Goal: Task Accomplishment & Management: Contribute content

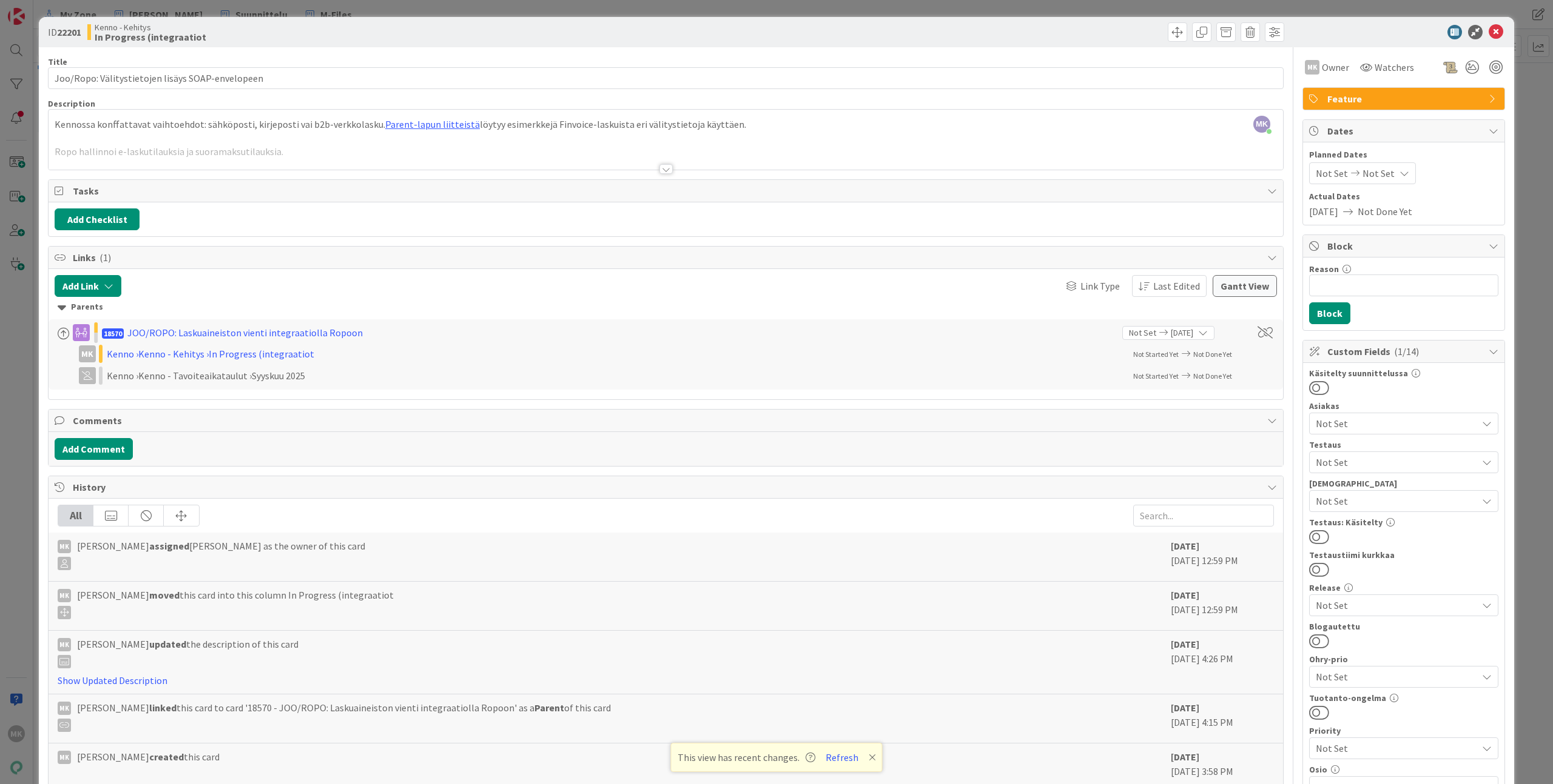
click at [73, 12] on div "ID 22201 Kenno - Kehitys In Progress (integraatiot Title 48 / 128 Joo/Ropo: Väl…" at bounding box center [776, 392] width 1553 height 784
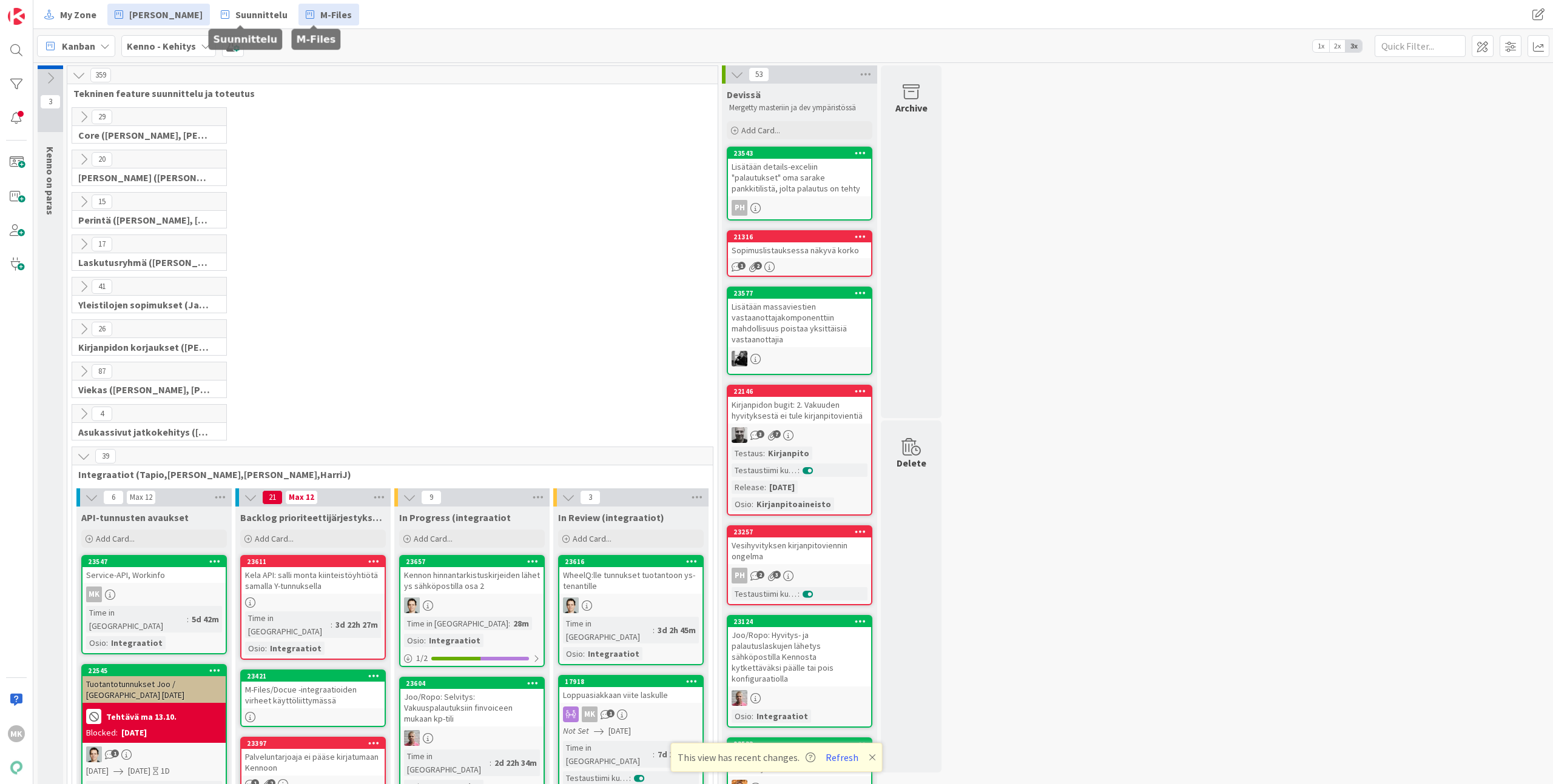
click at [333, 7] on span "M-Files" at bounding box center [336, 15] width 31 height 15
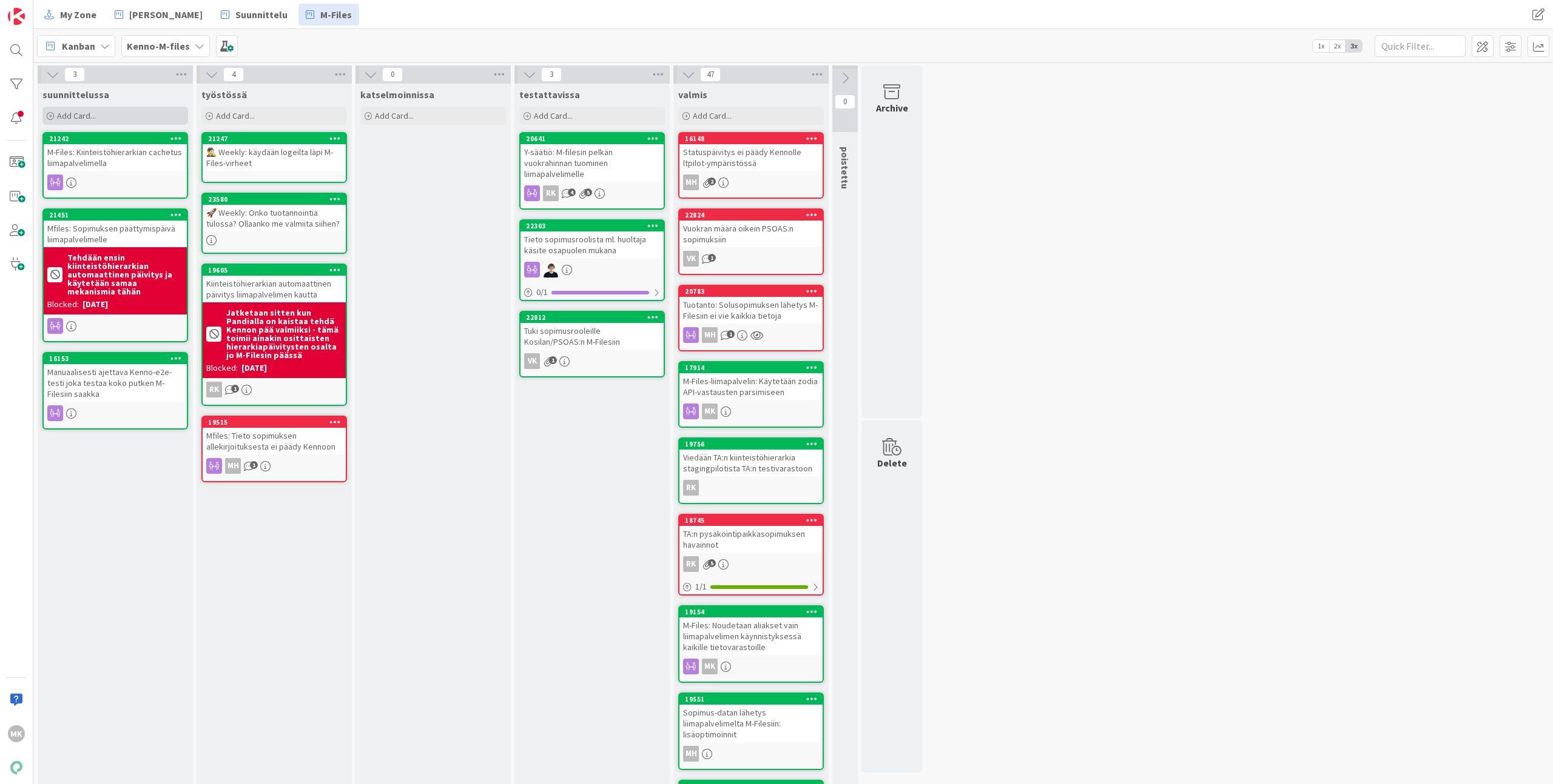
click at [145, 107] on div "Add Card..." at bounding box center [115, 115] width 145 height 18
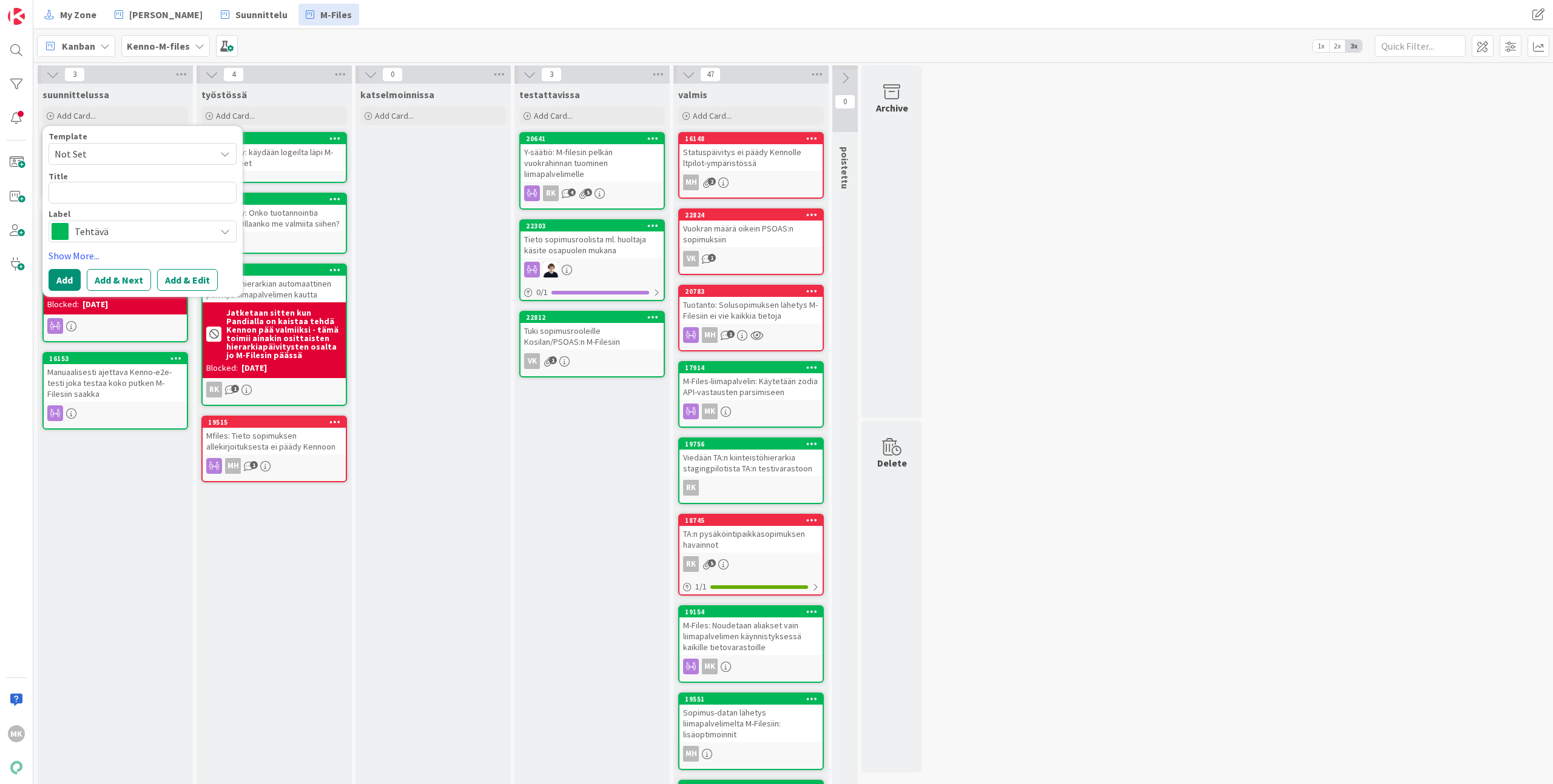
type textarea "x"
type textarea "4"
type textarea "x"
type textarea "40"
type textarea "x"
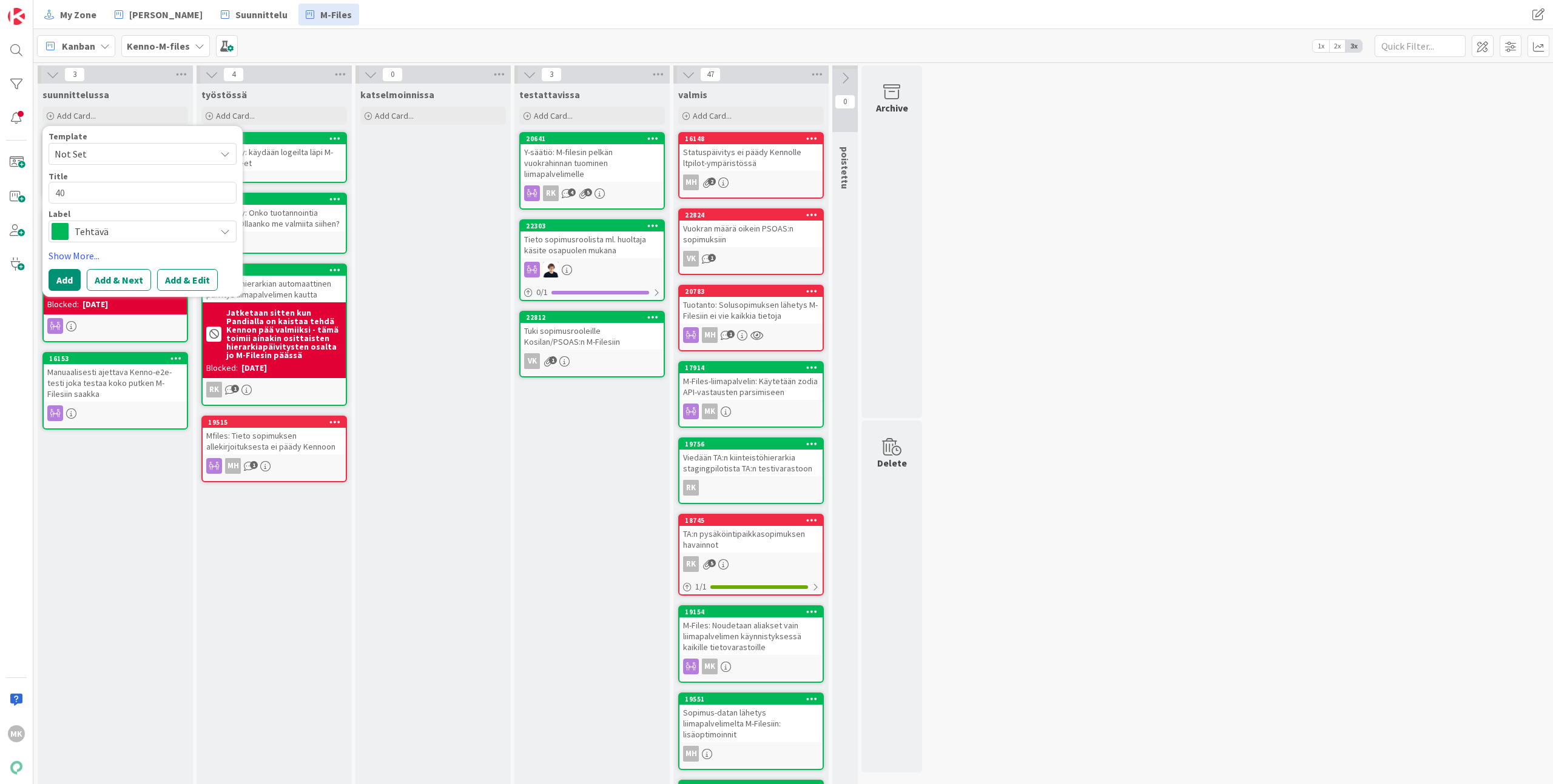
type textarea "409"
type textarea "x"
type textarea "409v"
type textarea "x"
type textarea "409v-"
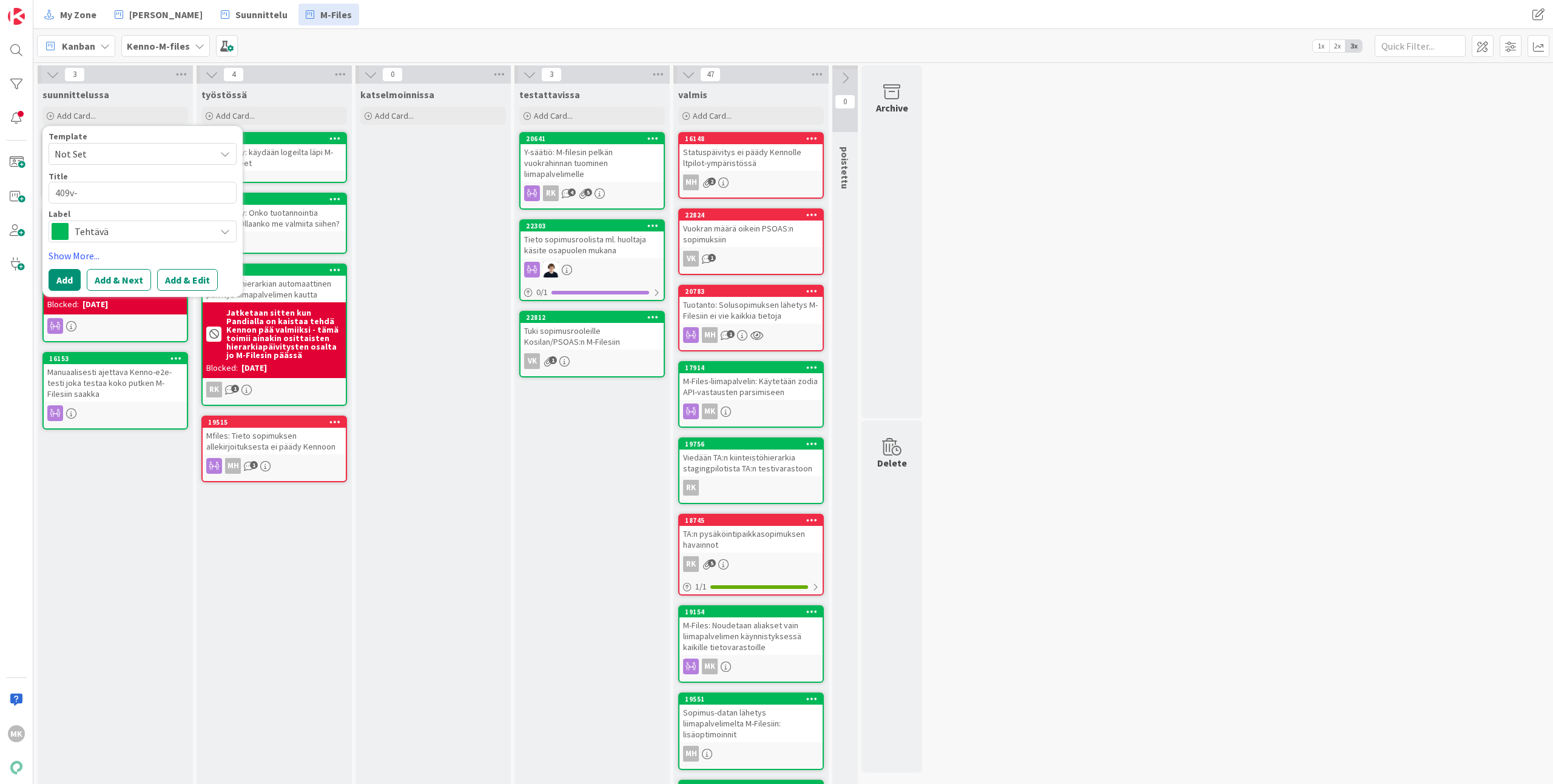
type textarea "x"
type textarea "409v"
type textarea "x"
type textarea "409"
type textarea "x"
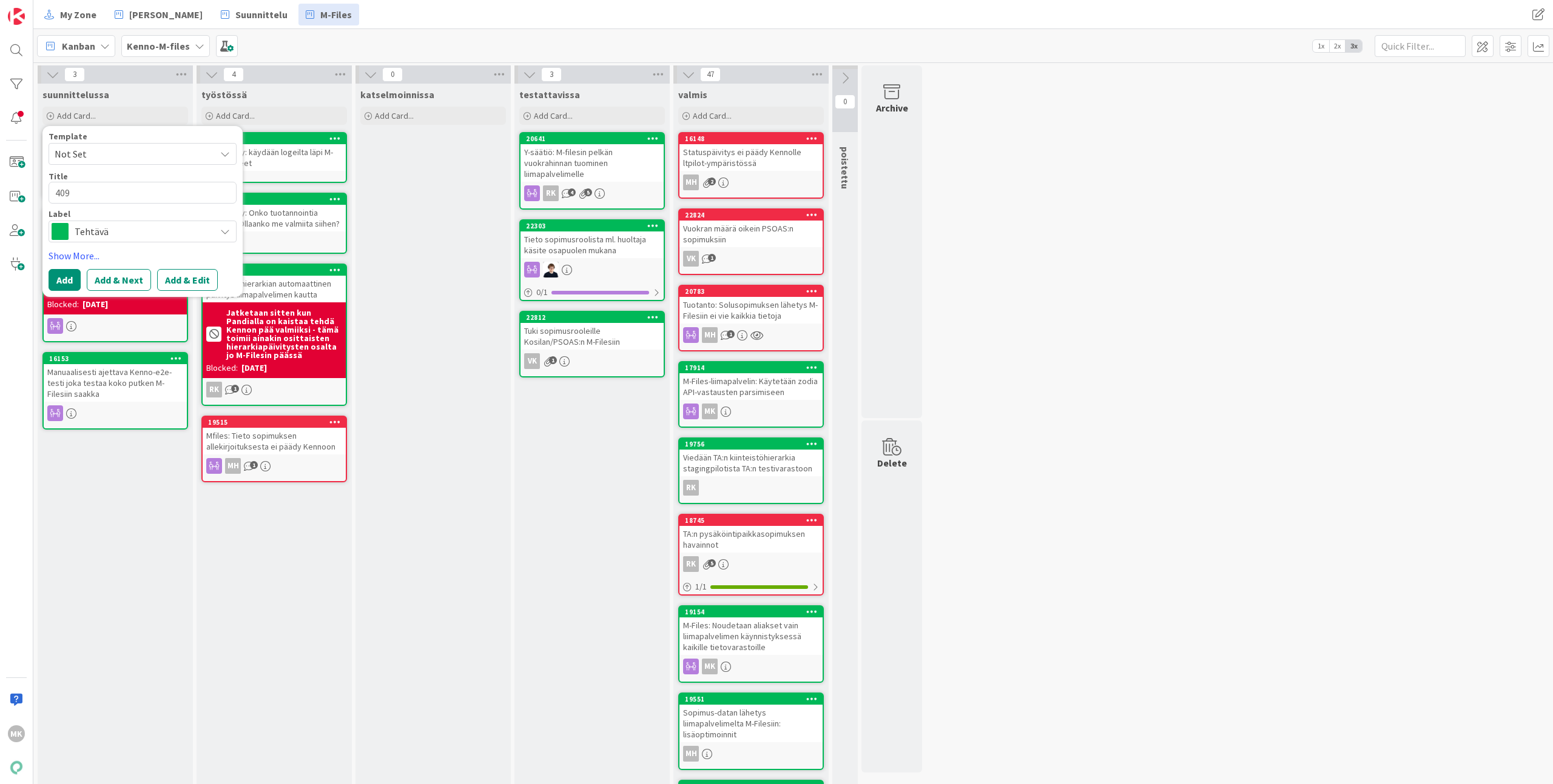
type textarea "409-"
type textarea "x"
type textarea "409-v"
type textarea "x"
type textarea "409-vi"
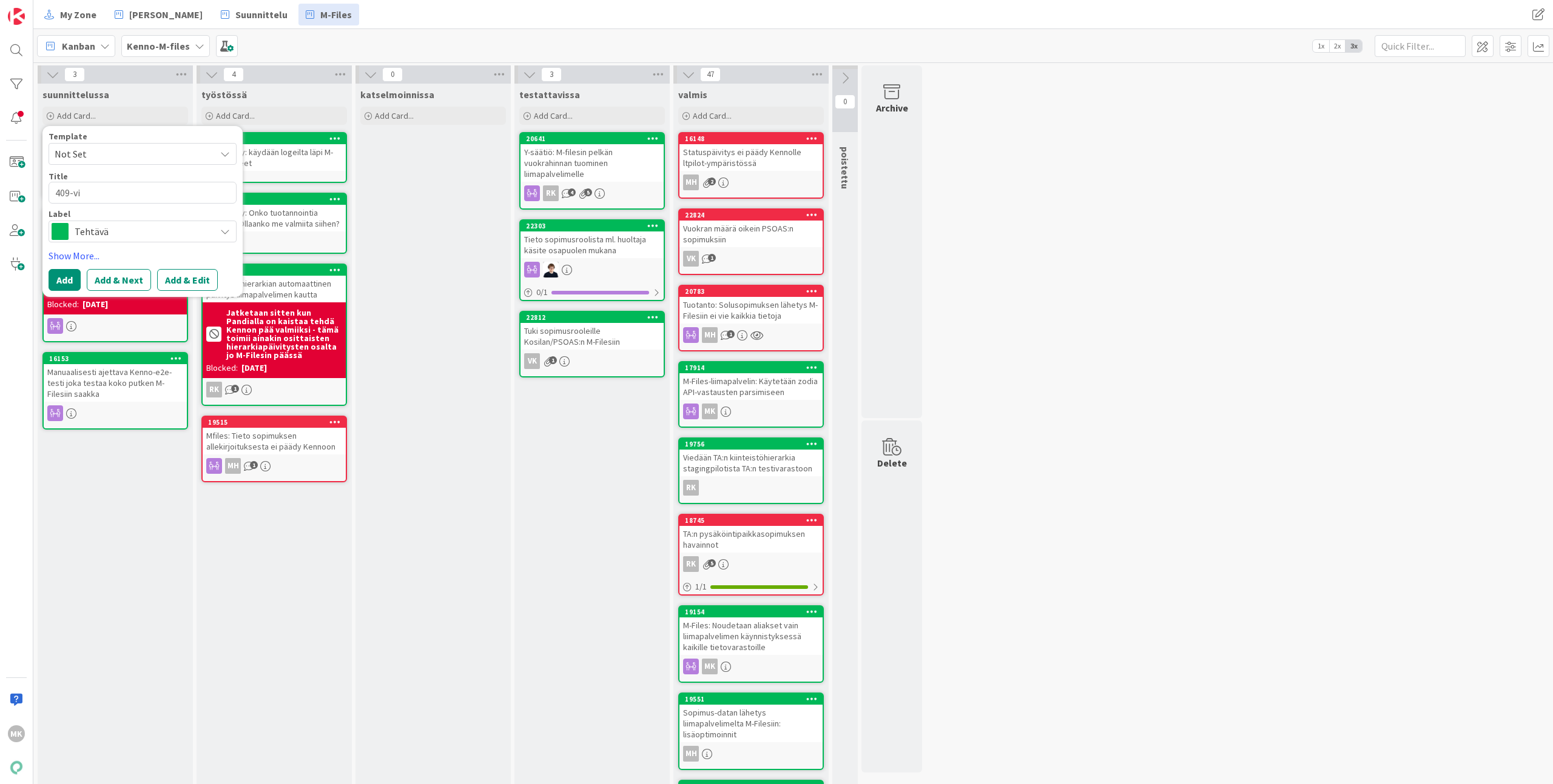
type textarea "x"
type textarea "409-vir"
type textarea "x"
type textarea "409-virh"
type textarea "x"
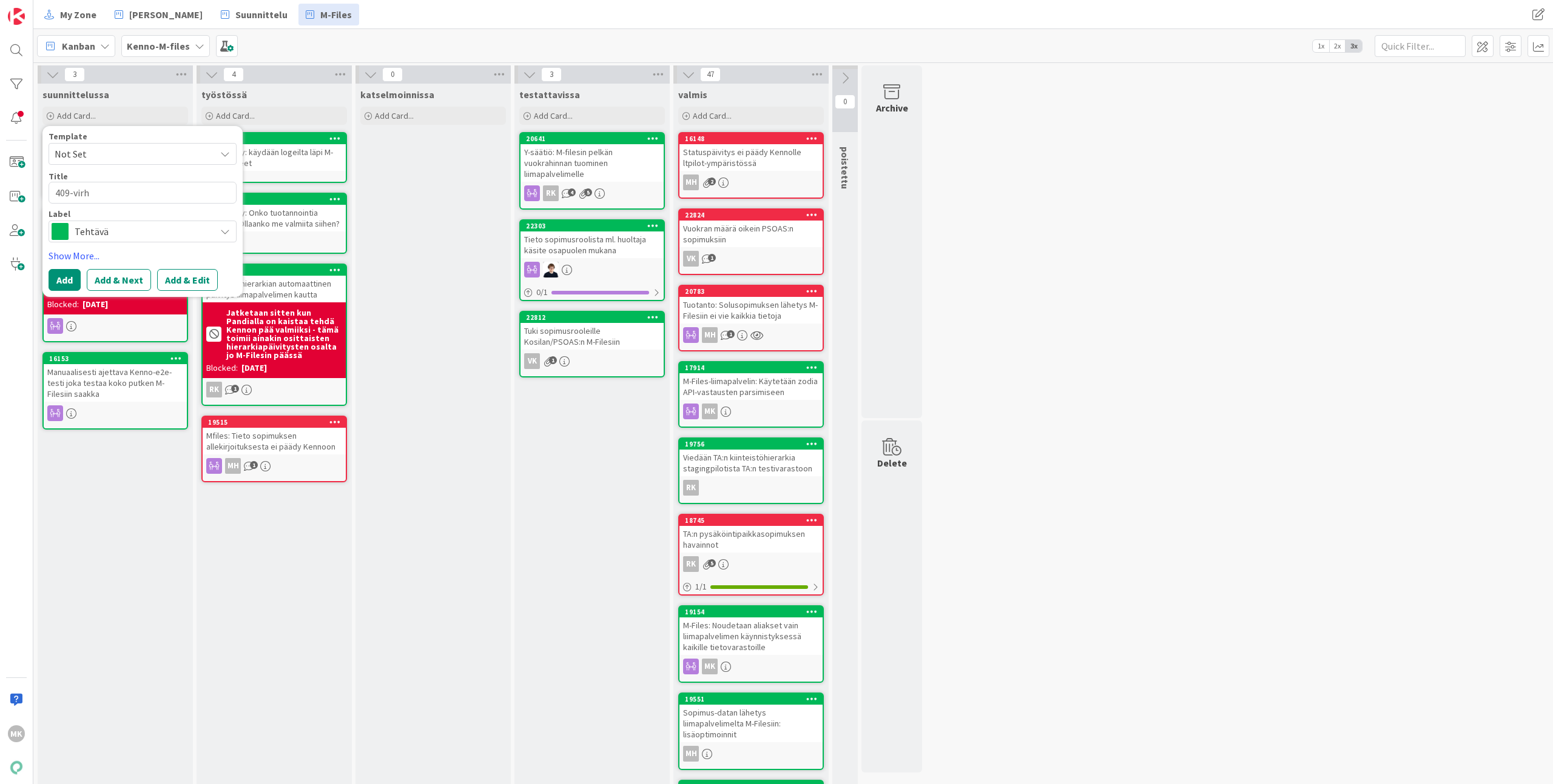
type textarea "409-virhe"
type textarea "x"
type textarea "409-virhee"
type textarea "x"
type textarea "409-virheet"
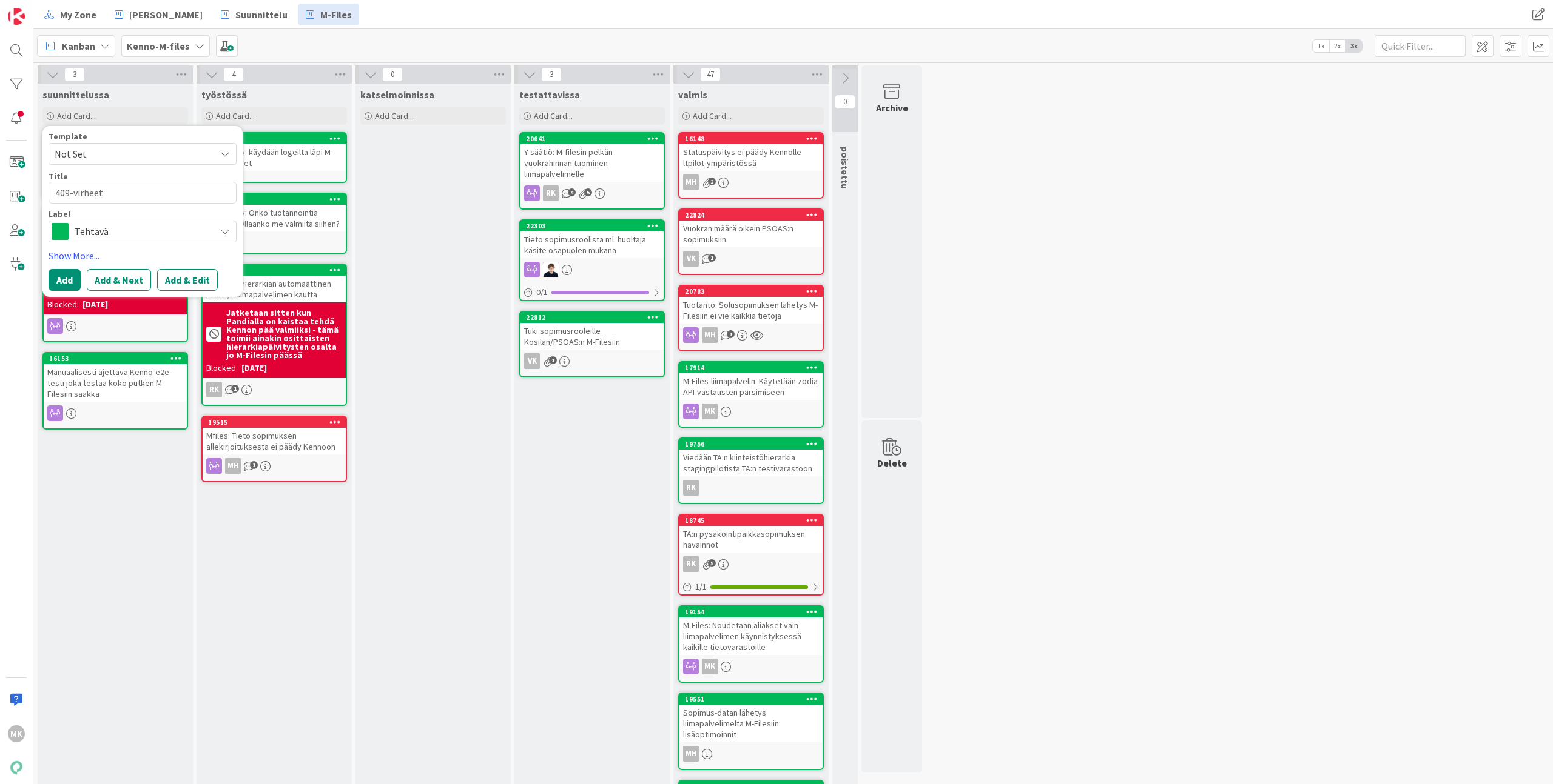
click at [132, 229] on span "Tehtävä" at bounding box center [142, 231] width 134 height 17
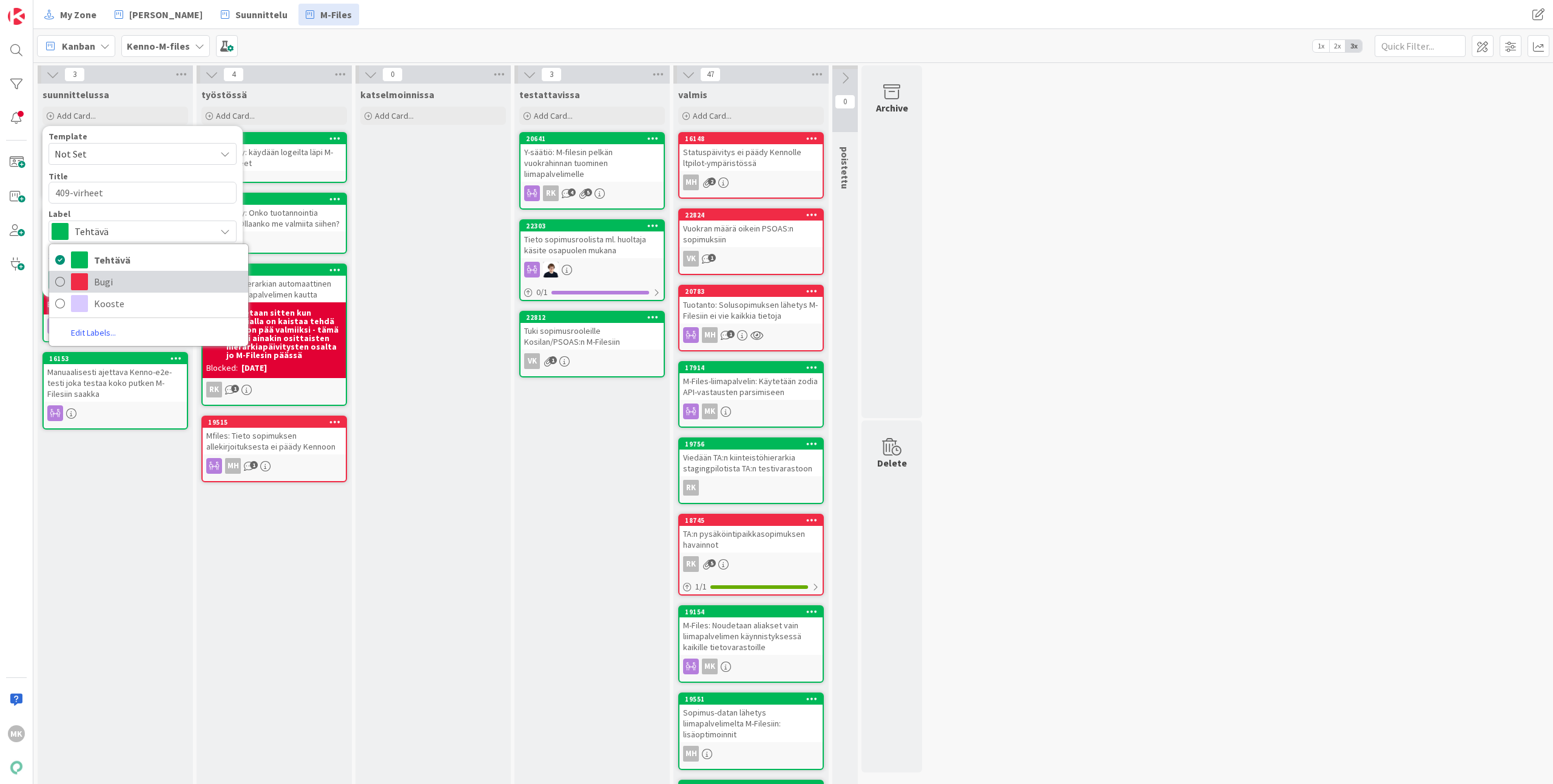
click at [113, 281] on span "Bugi" at bounding box center [168, 282] width 148 height 18
type textarea "x"
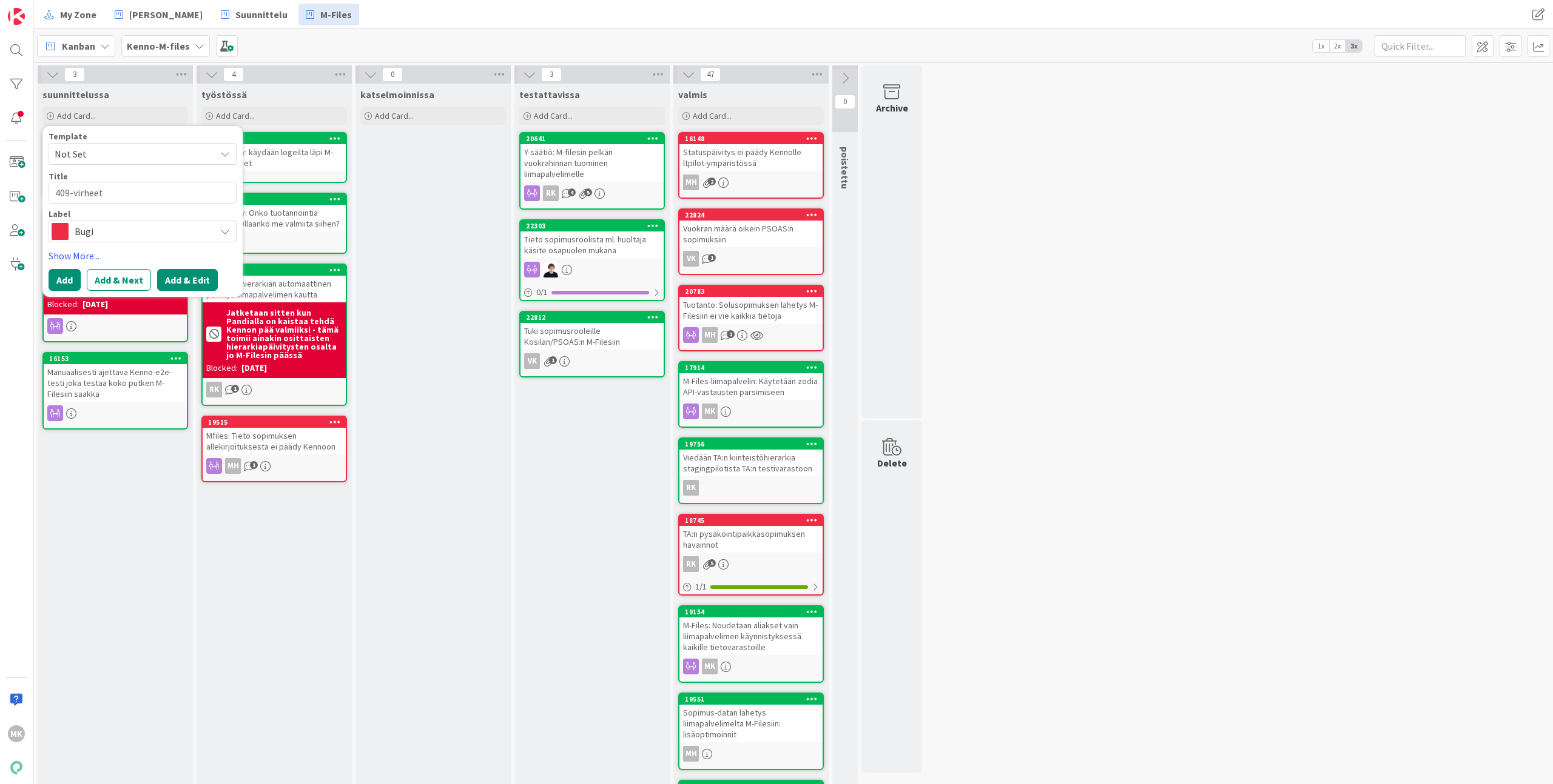
click at [187, 285] on button "Add & Edit" at bounding box center [187, 280] width 60 height 22
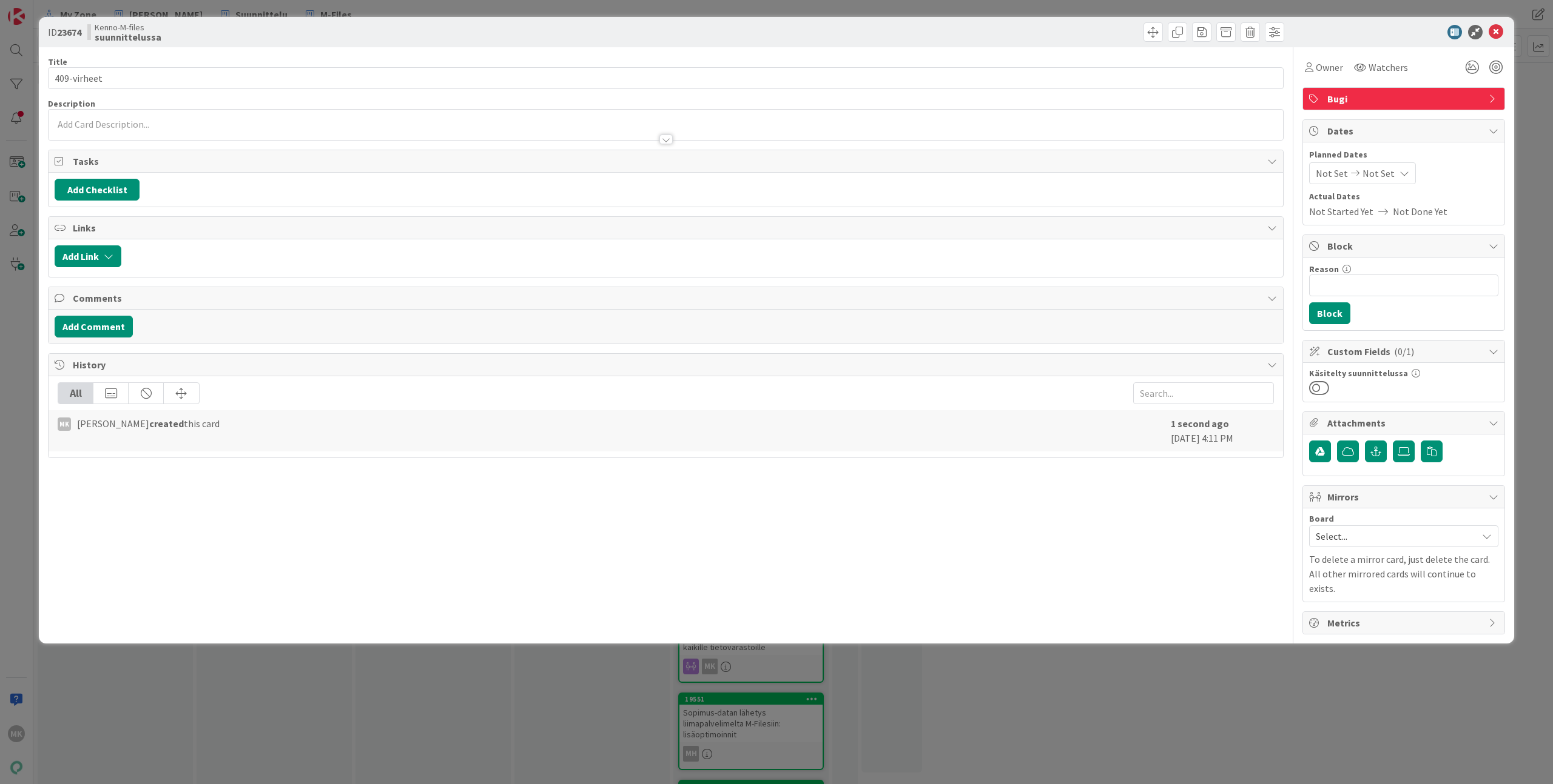
click at [309, 119] on div at bounding box center [665, 125] width 1234 height 30
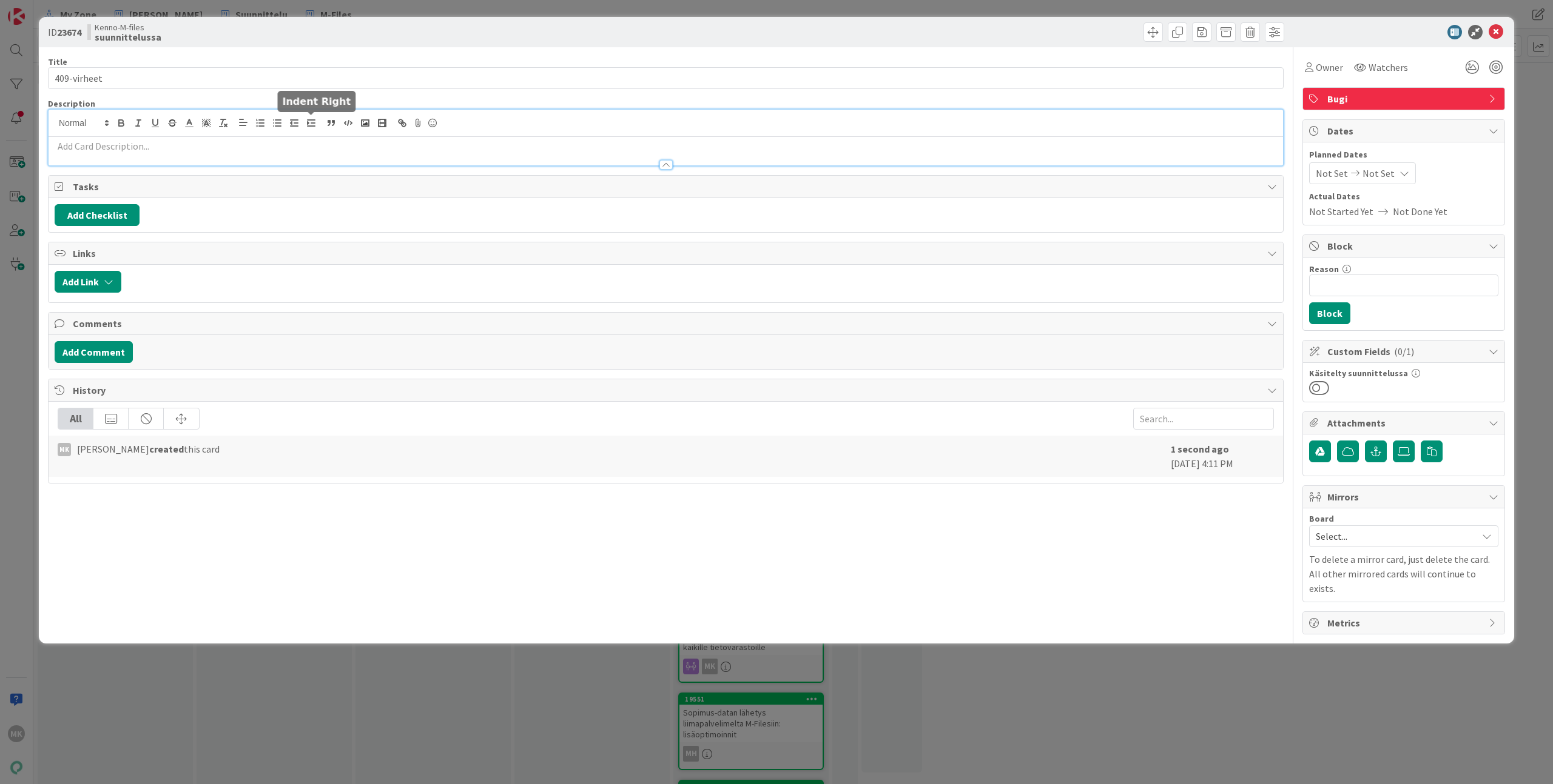
click at [299, 158] on div at bounding box center [665, 159] width 1234 height 13
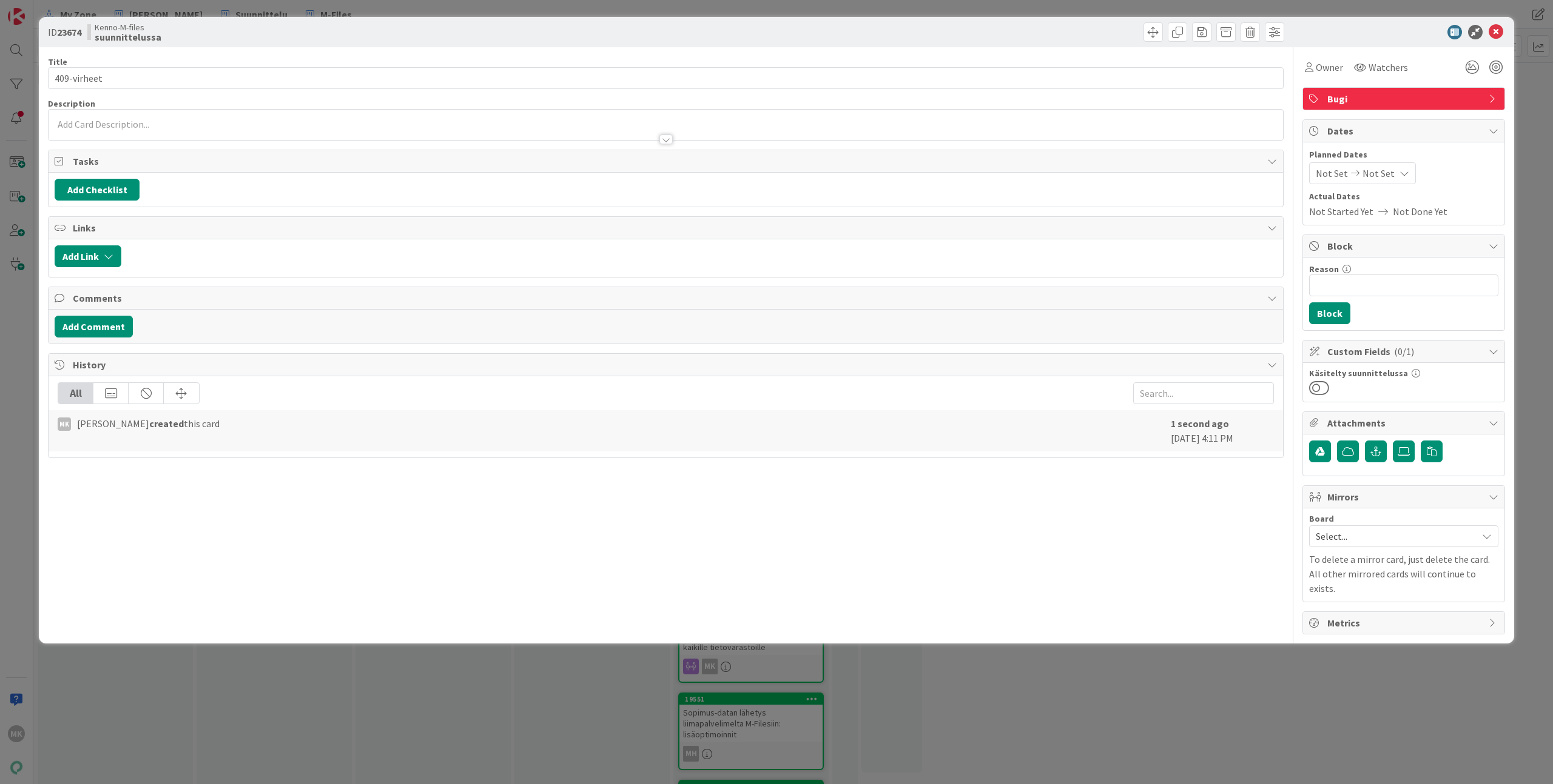
click at [300, 134] on div at bounding box center [665, 134] width 1234 height 13
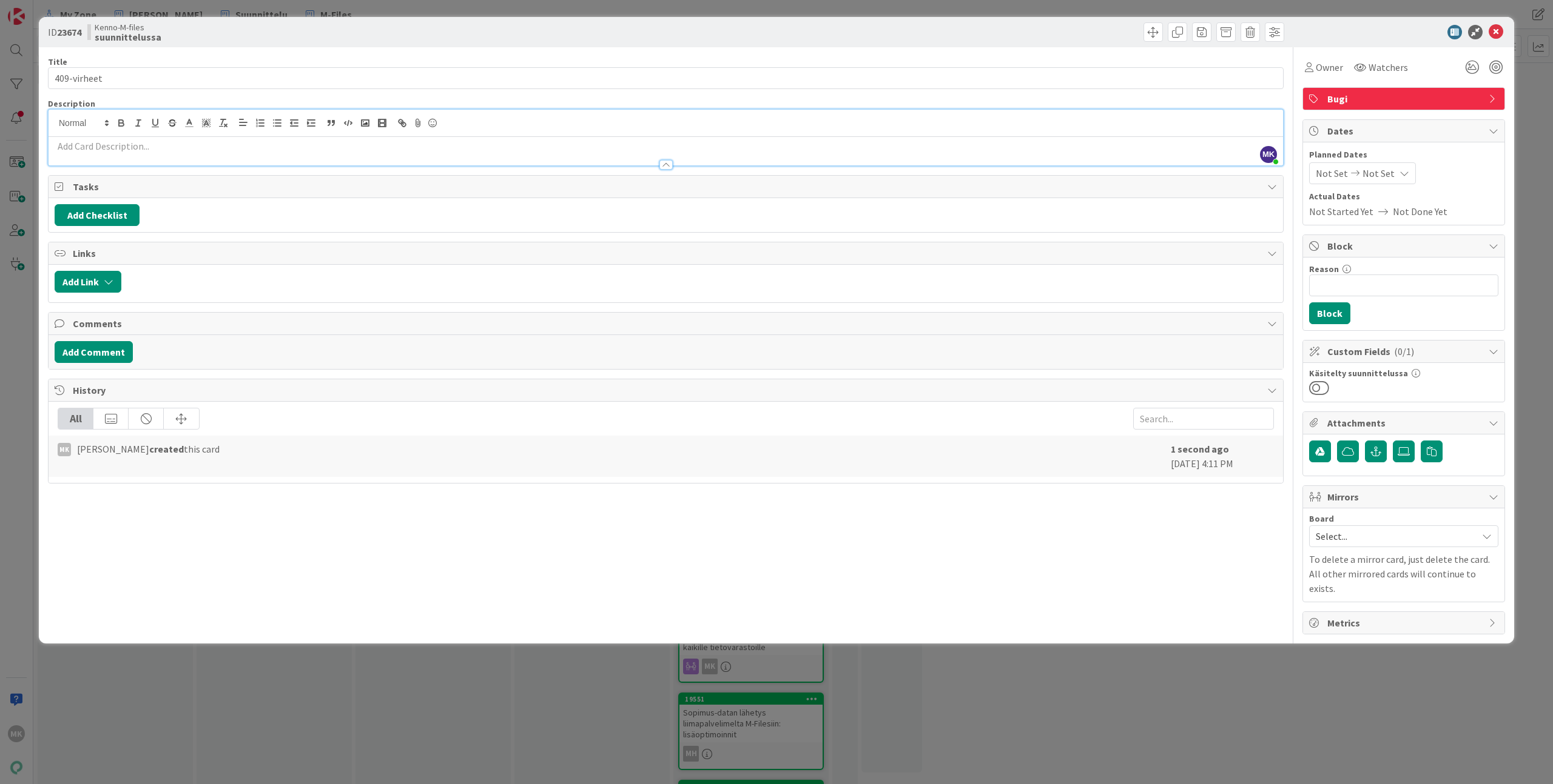
click at [299, 158] on div at bounding box center [665, 159] width 1234 height 13
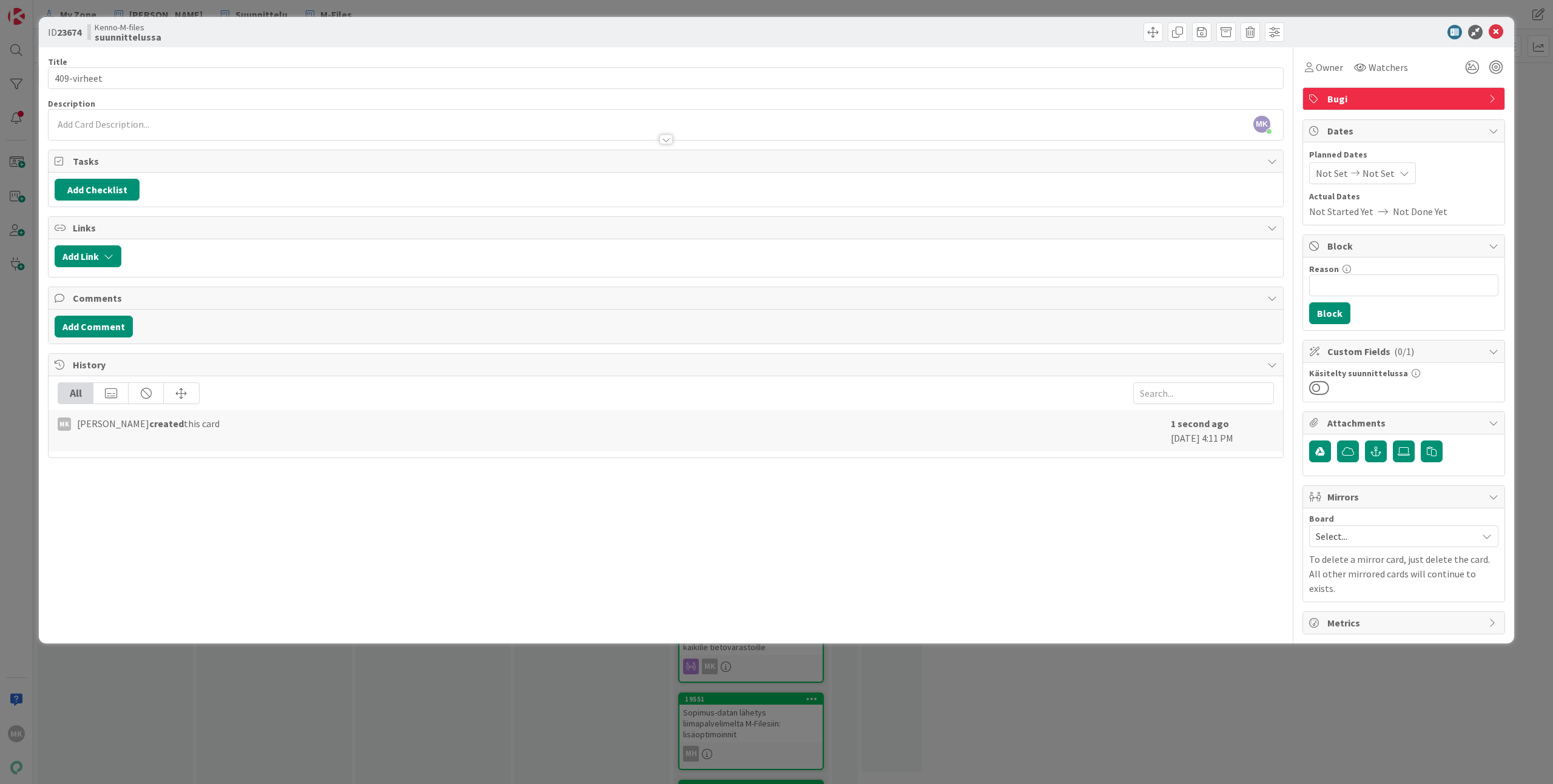
click at [291, 147] on div "Title 11 / 128 409-virheet Description MK [PERSON_NAME] just joined Owner Watch…" at bounding box center [665, 340] width 1236 height 587
click at [288, 134] on div at bounding box center [665, 134] width 1234 height 13
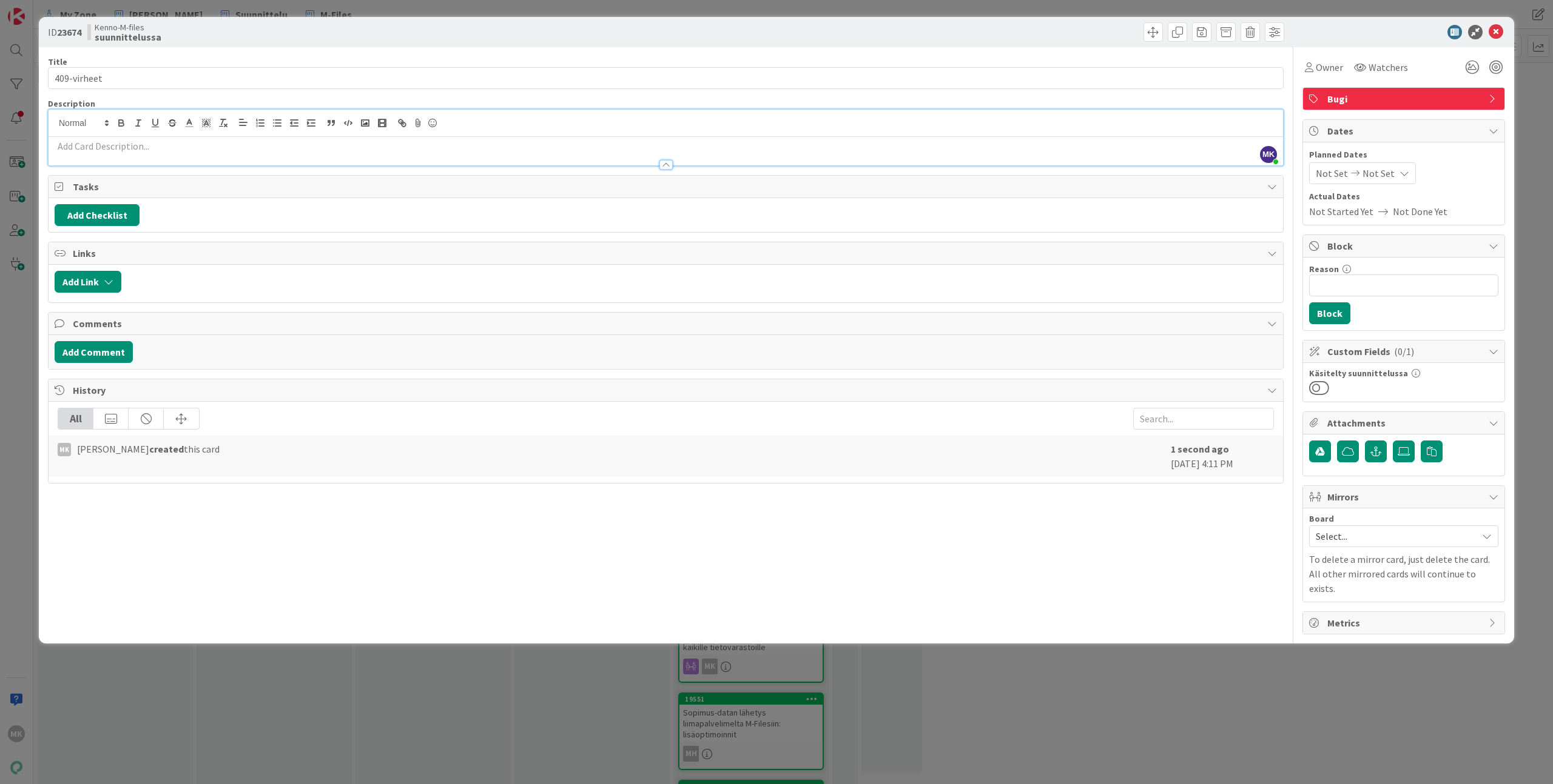
click at [289, 149] on p at bounding box center [665, 146] width 1222 height 14
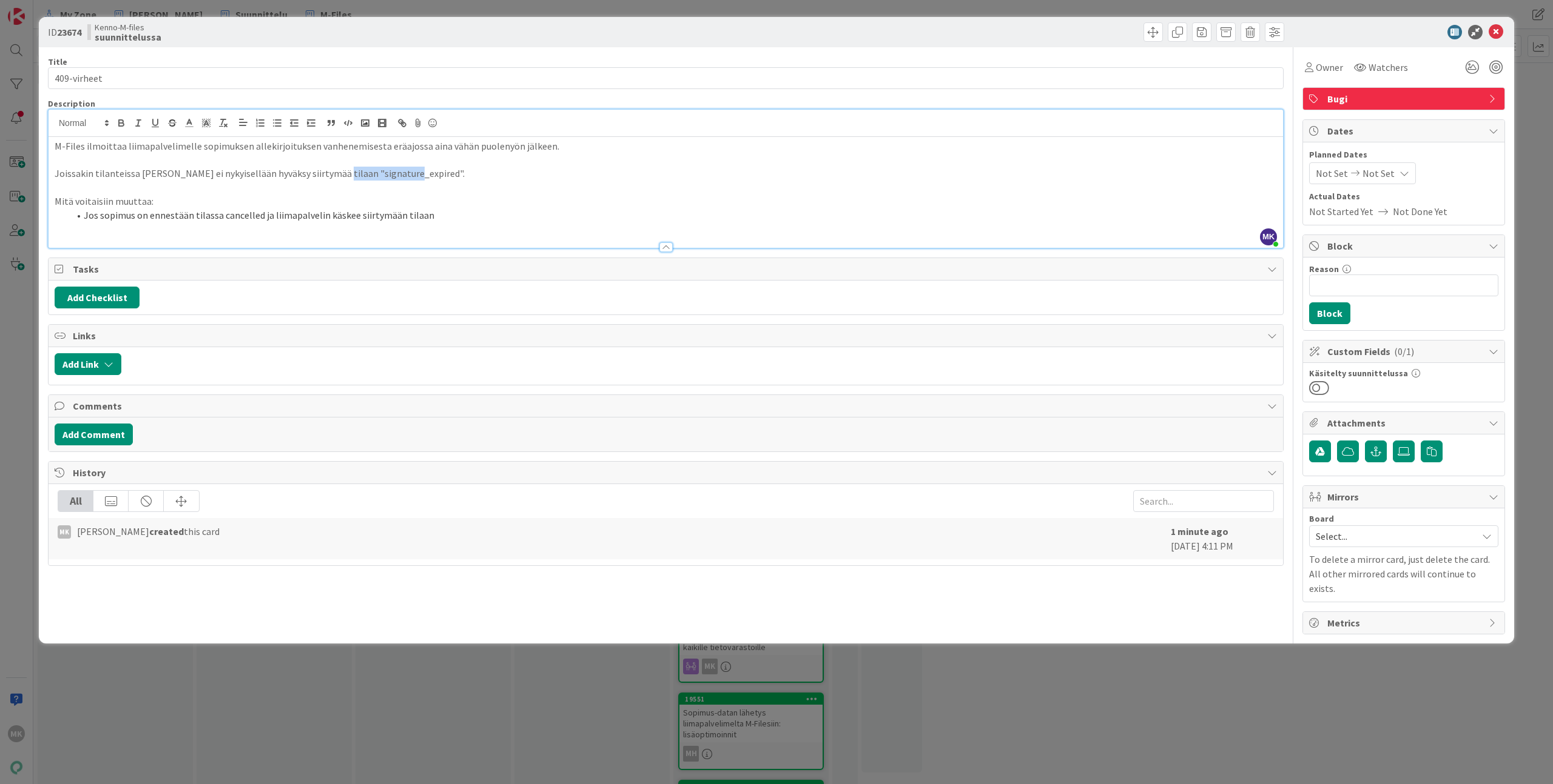
copy p "signature_expired"
copy li "Jos sopimus on ennestään tilassa cancelled ja liimapalvelin käskee siirtymään t…"
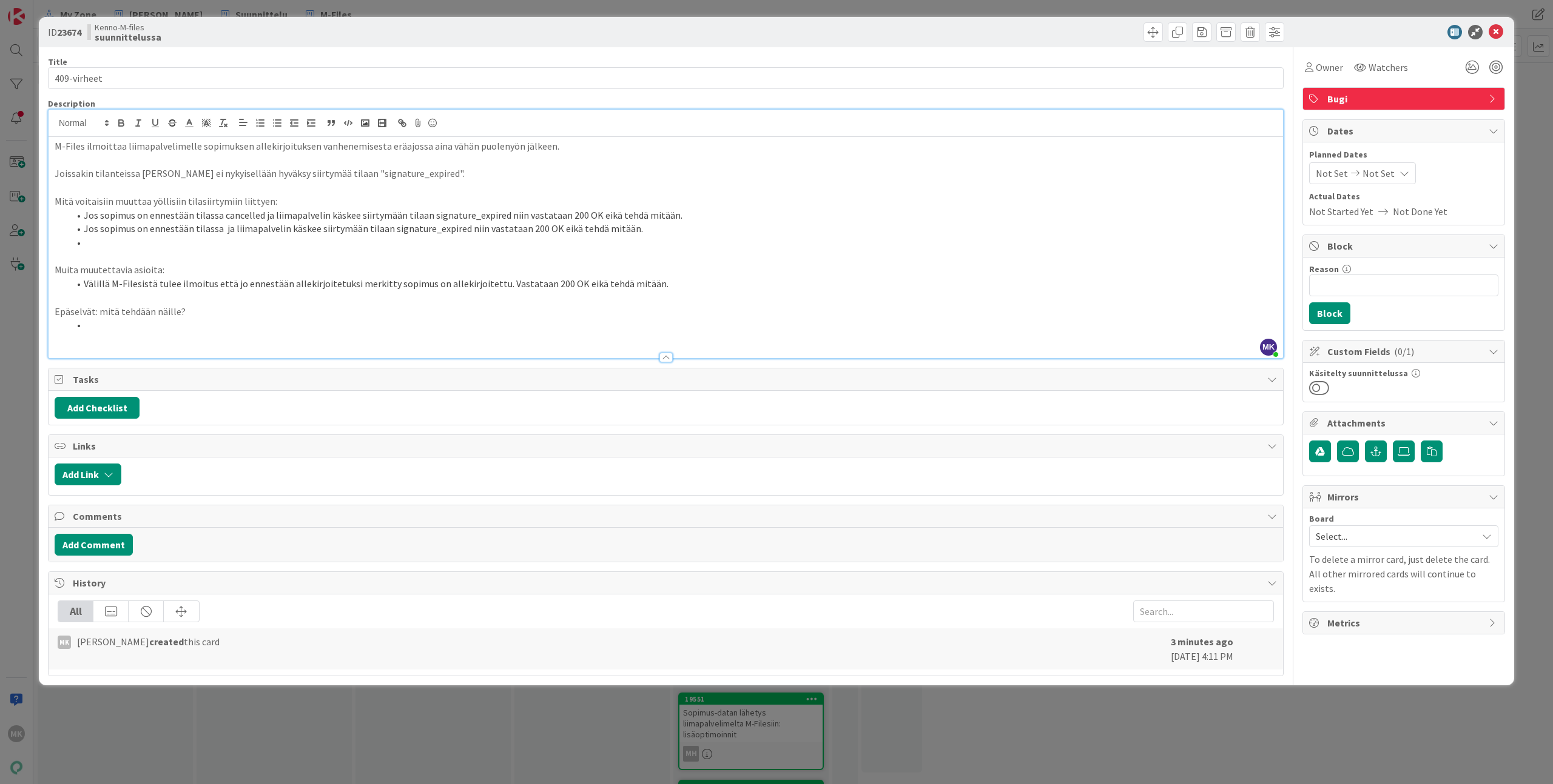
click at [623, 217] on li "Jos sopimus on ennestään tilassa cancelled ja liimapalvelin käskee siirtymään t…" at bounding box center [673, 215] width 1207 height 14
drag, startPoint x: 636, startPoint y: 229, endPoint x: 86, endPoint y: 229, distance: 550.0
click at [86, 229] on li "Jos sopimus on ennestään tilassa ja liimapalvelin käskee siirtymään tilaan sign…" at bounding box center [673, 229] width 1207 height 14
drag, startPoint x: 92, startPoint y: 326, endPoint x: 96, endPoint y: 332, distance: 7.2
click at [92, 327] on li at bounding box center [673, 324] width 1207 height 14
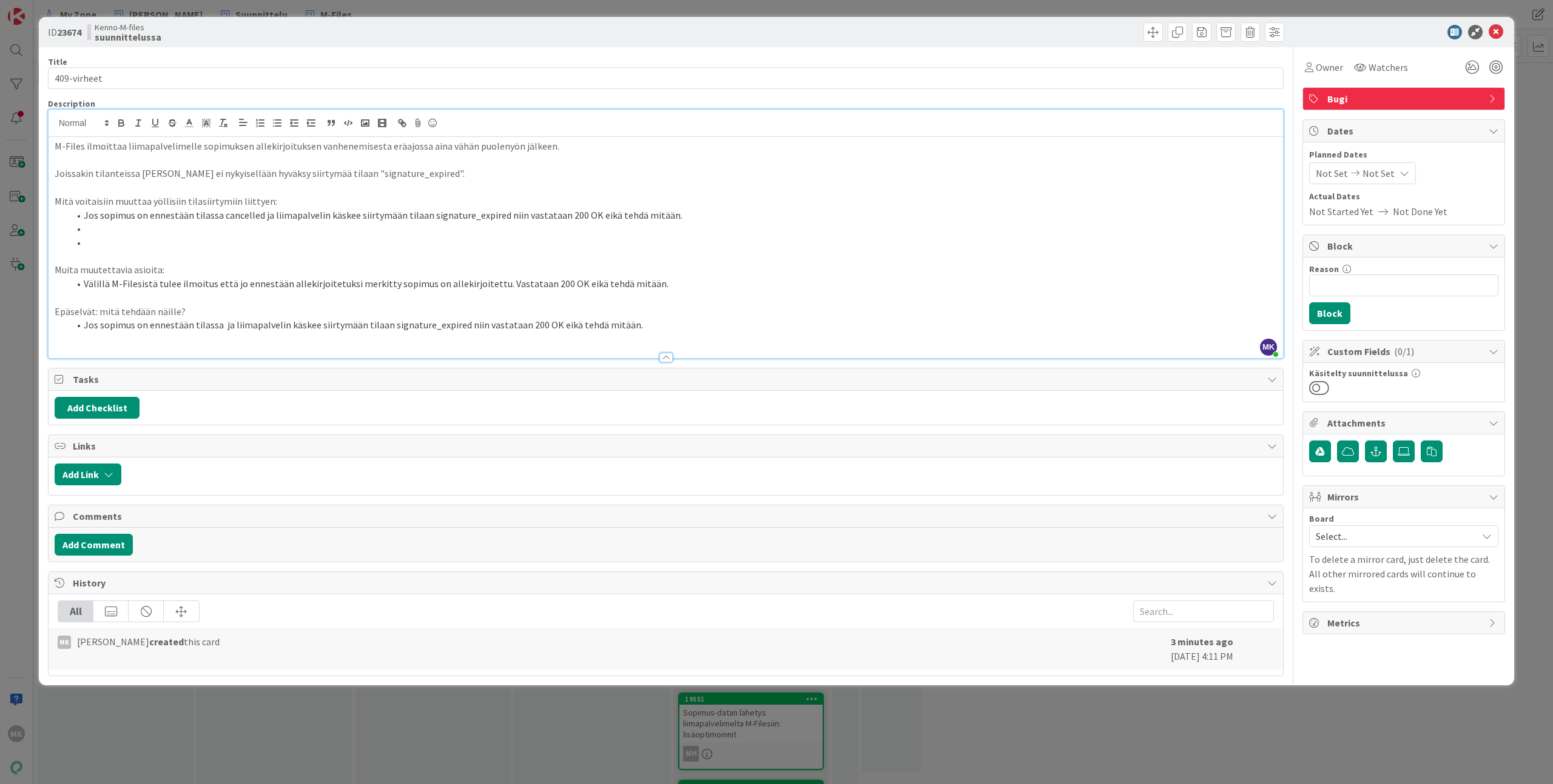
click at [223, 327] on li "Jos sopimus on ennestään tilassa ja liimapalvelin käskee siirtymään tilaan sign…" at bounding box center [673, 324] width 1207 height 14
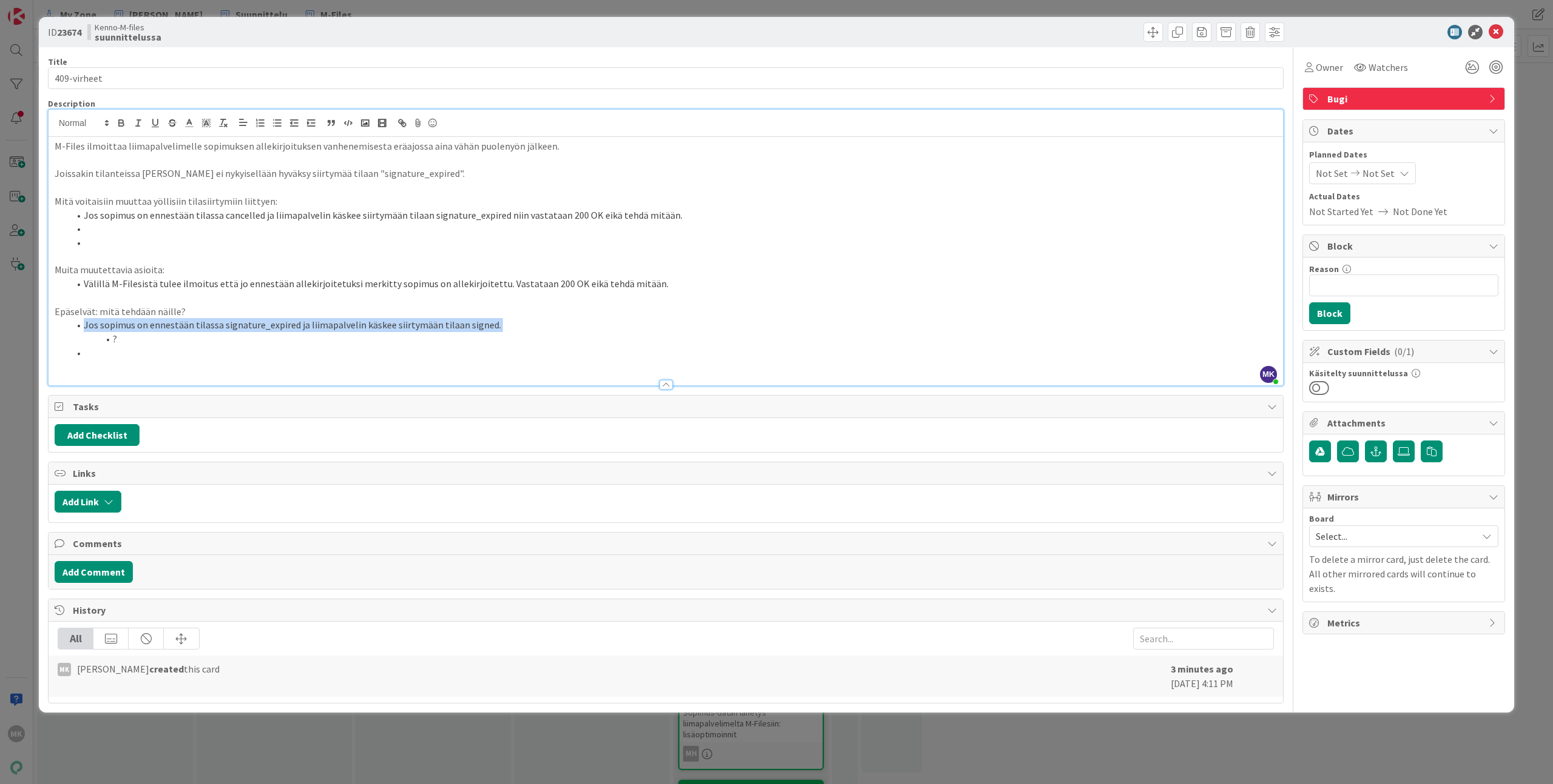
copy ol "Jos sopimus on ennestään tilassa signature_expired ja liimapalvelin käskee siir…"
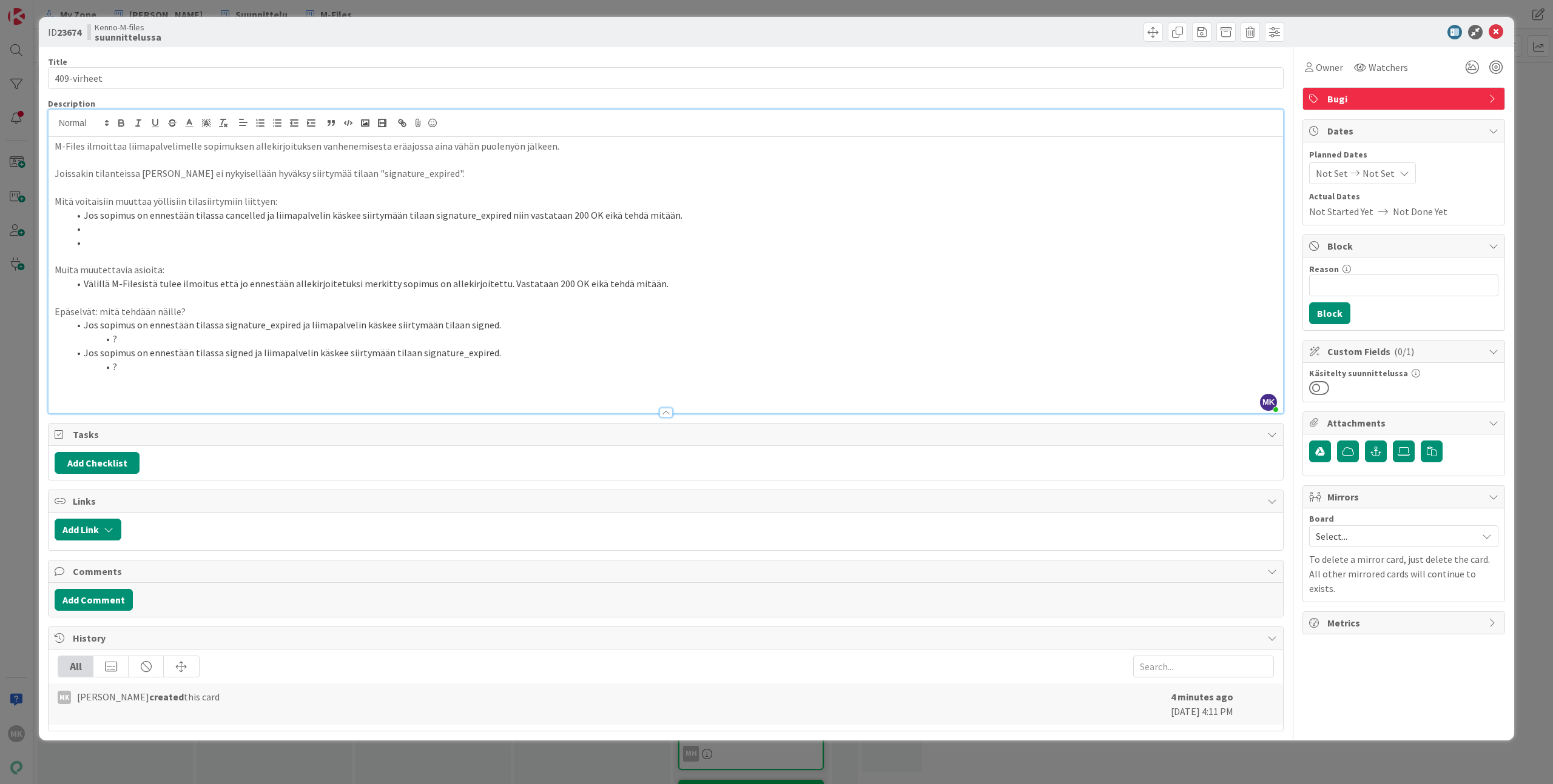
click at [123, 231] on li at bounding box center [673, 229] width 1207 height 14
click at [139, 256] on p at bounding box center [665, 256] width 1222 height 14
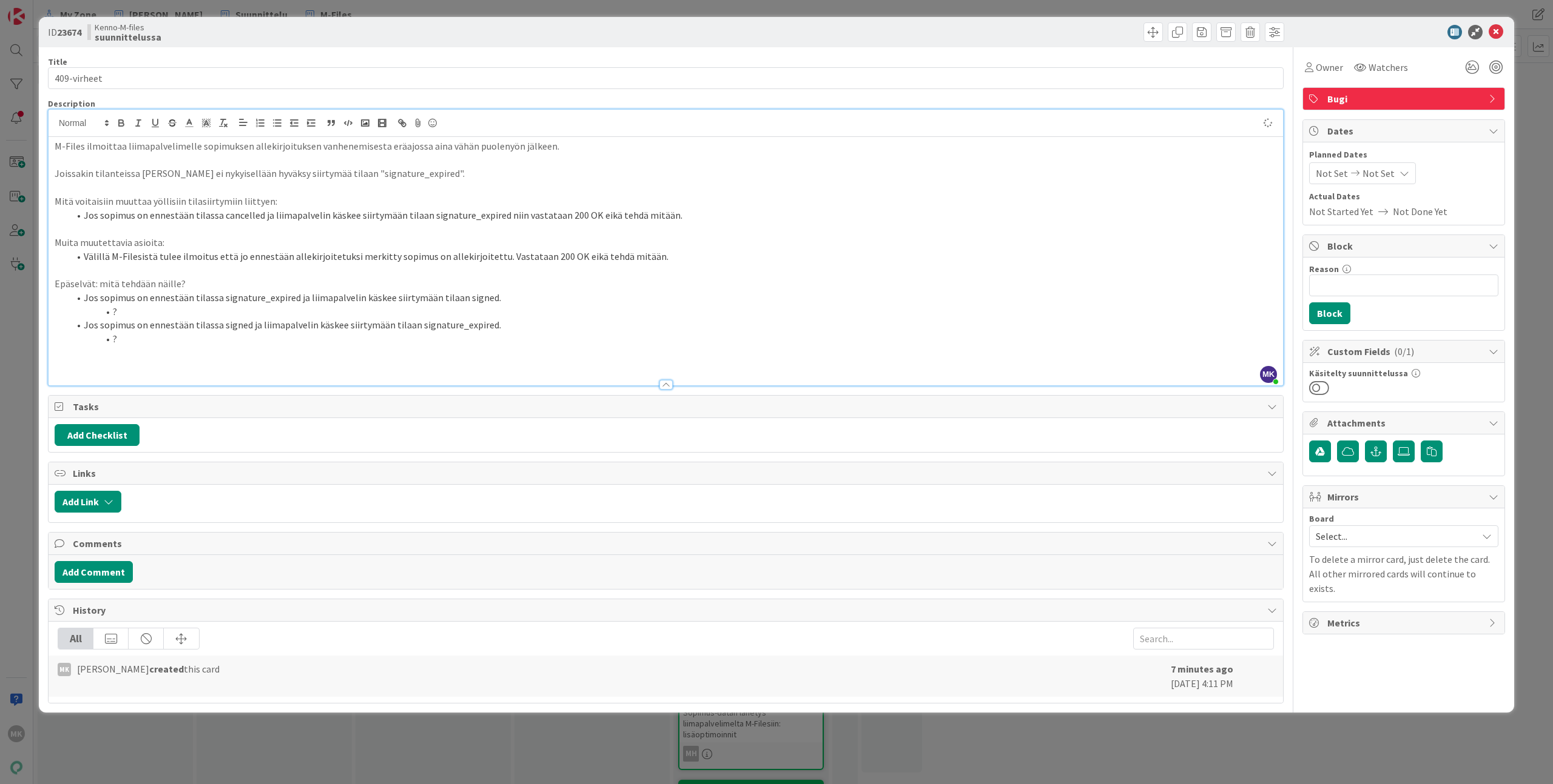
click at [177, 368] on p at bounding box center [665, 367] width 1222 height 14
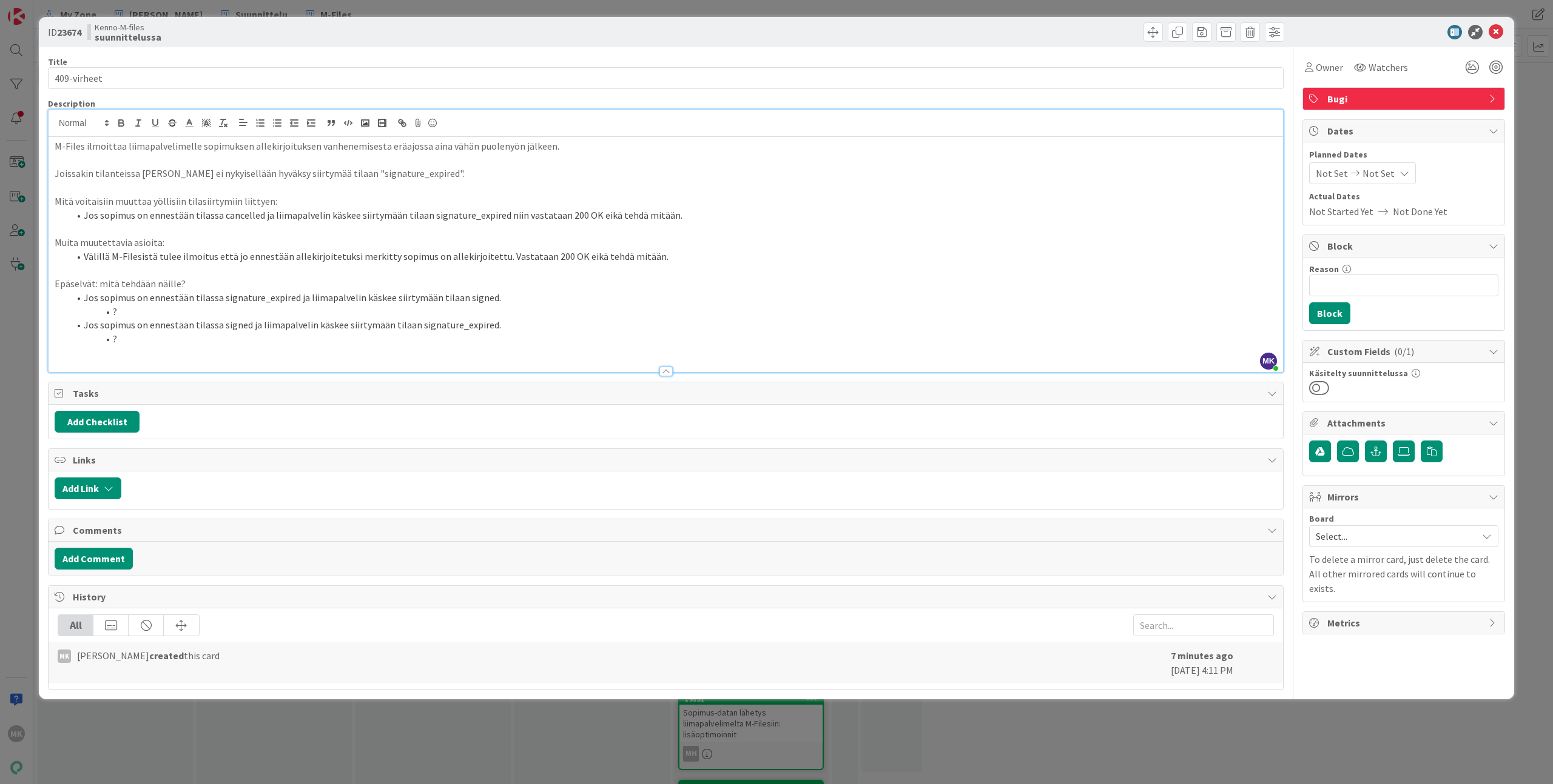
click at [276, 38] on div "Kenno-M-files suunnittelussa" at bounding box center [375, 32] width 575 height 20
click at [315, 27] on div "Kenno-M-files suunnittelussa" at bounding box center [375, 32] width 575 height 20
click at [231, 12] on div "ID 23674 Kenno-M-files suunnittelussa Title 11 / 128 409-virheet Description MK…" at bounding box center [776, 392] width 1553 height 784
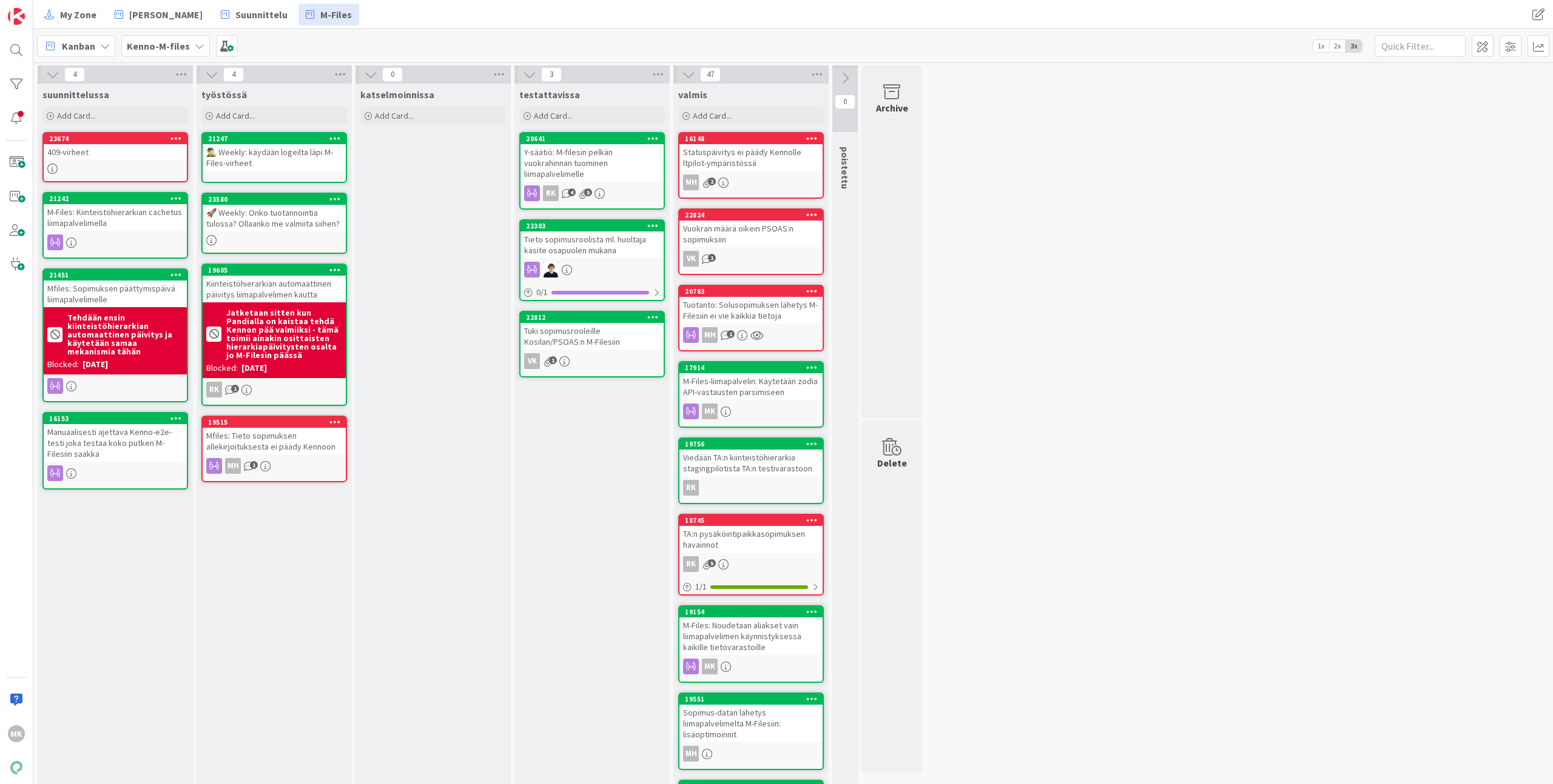
drag, startPoint x: 145, startPoint y: 455, endPoint x: 155, endPoint y: 0, distance: 455.1
click at [160, 13] on span "[PERSON_NAME]" at bounding box center [166, 15] width 73 height 15
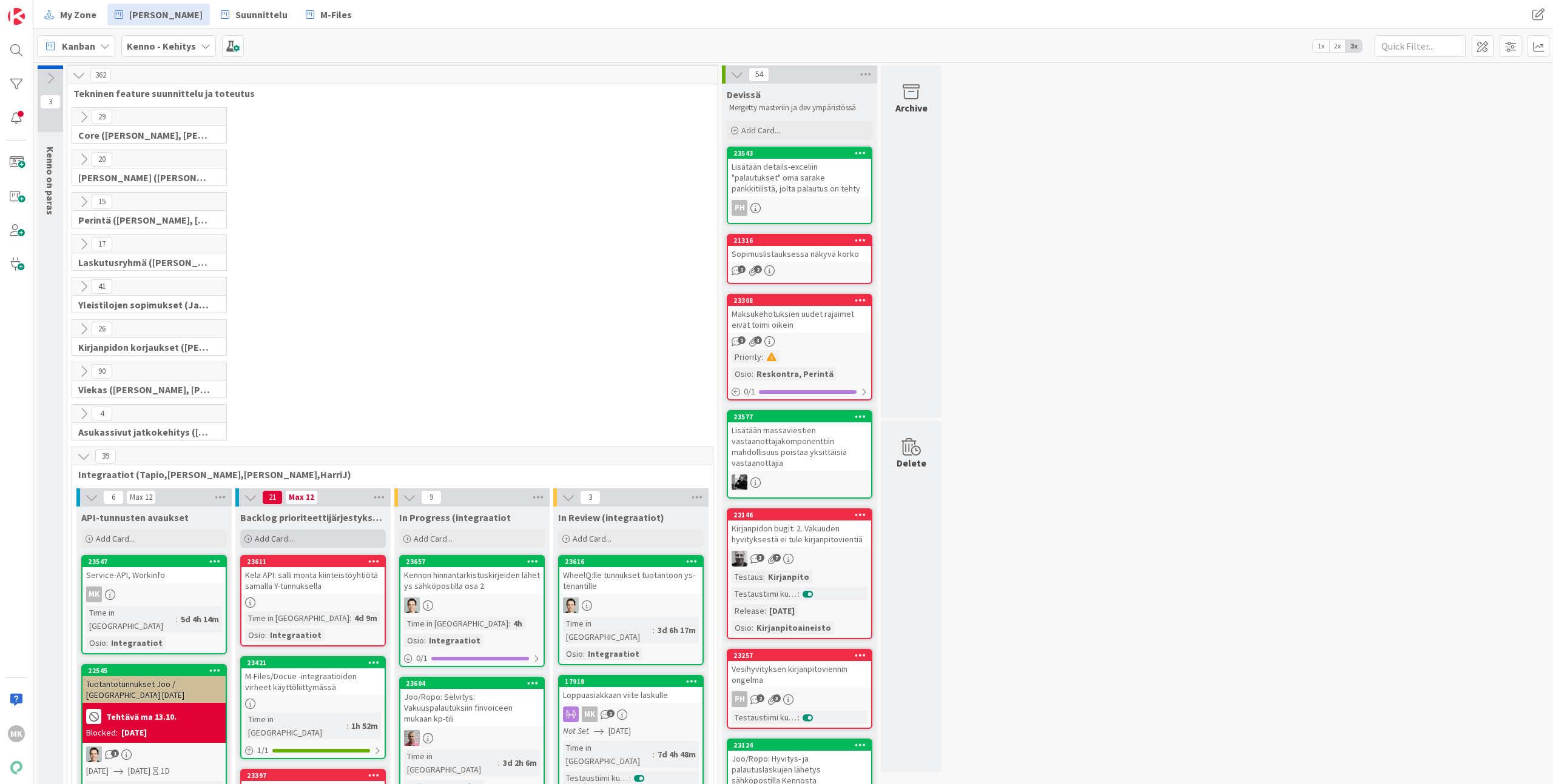
click at [327, 531] on div "Add Card..." at bounding box center [313, 539] width 145 height 18
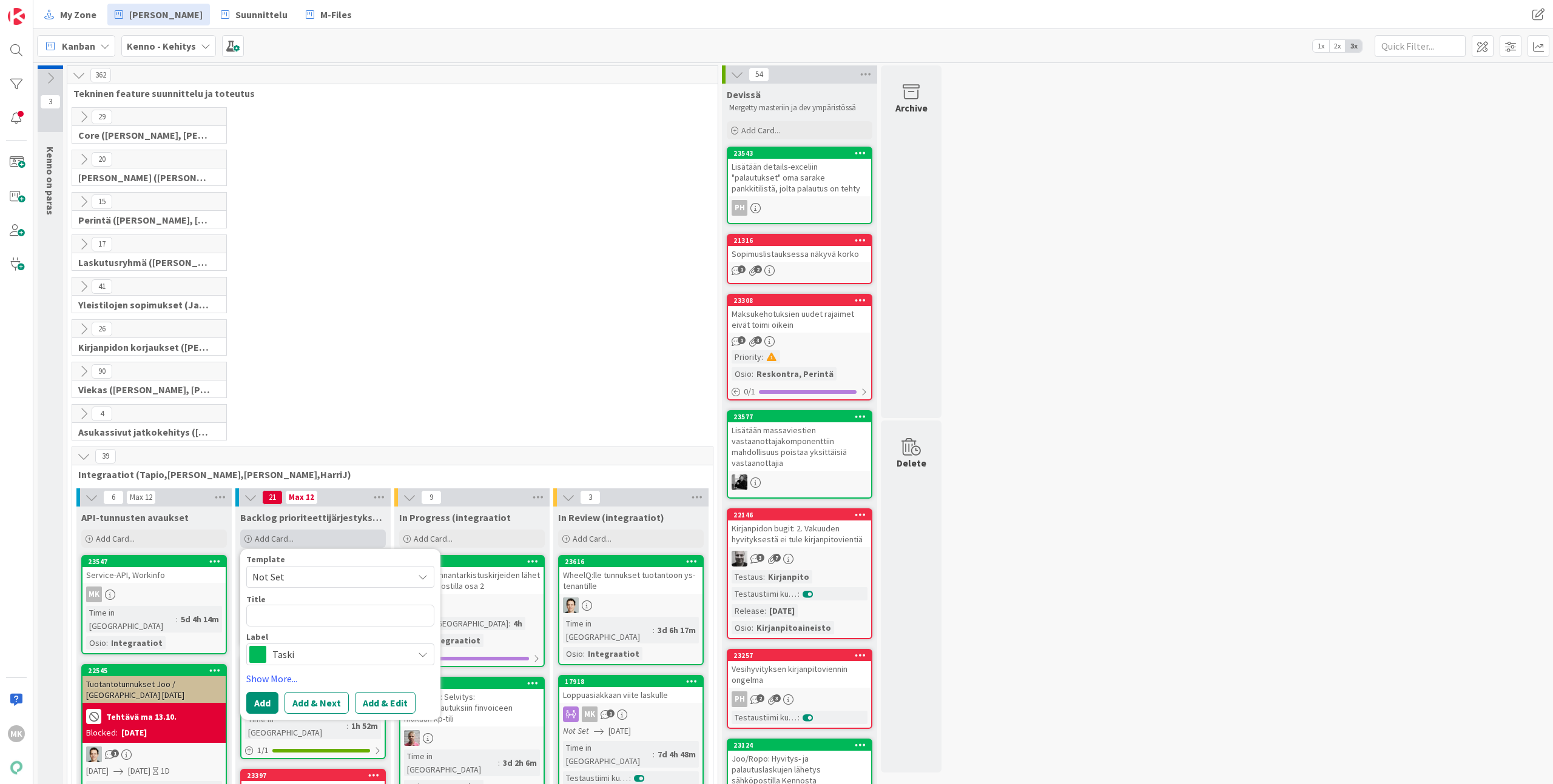
type textarea "x"
type textarea "A"
type textarea "x"
type textarea "Ap"
type textarea "x"
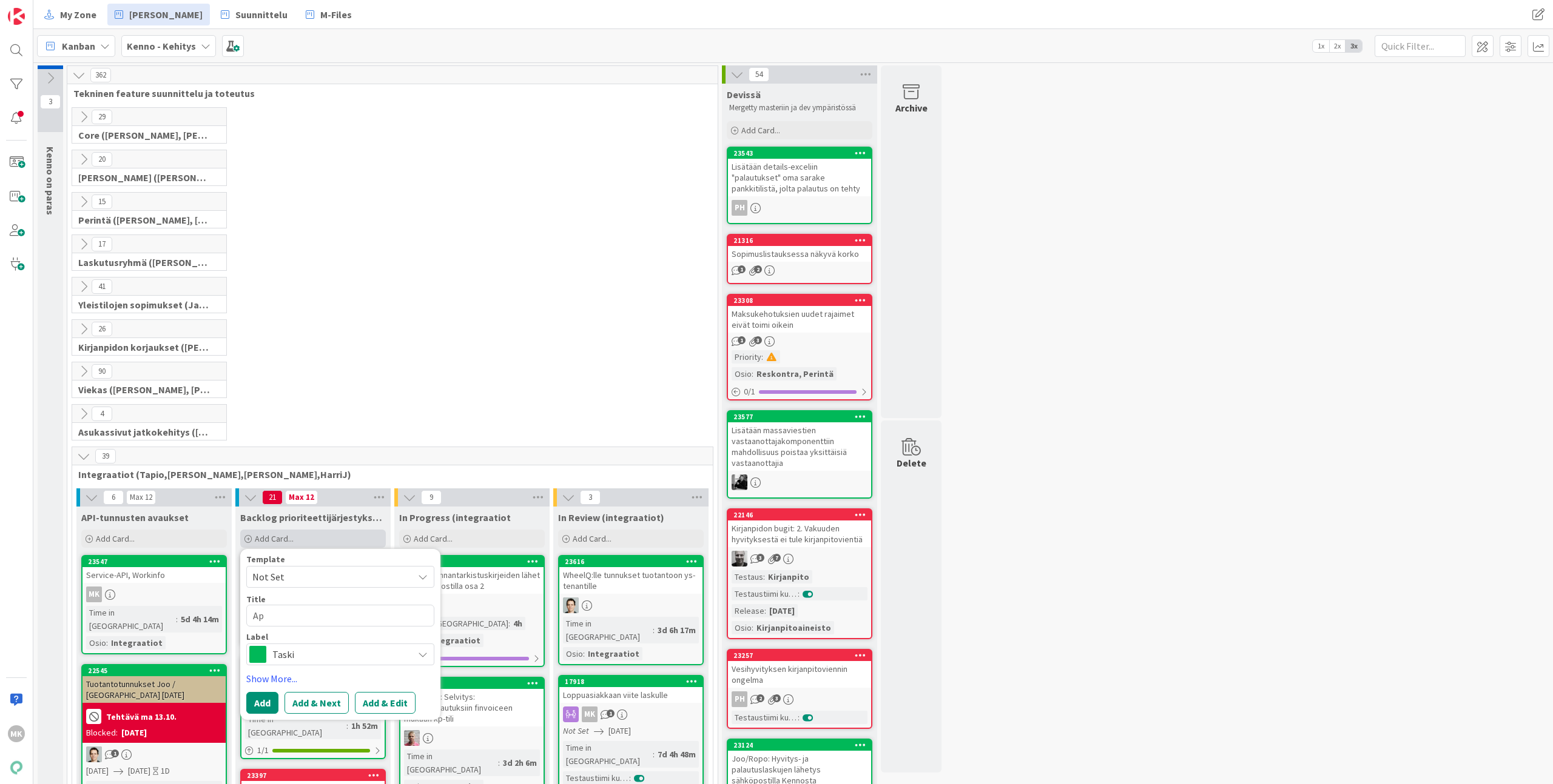
type textarea "Apa"
type textarea "x"
type textarea "Apar"
type textarea "x"
type textarea "Apart"
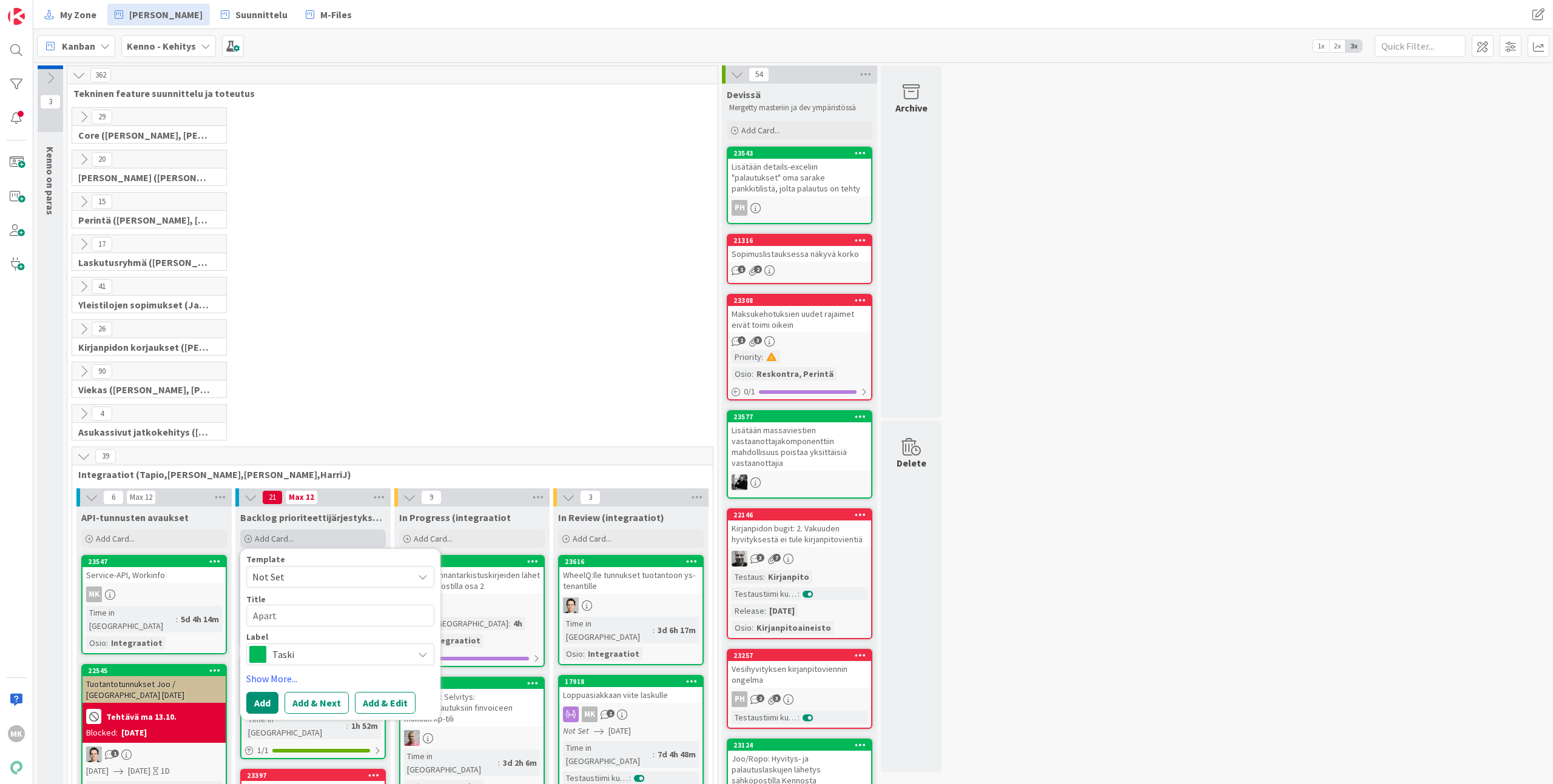
type textarea "x"
type textarea "Apartm"
type textarea "x"
type textarea "Apartme"
type textarea "x"
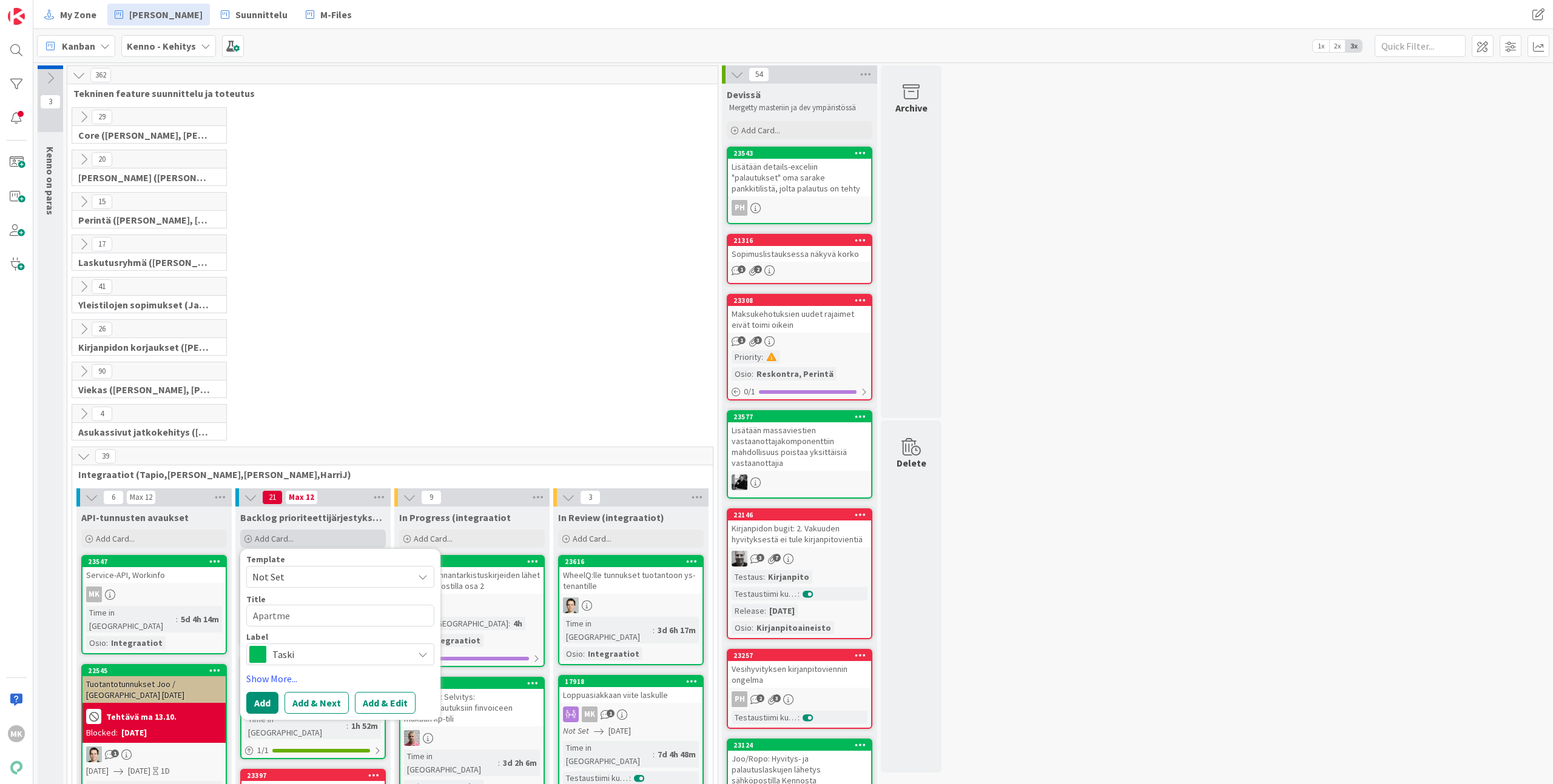
type textarea "Apartmen"
type textarea "x"
type textarea "Apartment"
type textarea "x"
type textarea "Apartments"
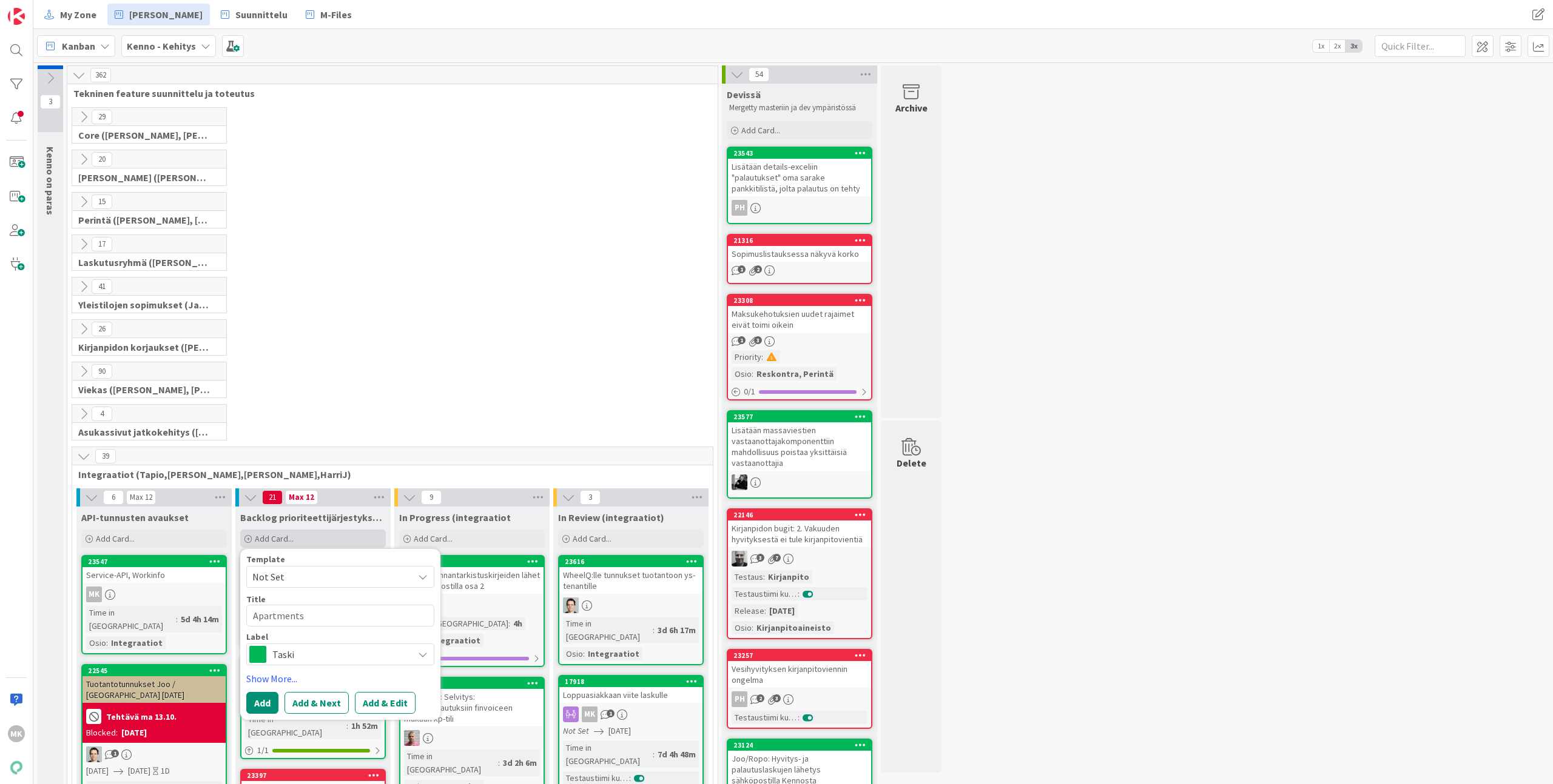
type textarea "x"
type textarea "Apartments"
type textarea "x"
type textarea "Apartments A"
type textarea "x"
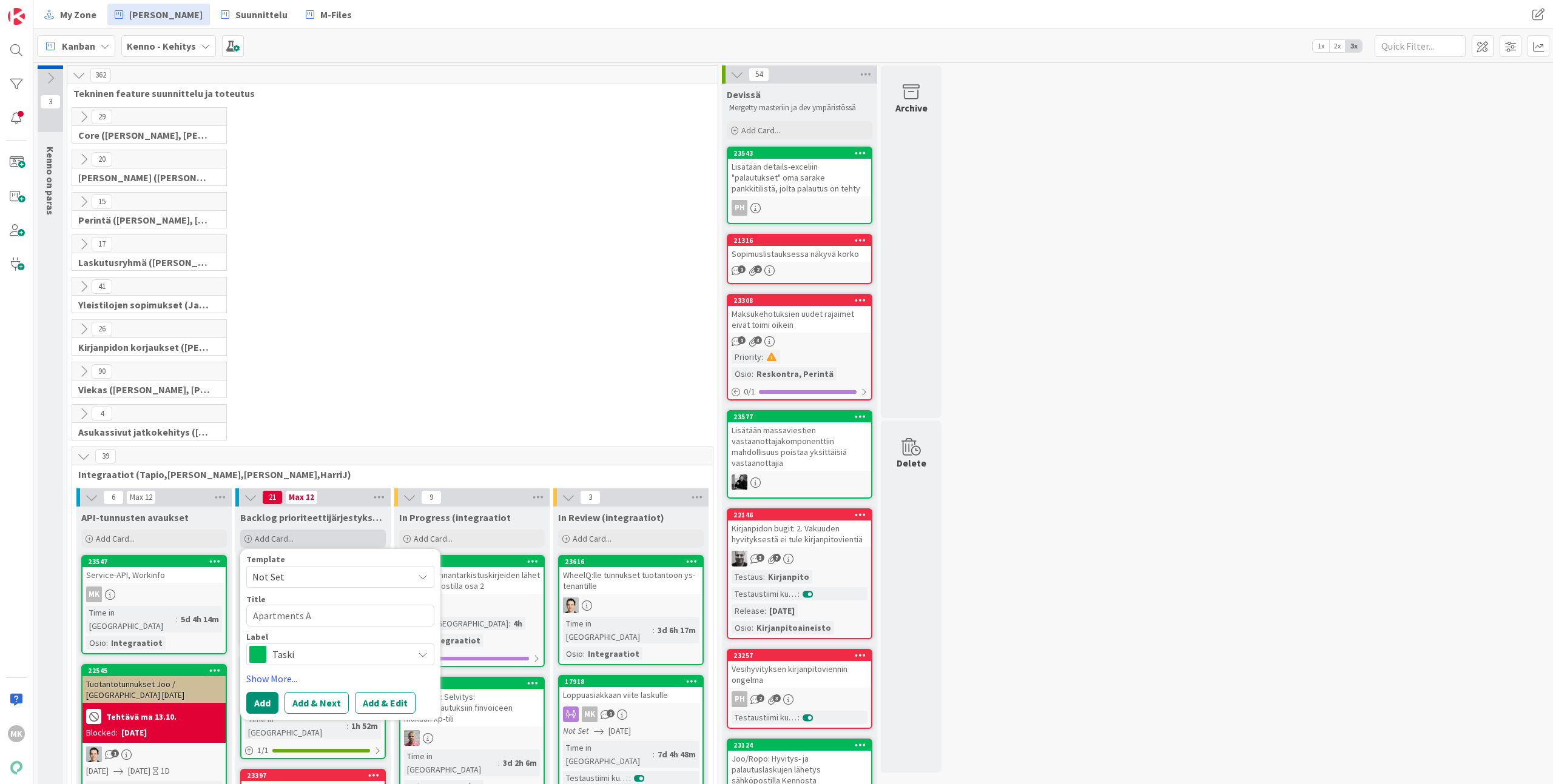
type textarea "Apartments AP"
type textarea "x"
type textarea "Apartments API"
type textarea "x"
type textarea "Apartments API:"
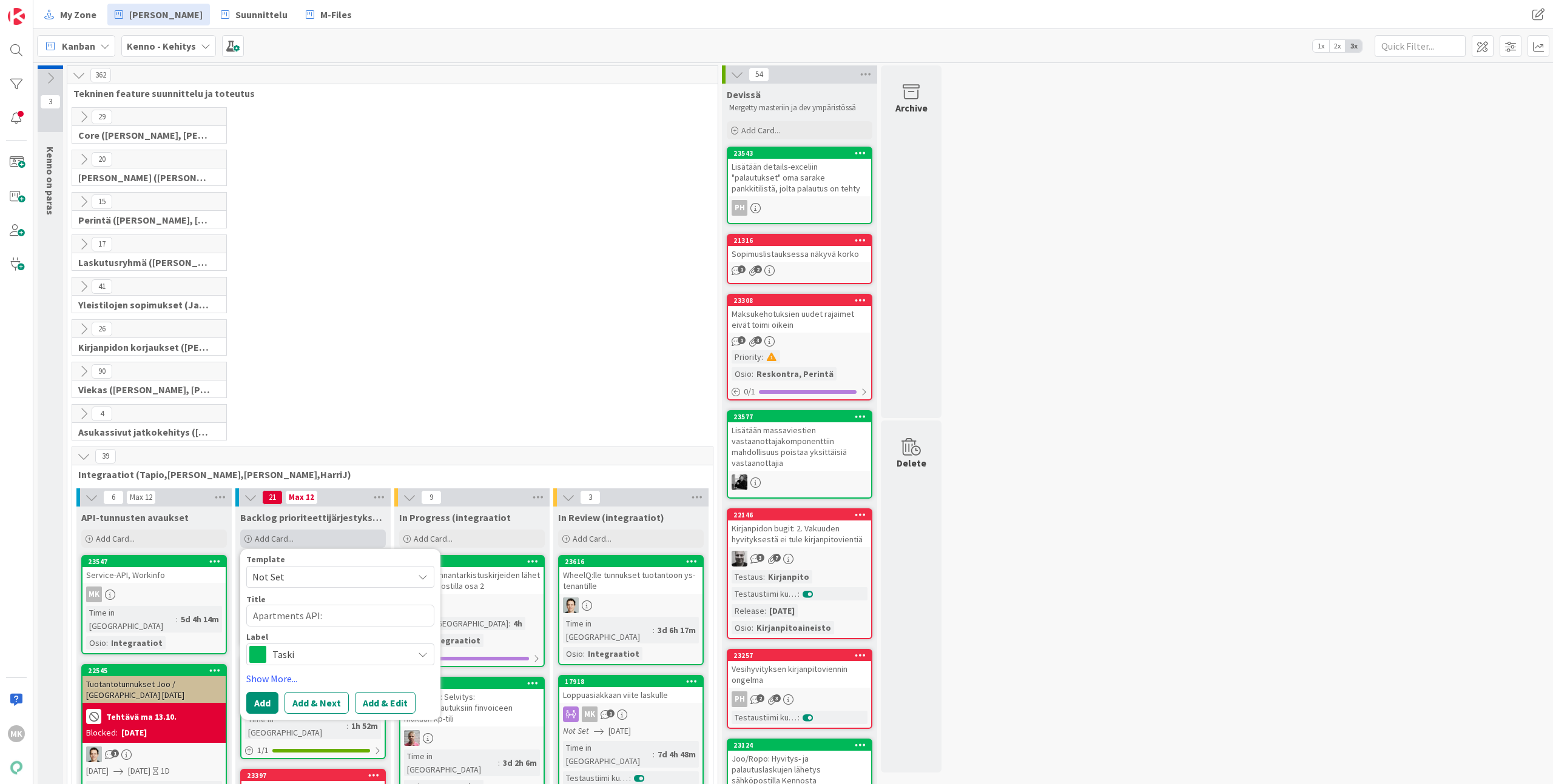
type textarea "x"
type textarea "Apartments API:n"
type textarea "x"
type textarea "Apartments API:n"
type textarea "x"
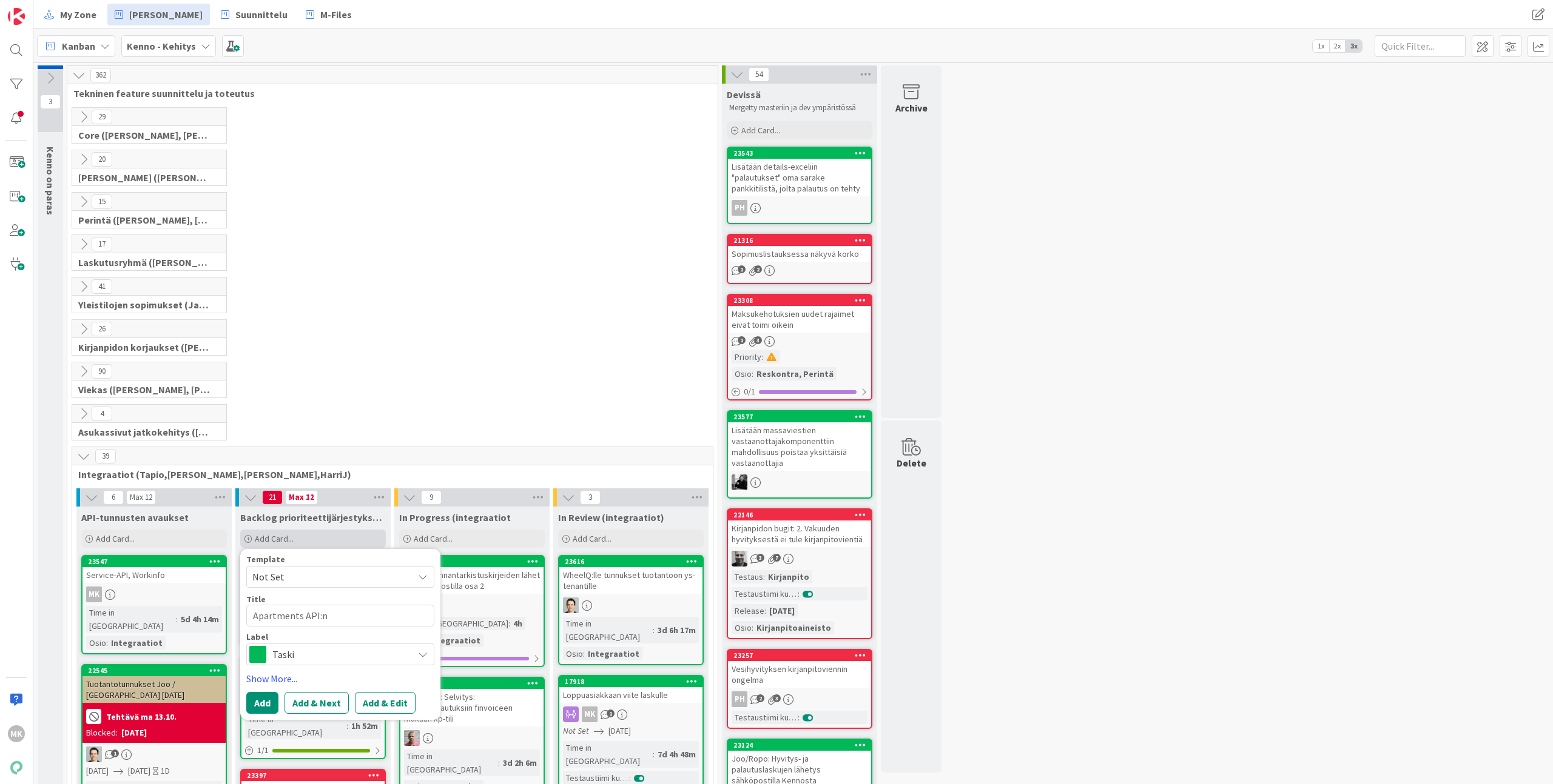
type textarea "Apartments API:n"
type textarea "x"
type textarea "Apartments API:"
type textarea "x"
type textarea "Apartments API"
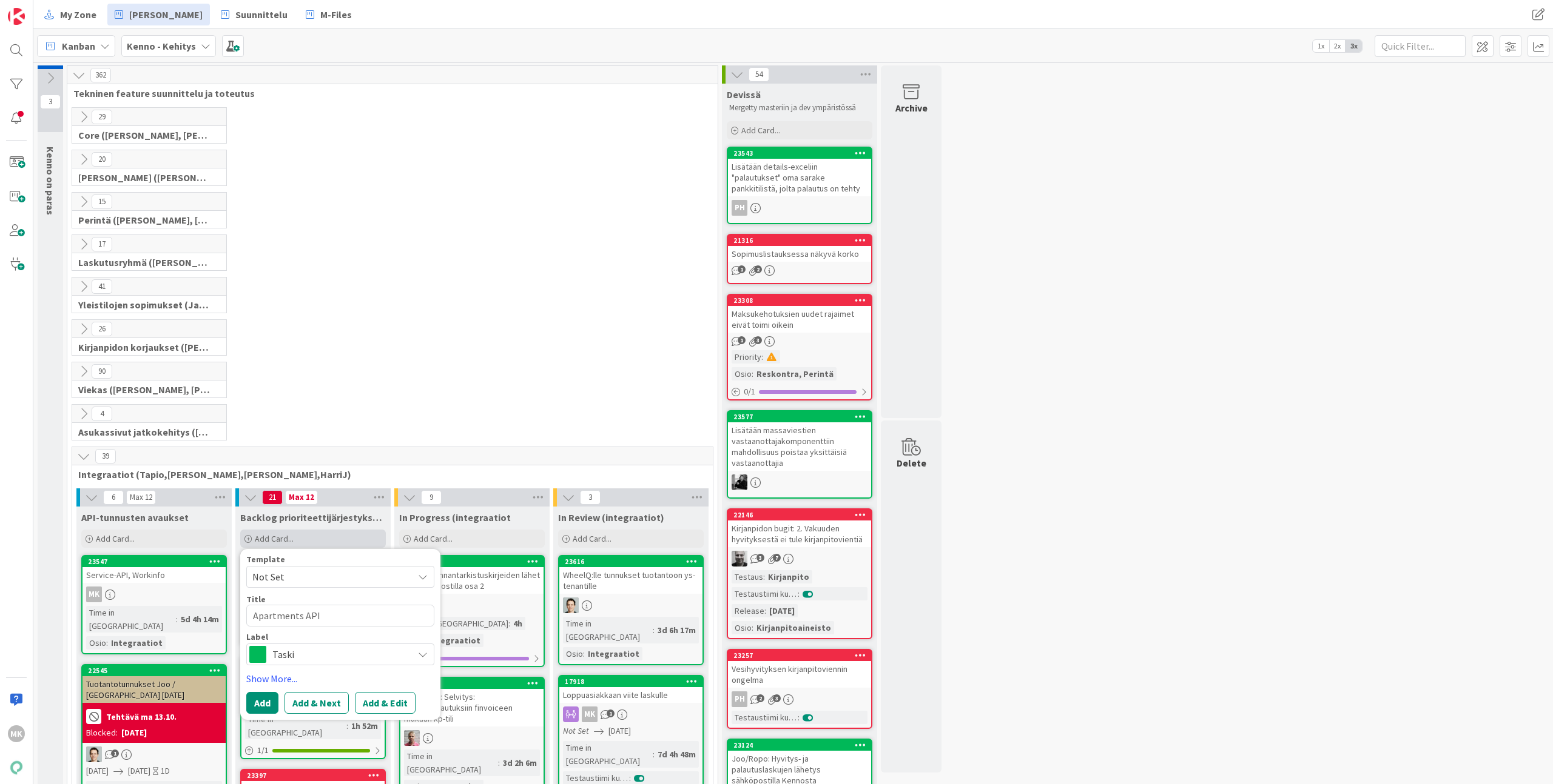
type textarea "x"
type textarea "Apartments API"
type textarea "x"
type textarea "Apartments API j"
type textarea "x"
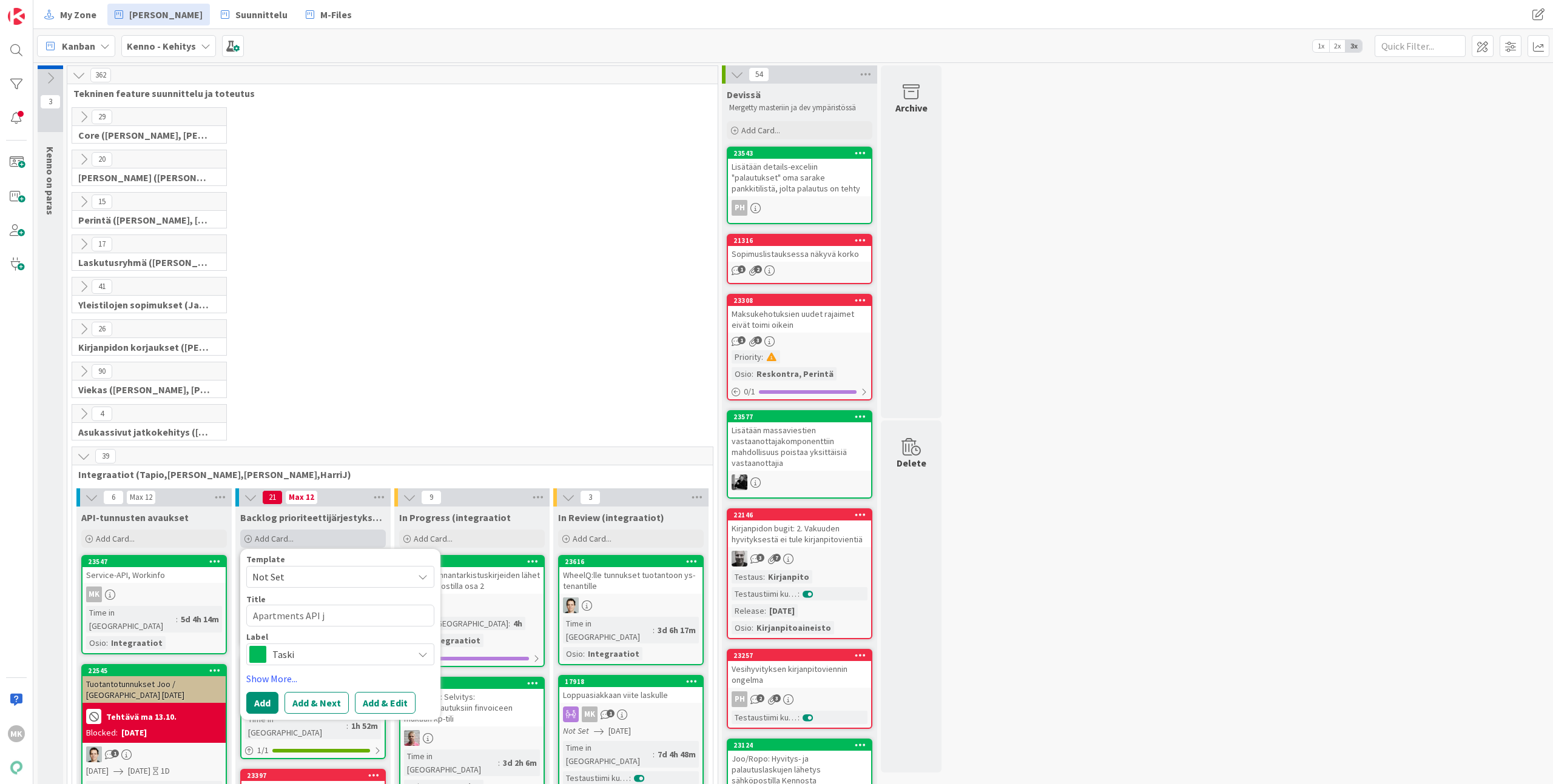
type textarea "Apartments API ja"
type textarea "x"
type textarea "Apartments API j"
type textarea "x"
type textarea "Apartments API"
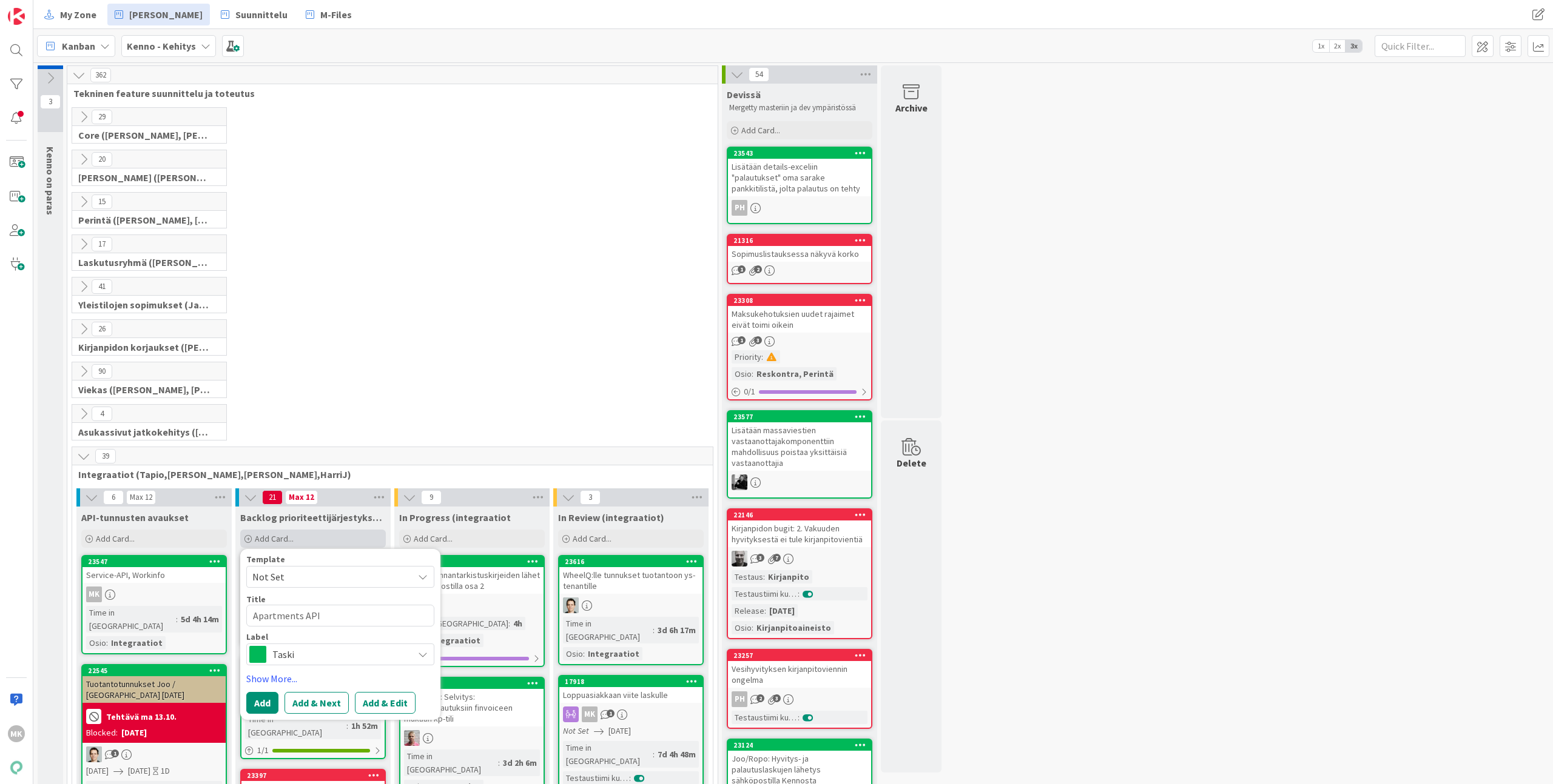
type textarea "x"
type textarea "Apartments API"
type textarea "x"
type textarea "Apartments API"
type textarea "x"
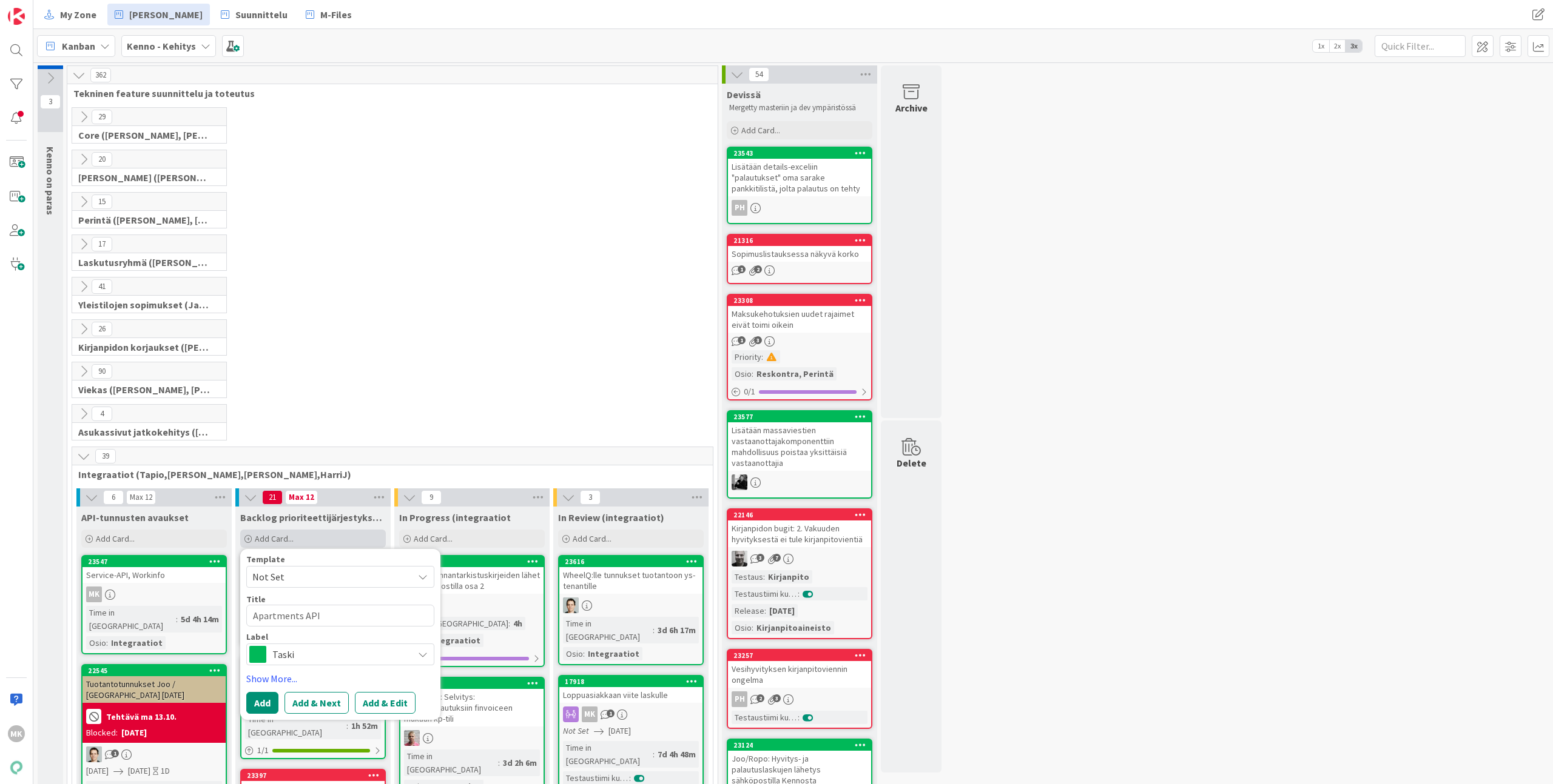
type textarea "Apartments API j"
type textarea "x"
type textarea "Apartments API ja"
type textarea "x"
type textarea "Apartments API ja"
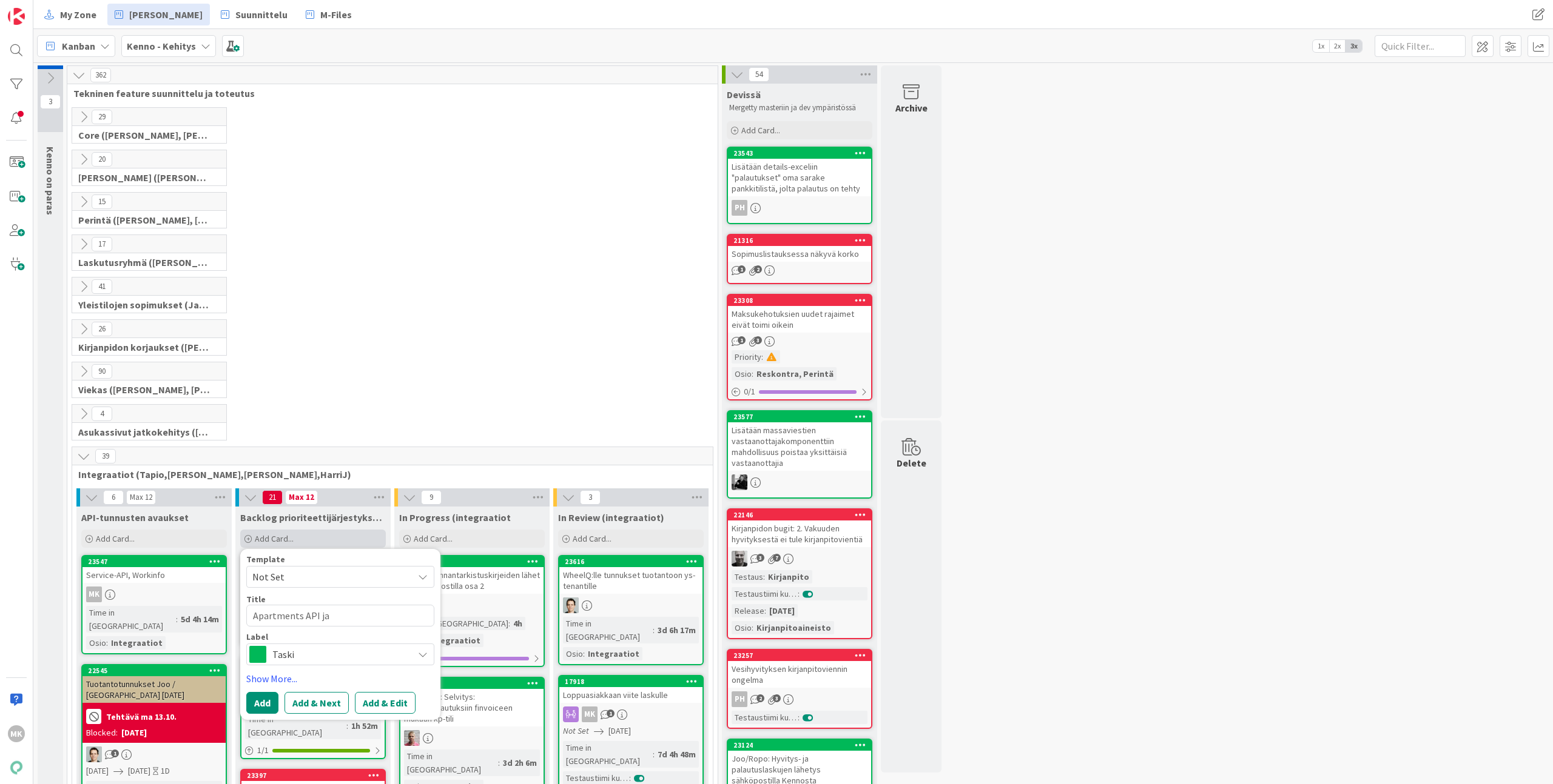
type textarea "x"
type textarea "Apartments API ja k"
type textarea "x"
type textarea "Apartments API ja ko"
type textarea "x"
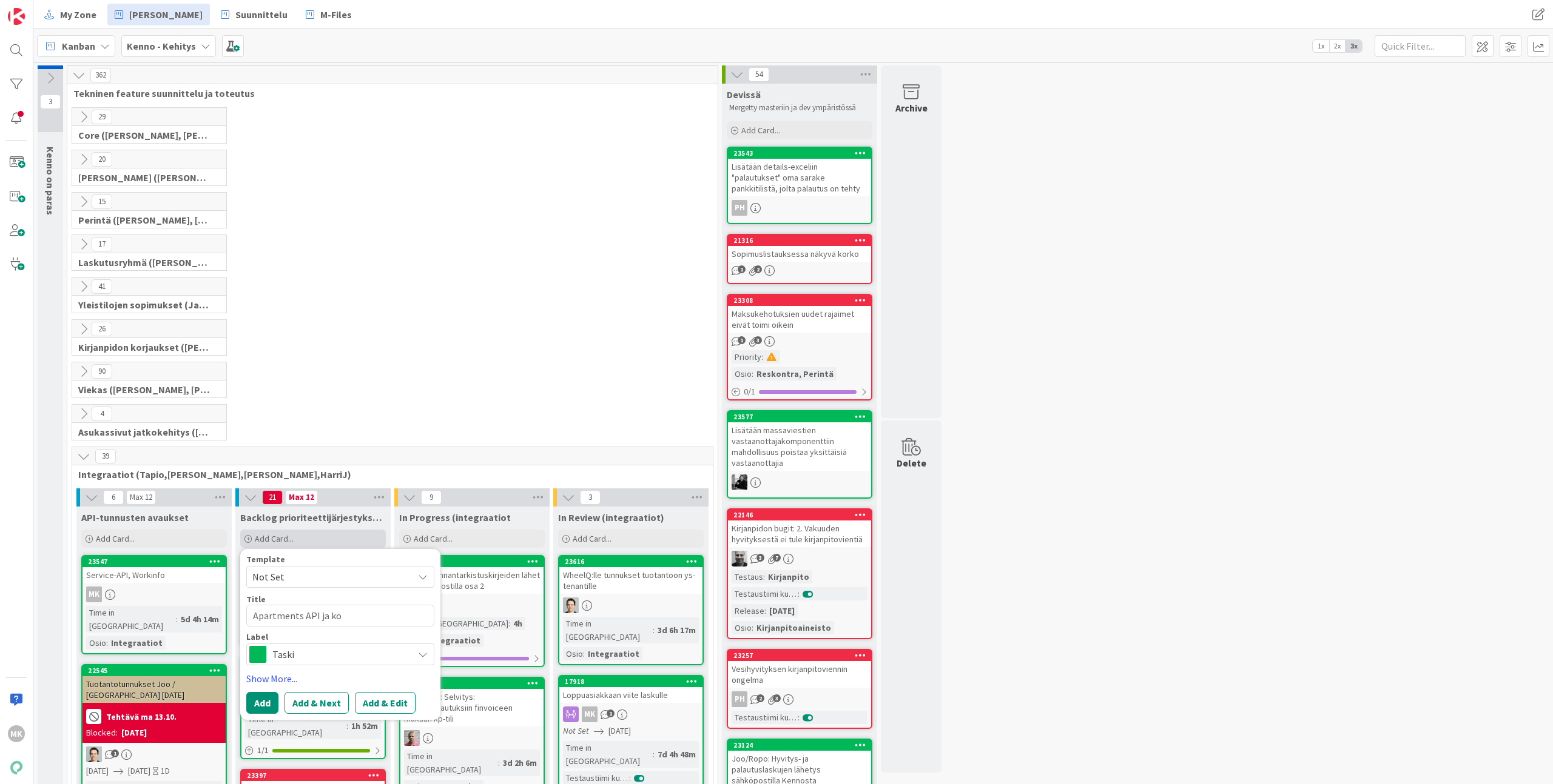
type textarea "Apartments API ja kot"
type textarea "x"
type textarea "Apartments API ja koti"
type textarea "x"
type textarea "Apartments API ja kotisi"
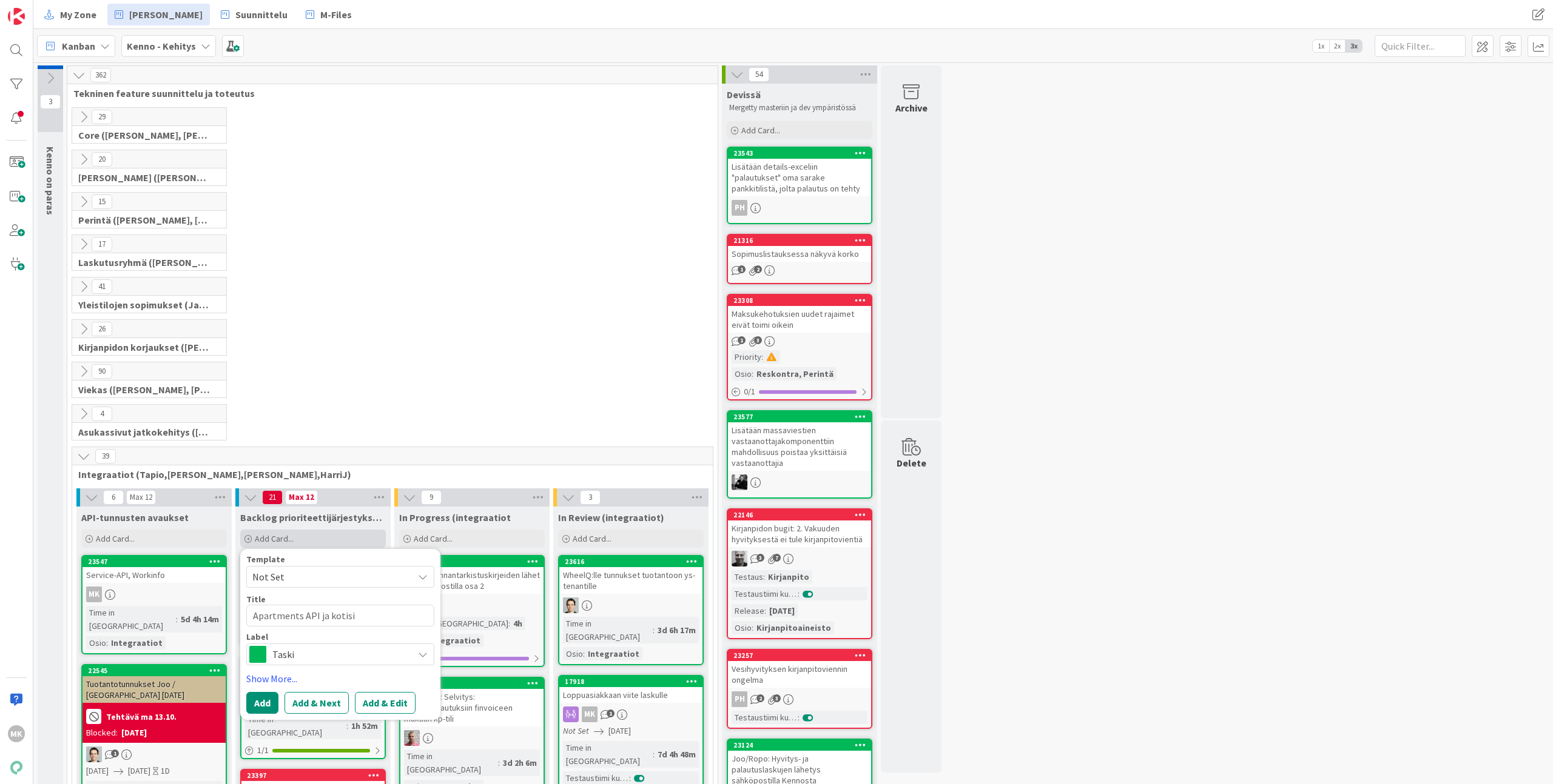
type textarea "x"
type textarea "Apartments API ja kotisiv"
type textarea "x"
type textarea "Apartments API ja kotisivu"
type textarea "x"
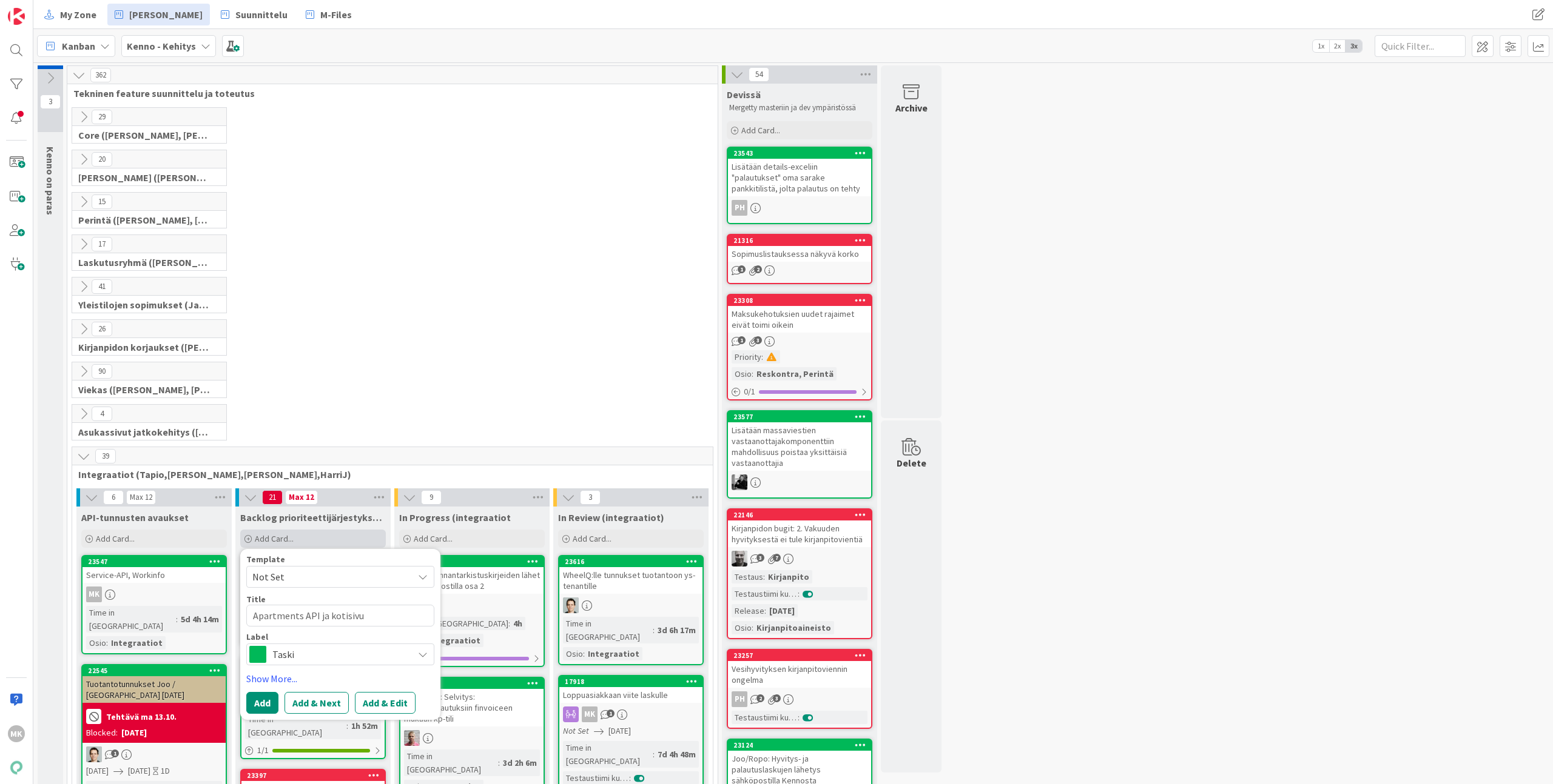
type textarea "Apartments API ja kotisivu-"
type textarea "x"
type textarea "Apartments API ja kotisivu-e"
type textarea "x"
type textarea "Apartments API ja kotisivu-exp"
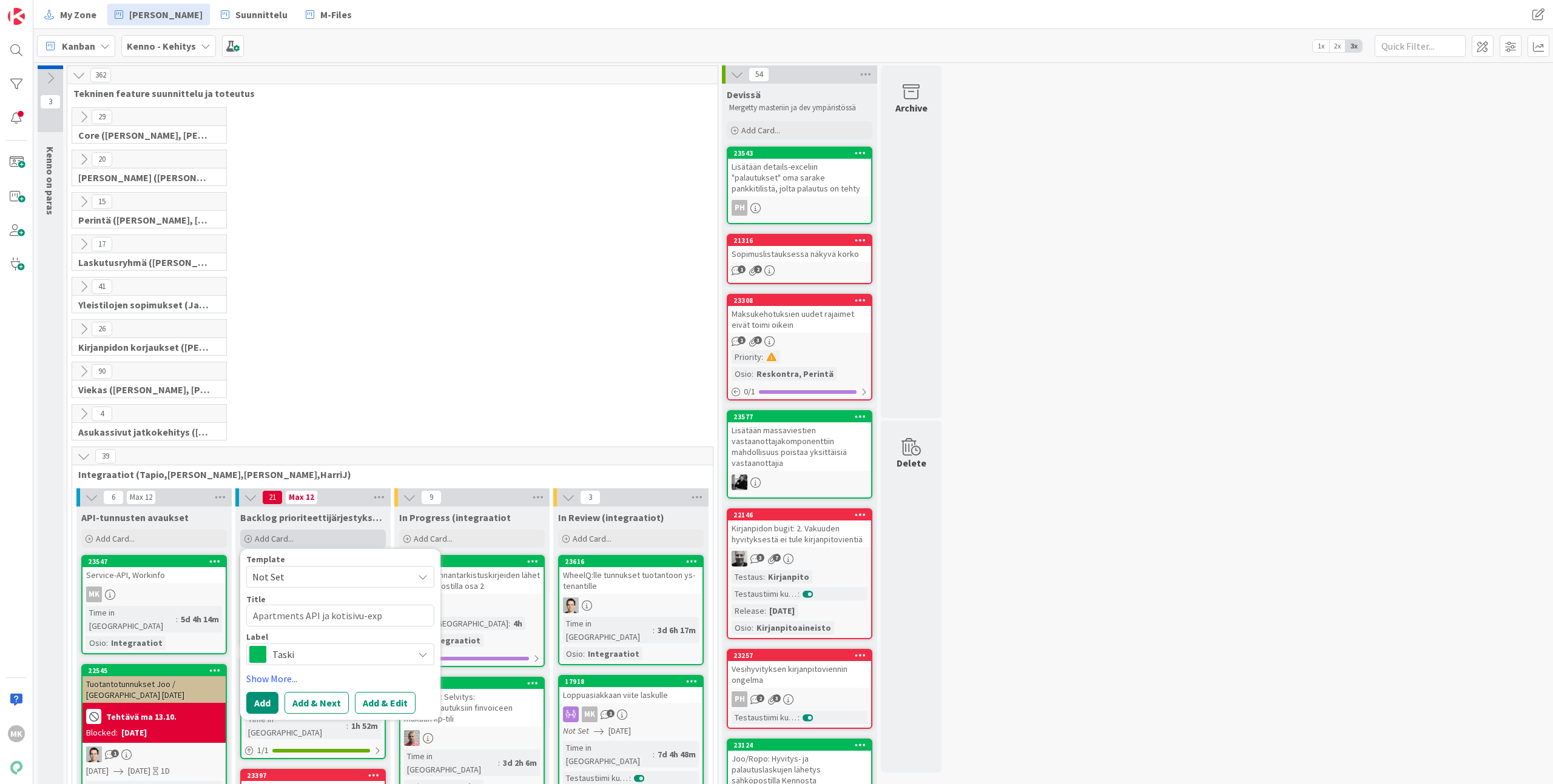
type textarea "x"
type textarea "Apartments API ja kotisivu-expo"
type textarea "x"
type textarea "Apartments API ja kotisivu-expor"
type textarea "x"
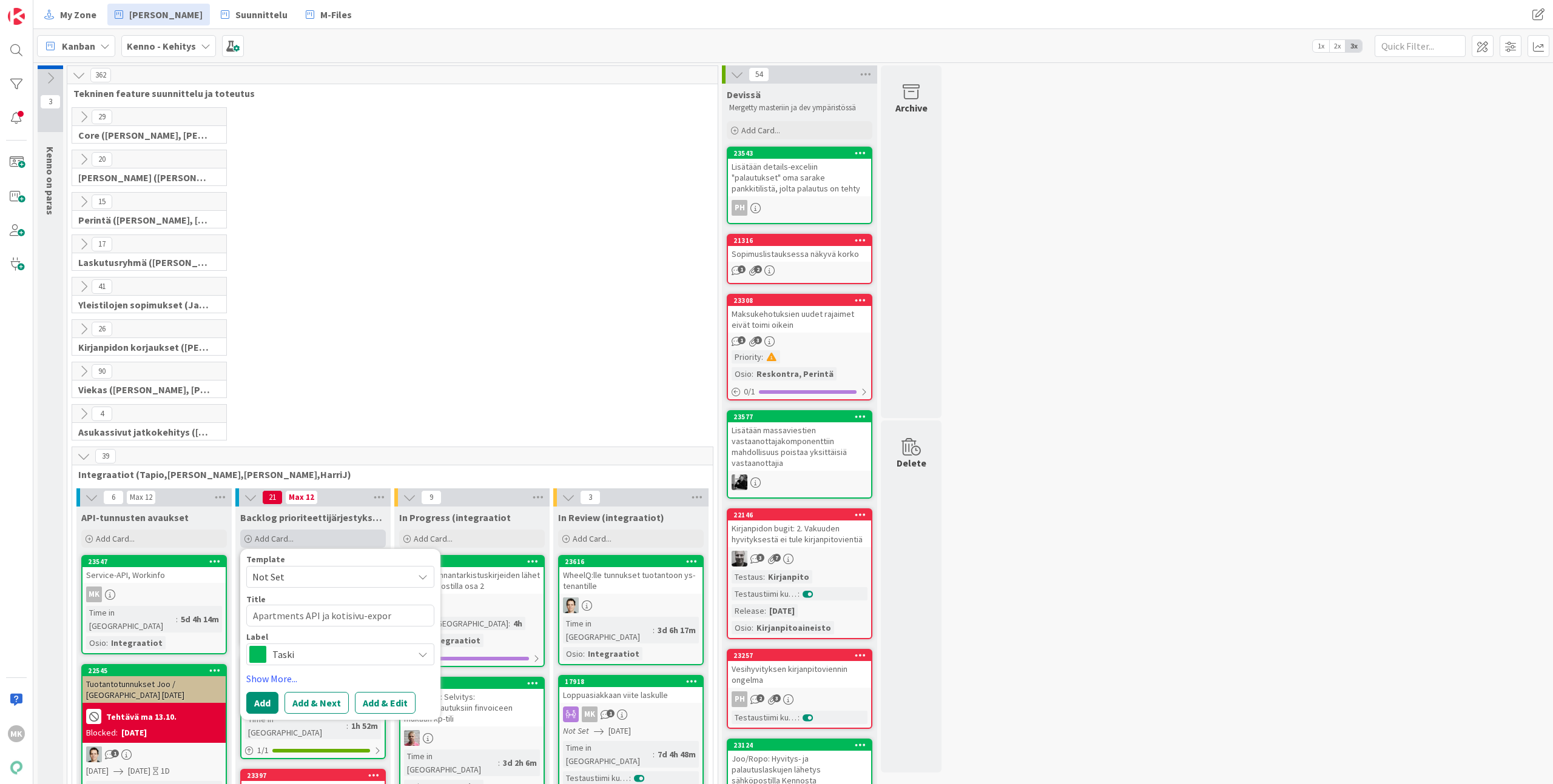
type textarea "Apartments API ja kotisivu-export"
type textarea "x"
type textarea "Apartments API ja kotisivu-export"
type textarea "x"
type textarea "Apartments API ja kotisivu-export p"
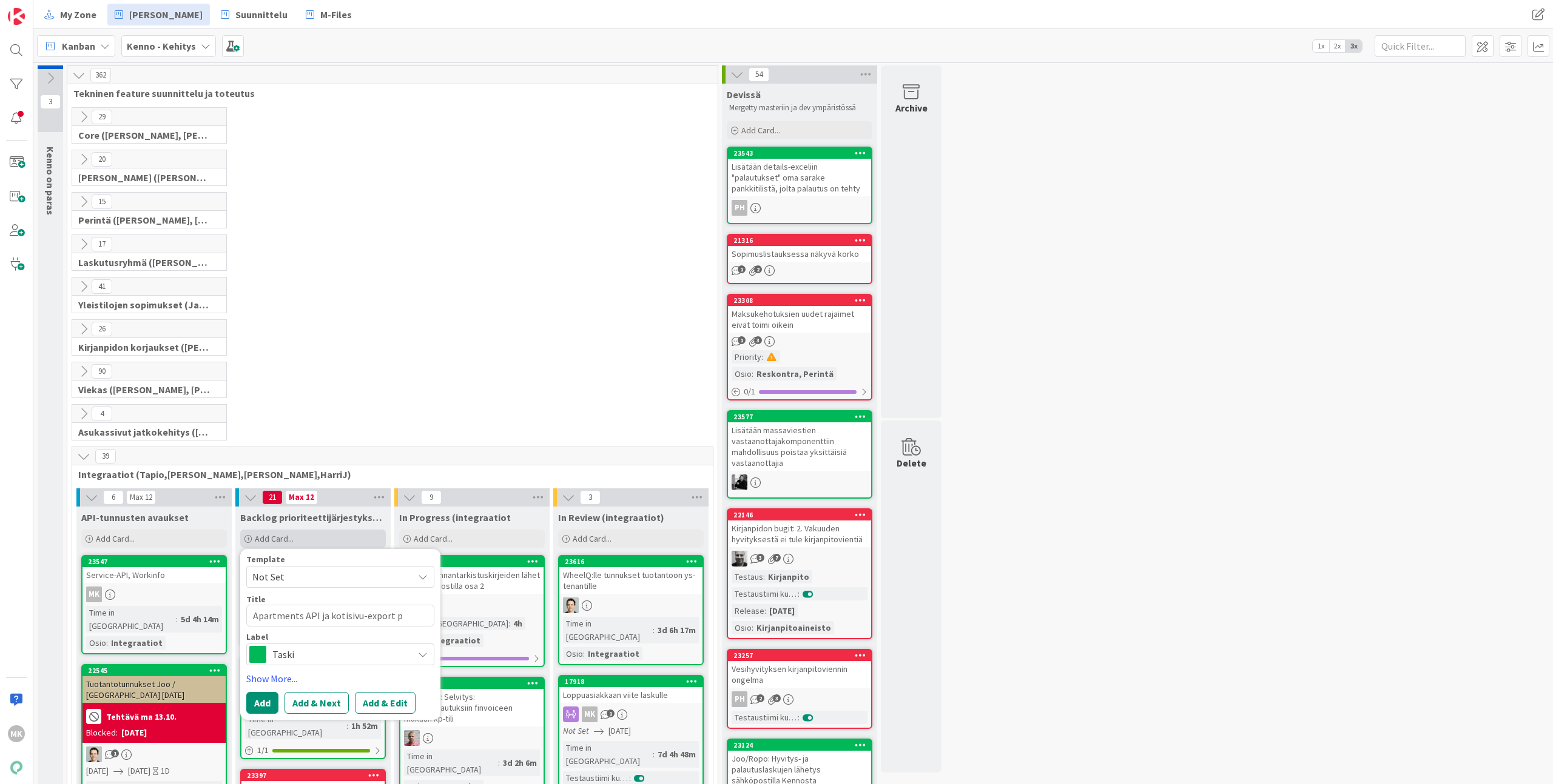
type textarea "x"
type textarea "Apartments API ja kotisivu-export pa"
type textarea "x"
type textarea "Apartments API ja kotisivu-export pal"
type textarea "x"
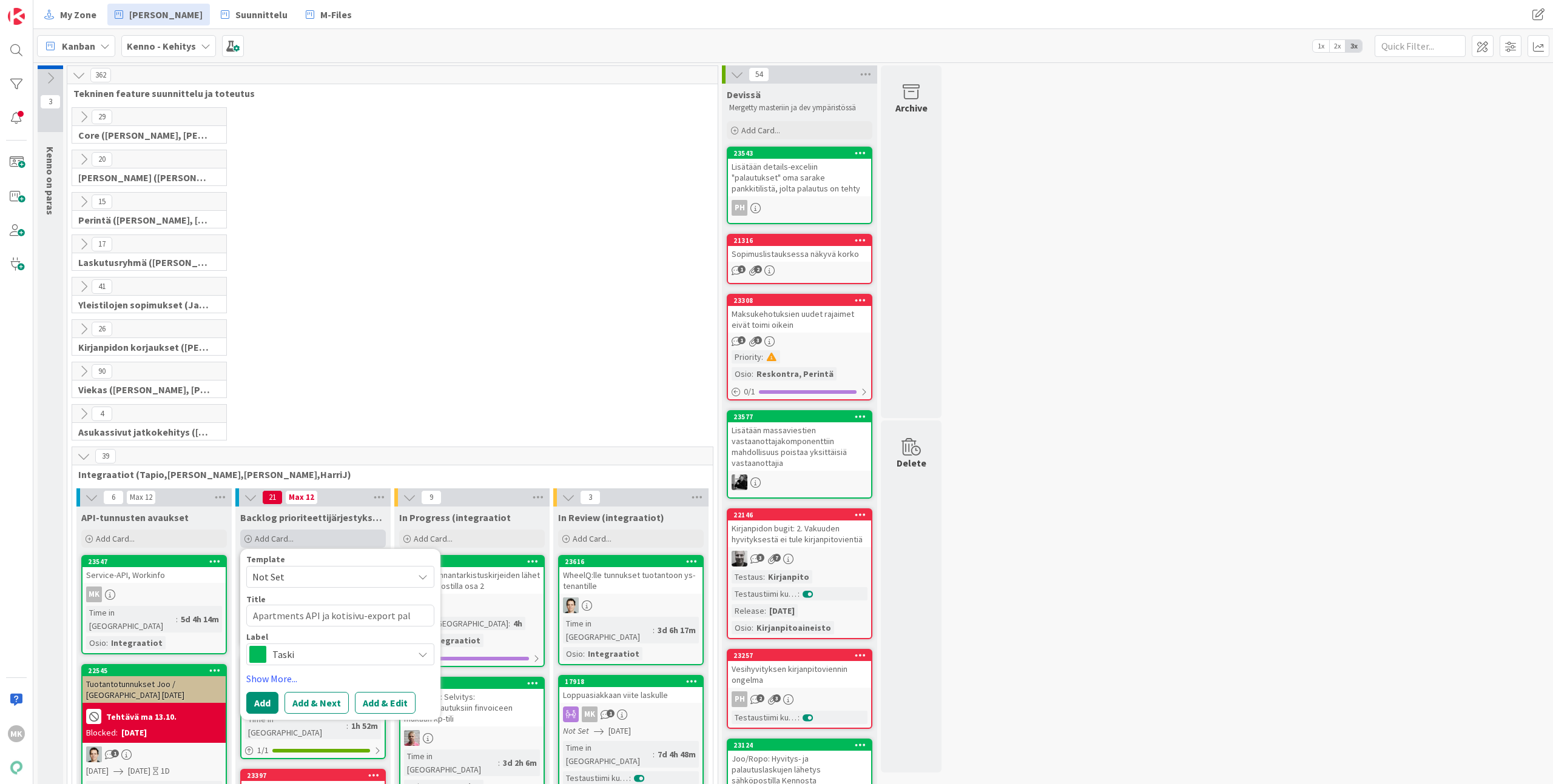
type textarea "Apartments API ja kotisivu-export pala"
type textarea "x"
type textarea "Apartments API ja kotisivu-export [US_STATE]"
type textarea "x"
type textarea "Apartments API ja kotisivu-export palaut"
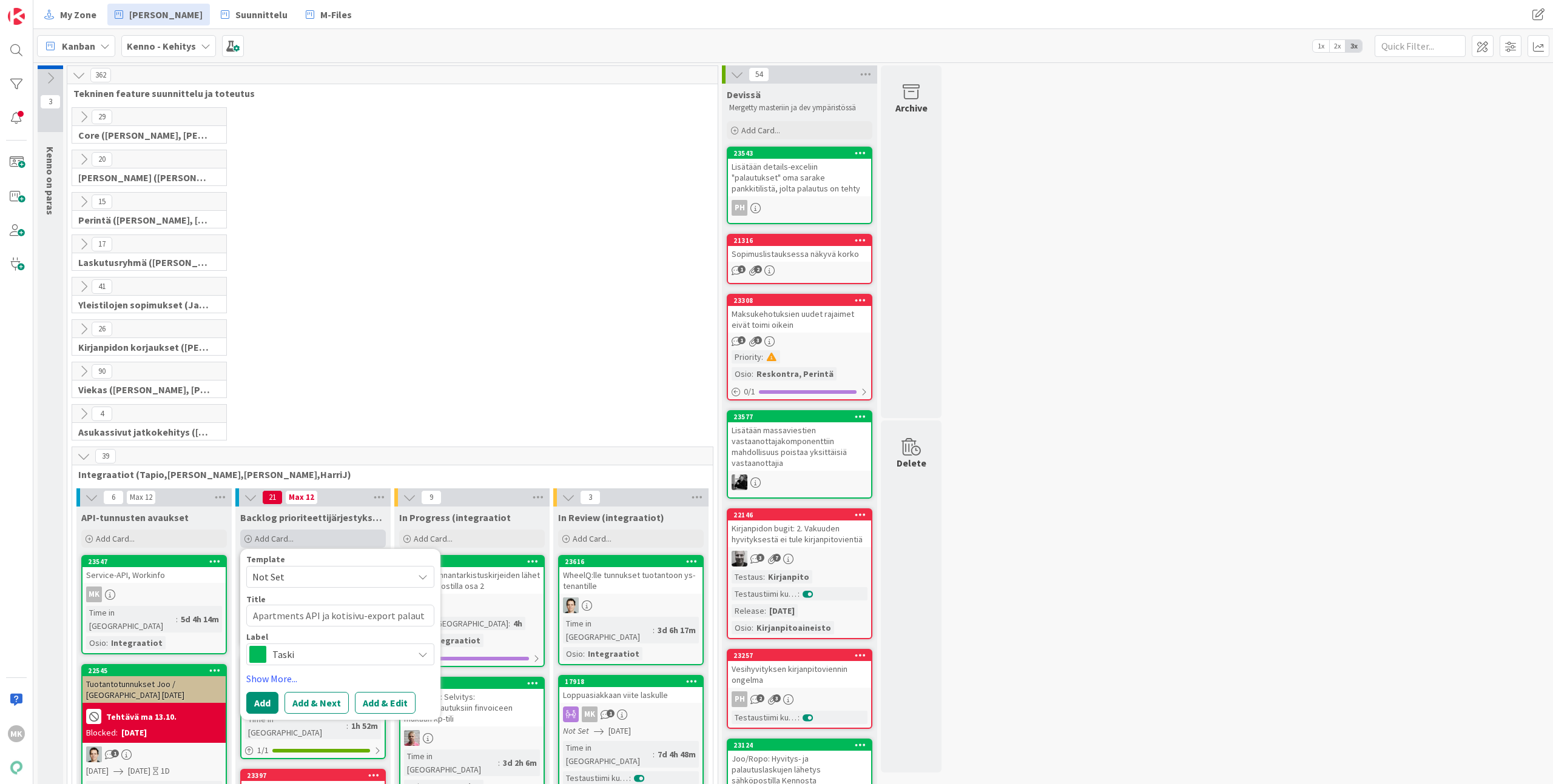
type textarea "x"
type textarea "Apartments API ja kotisivu-export palautt"
type textarea "x"
type textarea "Apartments API ja kotisivu-export palautta"
type textarea "x"
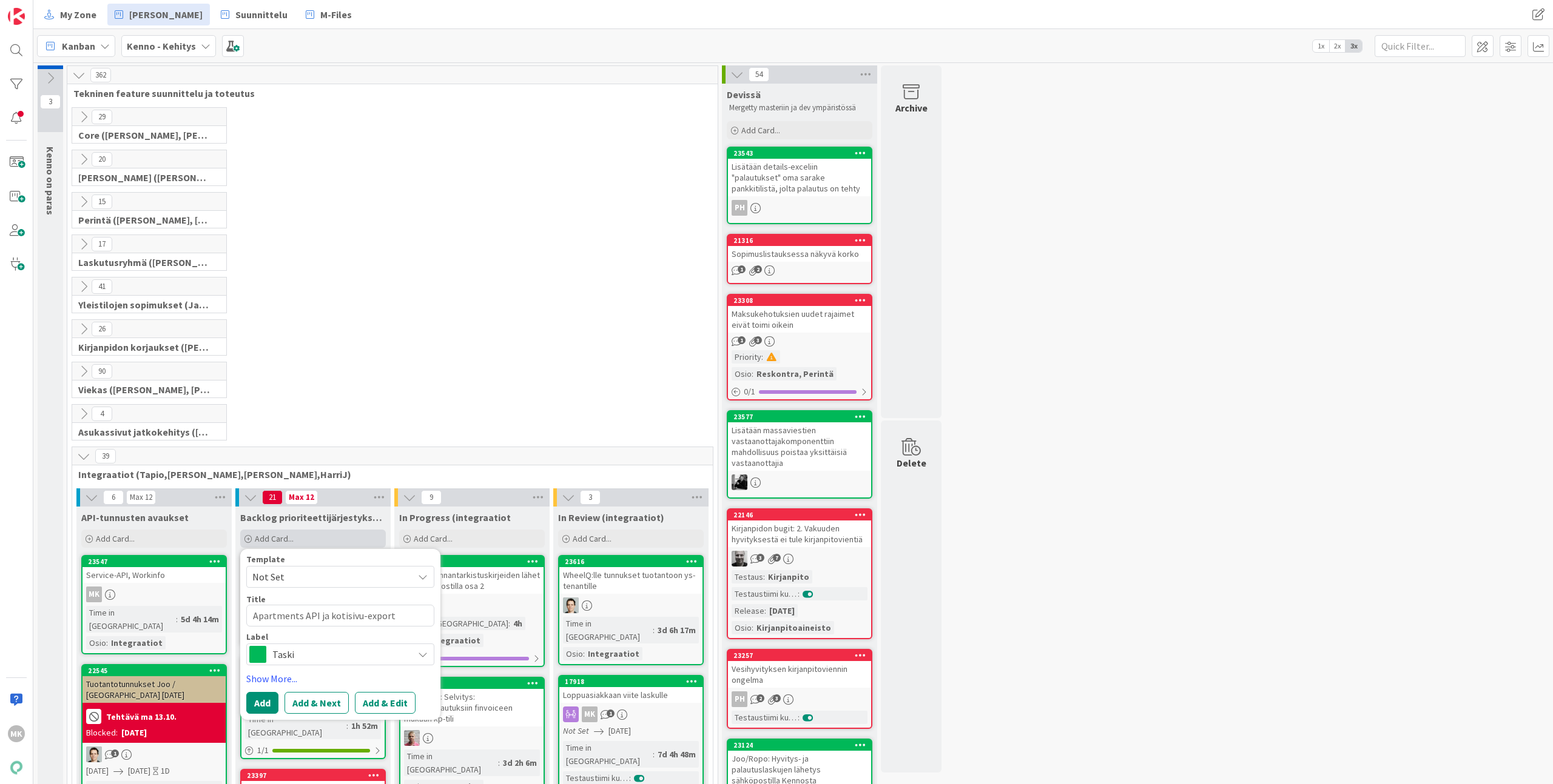
type textarea "Apartments API ja kotisivu-export palauttav"
type textarea "x"
type textarea "Apartments API ja kotisivu-export palauttava"
type textarea "x"
type textarea "Apartments API ja kotisivu-export palauttavat"
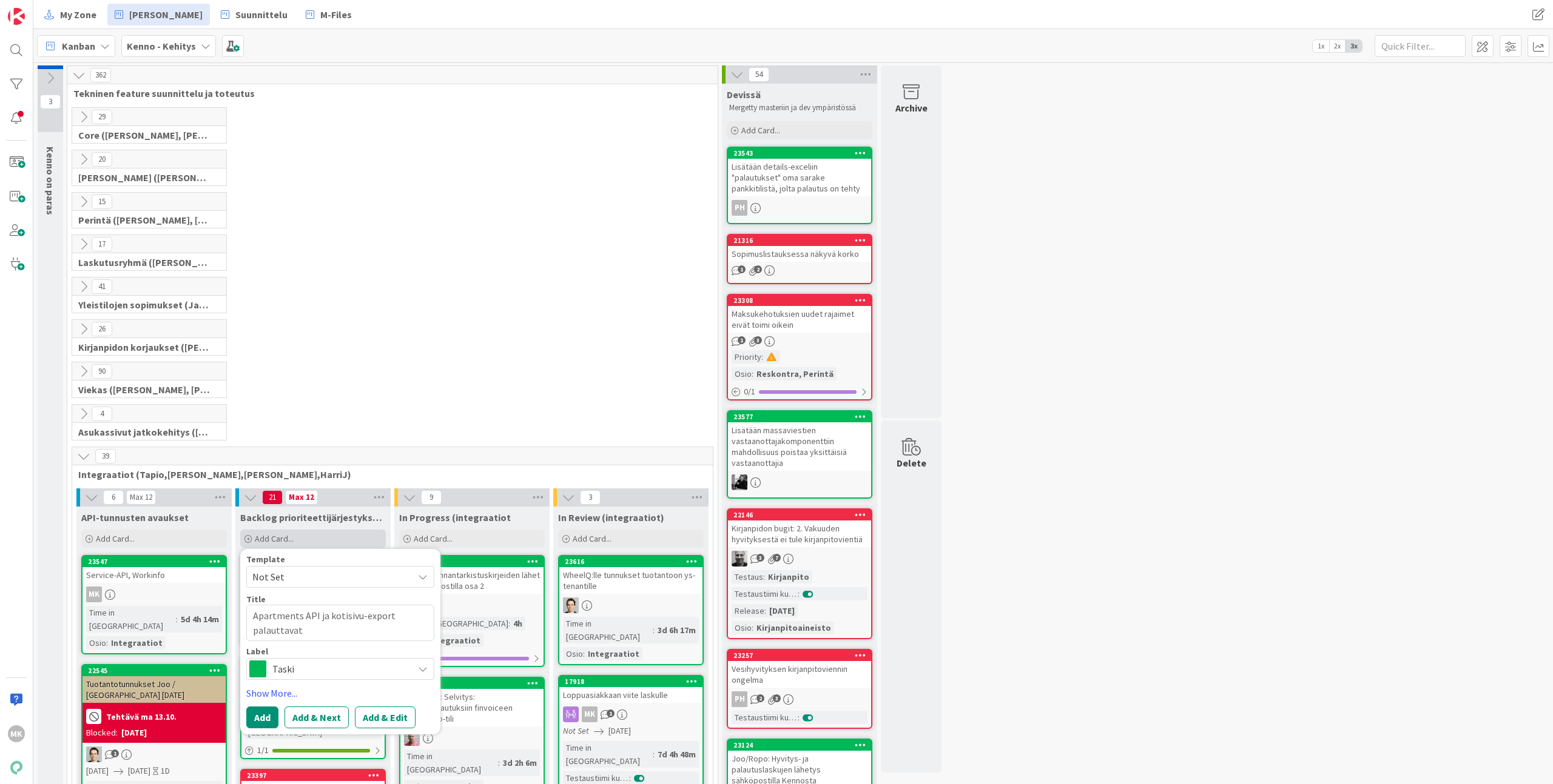
type textarea "x"
type textarea "Apartments API ja kotisivu-export palauttavat"
type textarea "x"
type textarea "Apartments API ja kotisivu-export palauttavat a"
type textarea "x"
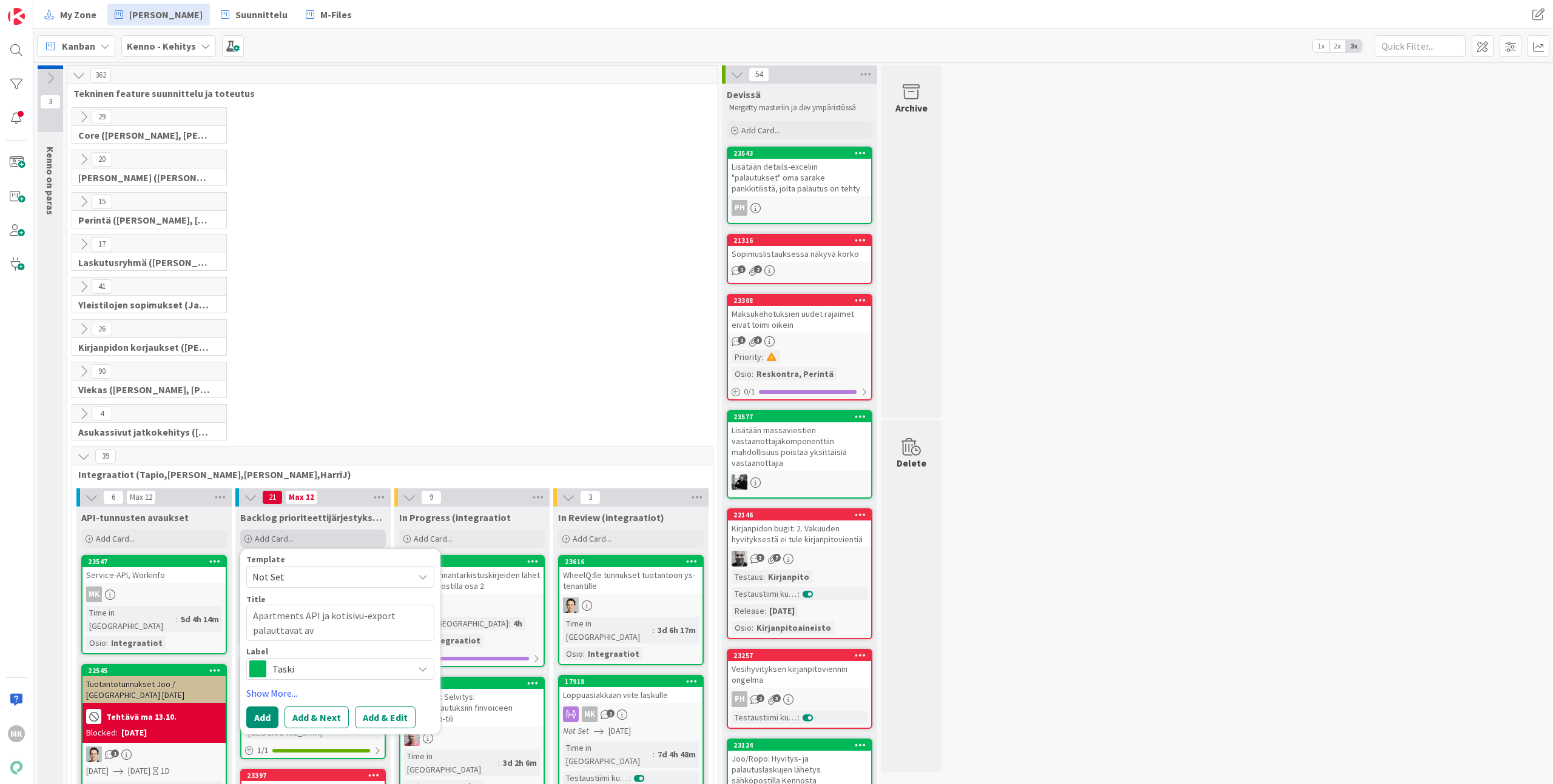
type textarea "Apartments API ja kotisivu-export palauttavat ava"
type textarea "x"
type textarea "Apartments API ja kotisivu-export palauttavat avai"
type textarea "x"
type textarea "Apartments API ja kotisivu-export palauttavat avail"
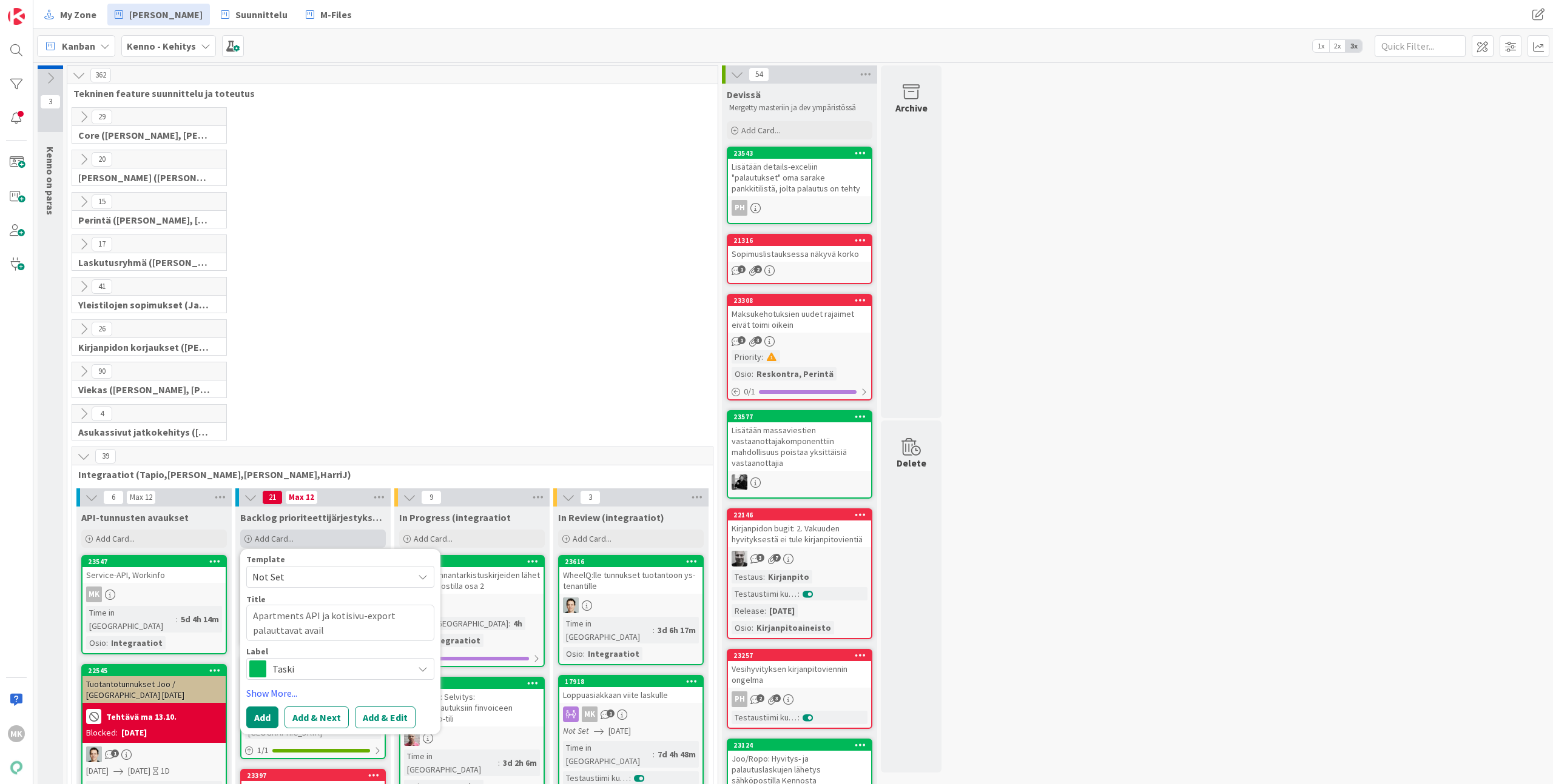
type textarea "x"
type textarea "Apartments API ja kotisivu-export palauttavat availa"
type textarea "x"
type textarea "Apartments API ja kotisivu-export palauttavat availab"
type textarea "x"
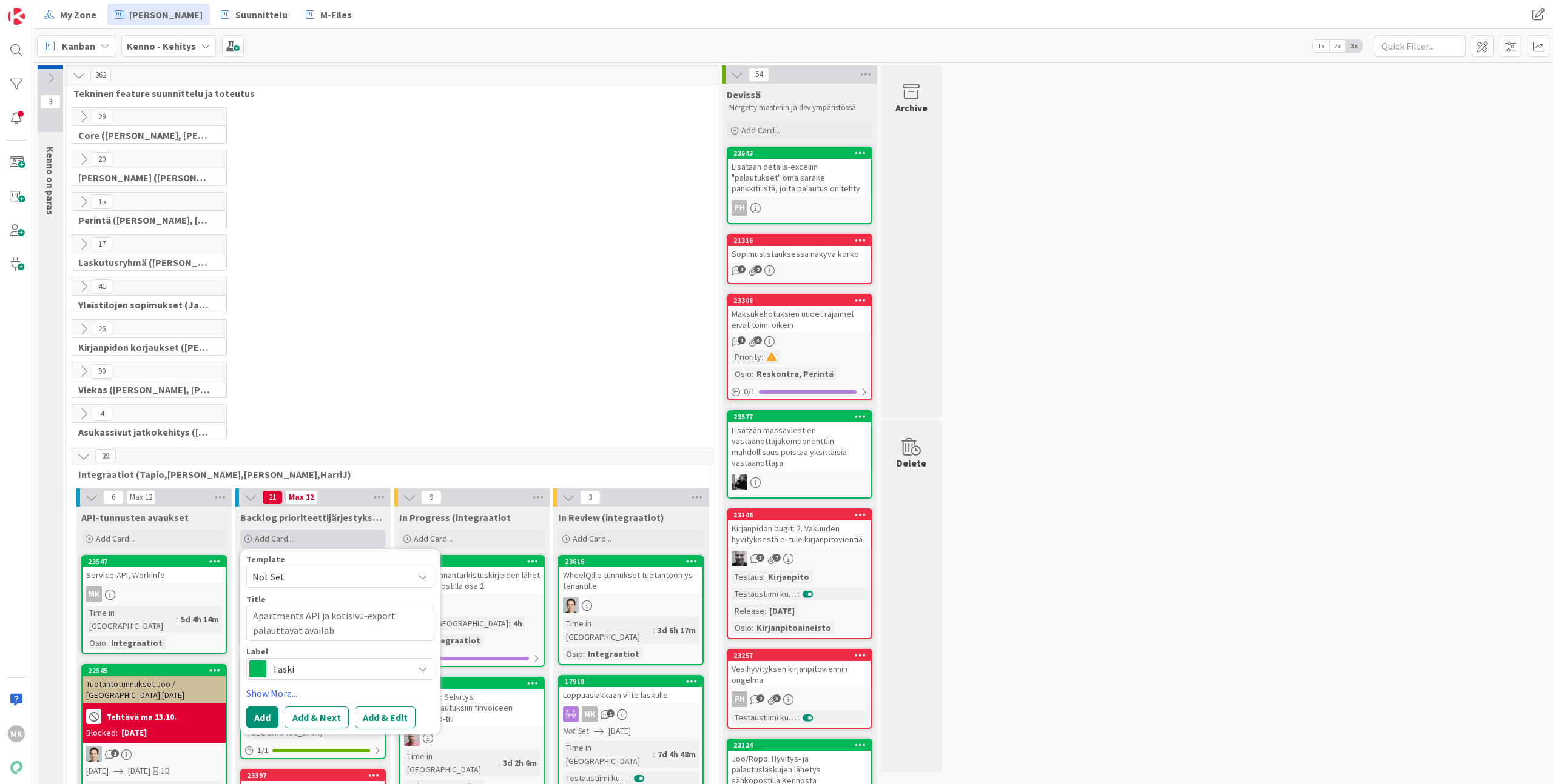
type textarea "Apartments API ja kotisivu-export palauttavat availabl"
type textarea "x"
type textarea "Apartments API ja kotisivu-export palauttavat available"
type textarea "x"
type textarea "Apartments API ja kotisivu-export palauttavat availableD"
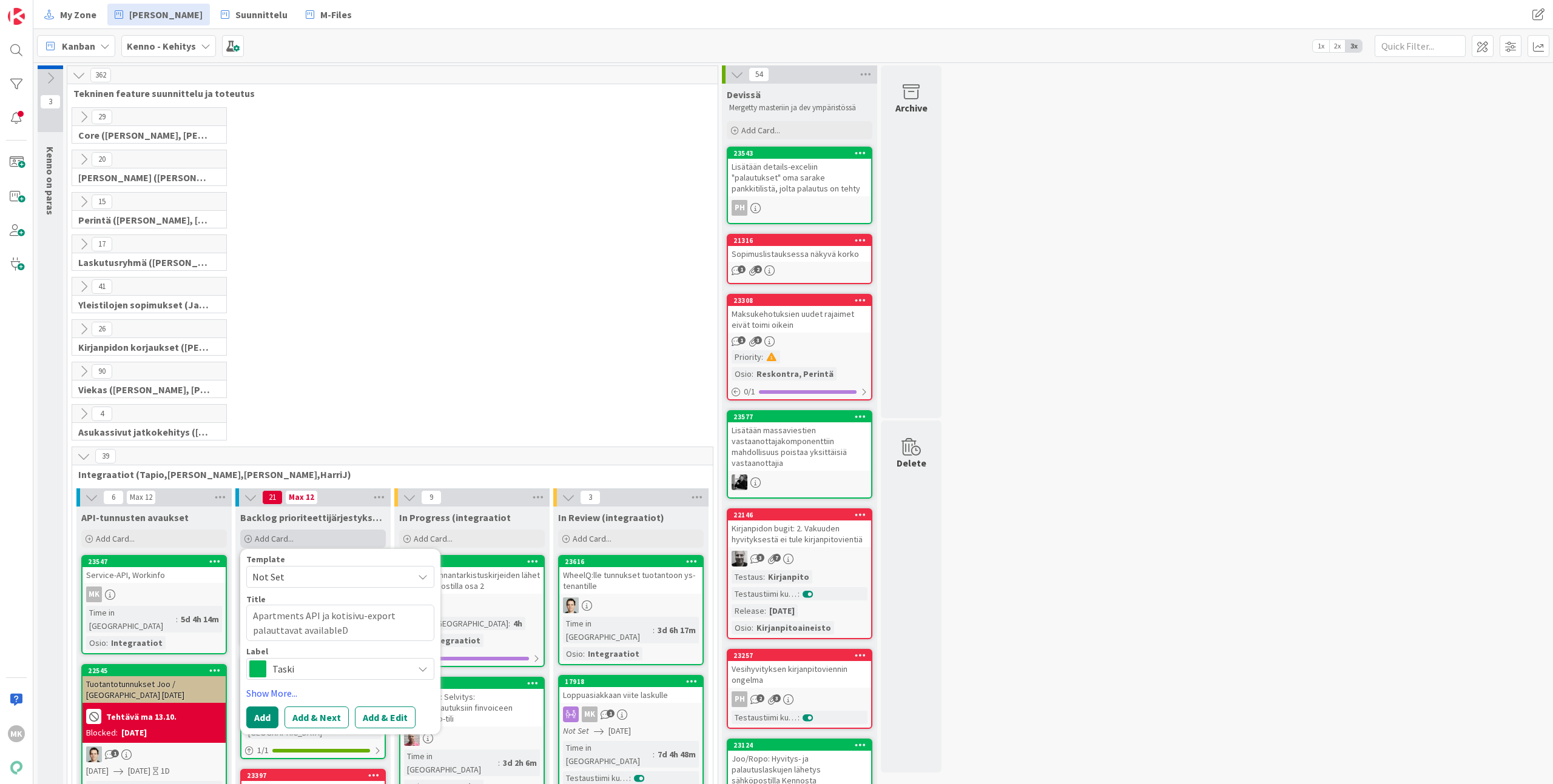
type textarea "x"
type textarea "Apartments API ja kotisivu-export palauttavat availableDa"
type textarea "x"
type textarea "Apartments API ja kotisivu-export palauttavat availableDat"
type textarea "x"
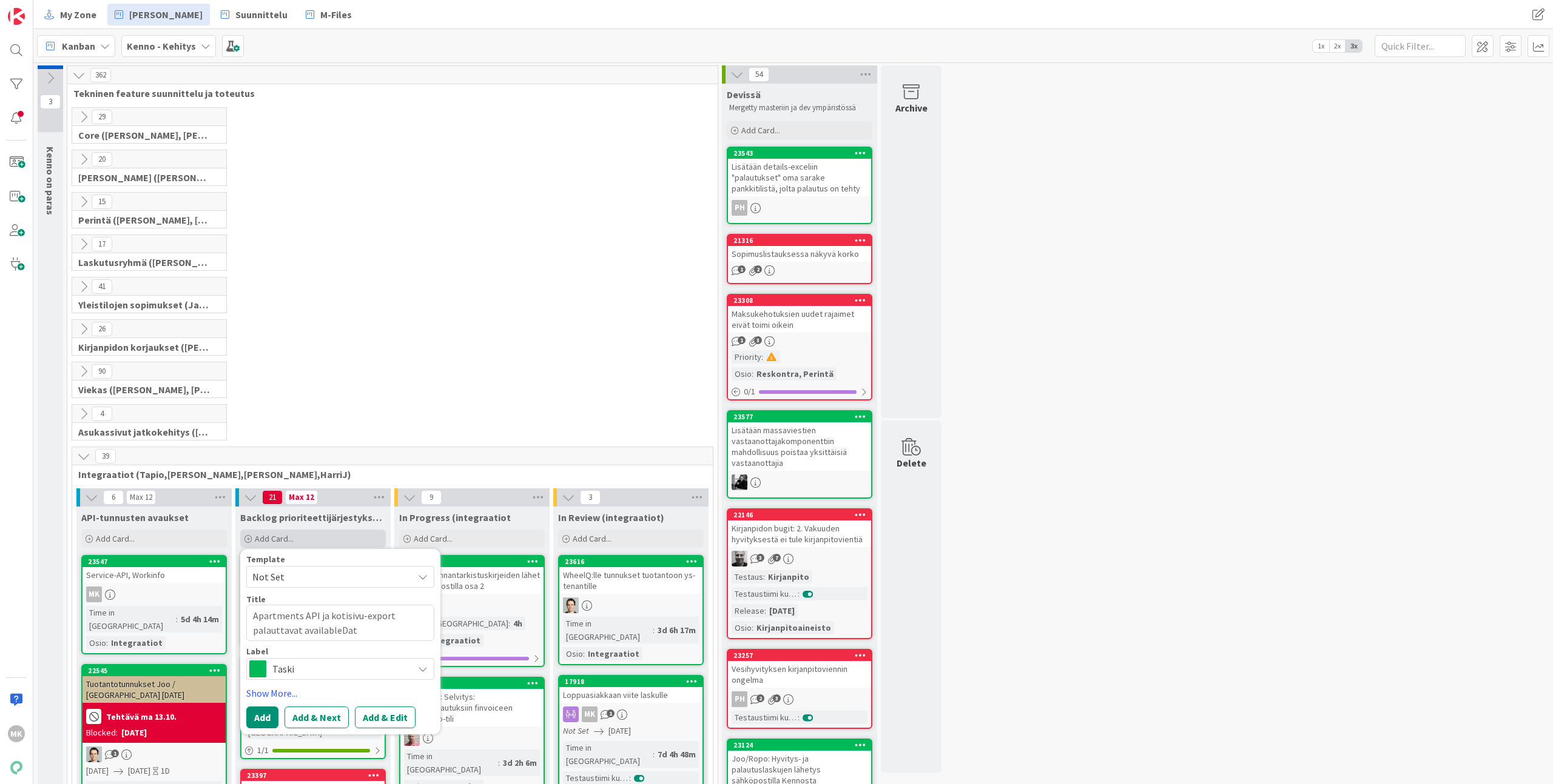
type textarea "Apartments API ja kotisivu-export palauttavat availableDate"
type textarea "x"
type textarea "Apartments API ja kotisivu-export palauttavat availableDate-"
type textarea "x"
type textarea "Apartments API ja kotisivu-export palauttavat availableDate-k"
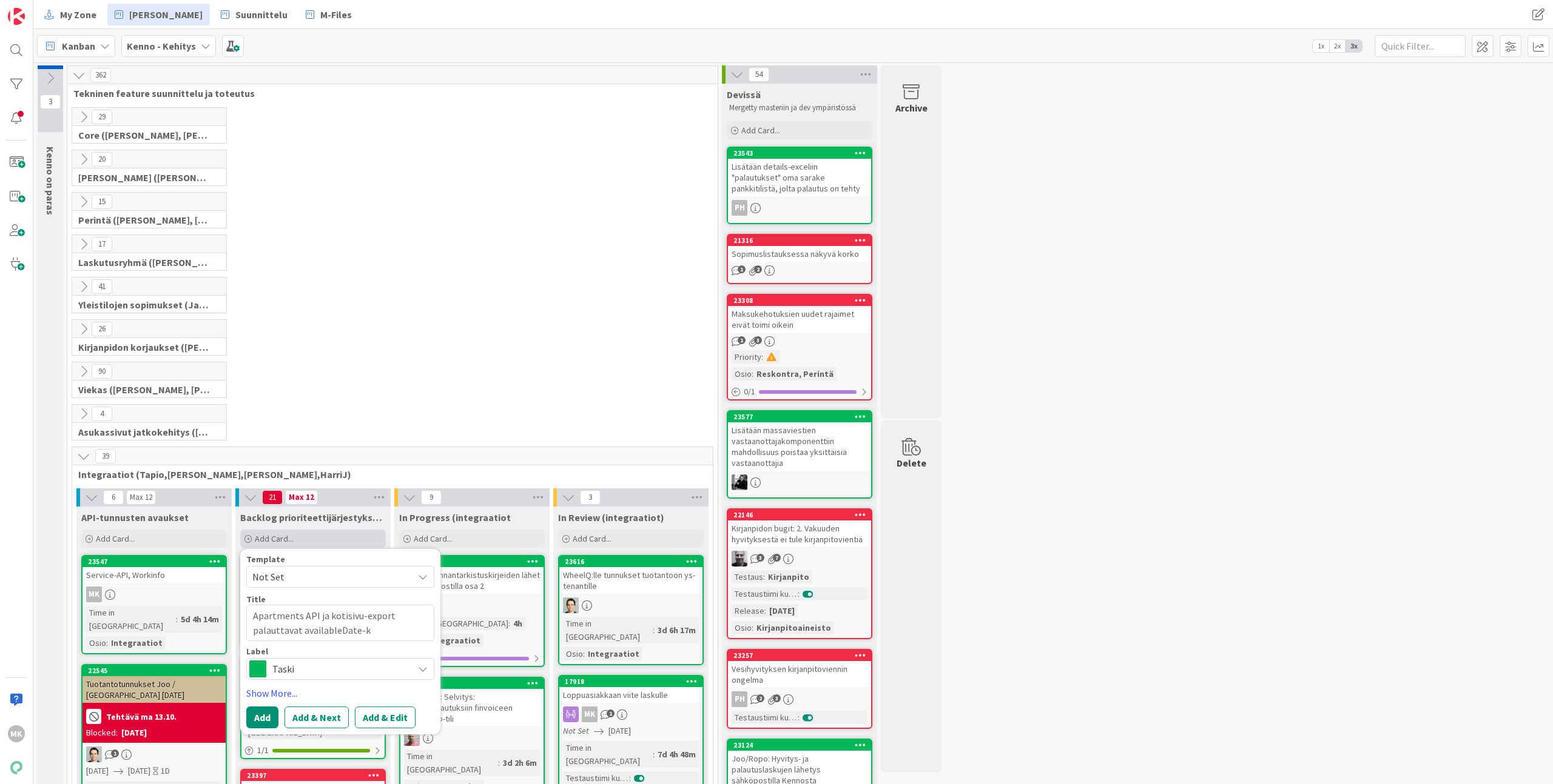
type textarea "x"
type textarea "Apartments API ja kotisivu-export palauttavat availableDate-ke"
type textarea "x"
type textarea "Apartments API ja kotisivu-export palauttavat availableDate-ken"
type textarea "x"
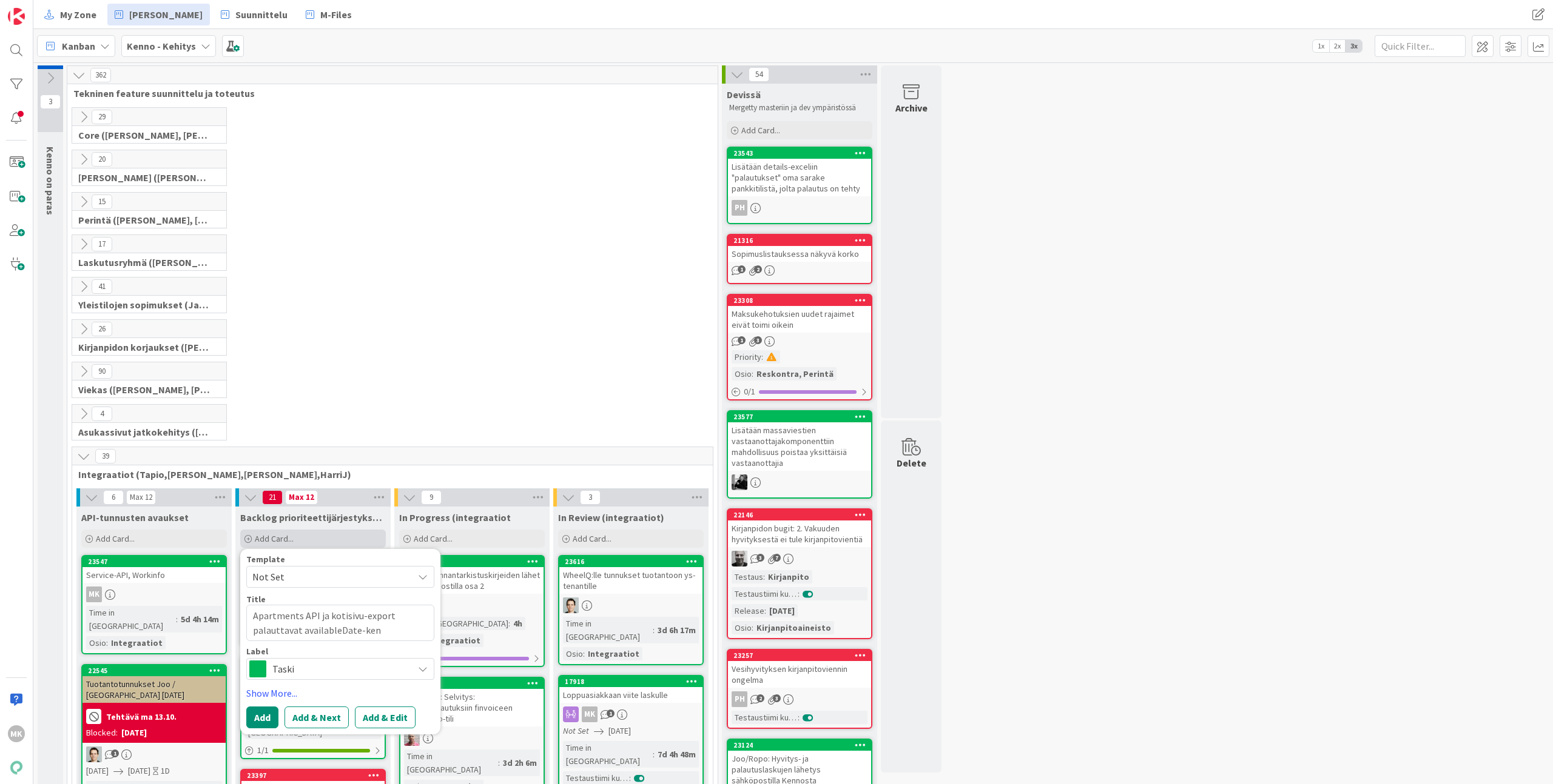
type textarea "Apartments API ja kotisivu-export palauttavat availableDate-[GEOGRAPHIC_DATA]"
type textarea "x"
type textarea "Apartments API ja kotisivu-export palauttavat availableDate-[GEOGRAPHIC_DATA]"
type textarea "x"
type textarea "Apartments API ja kotisivu-export palauttavat availableDate-kentän"
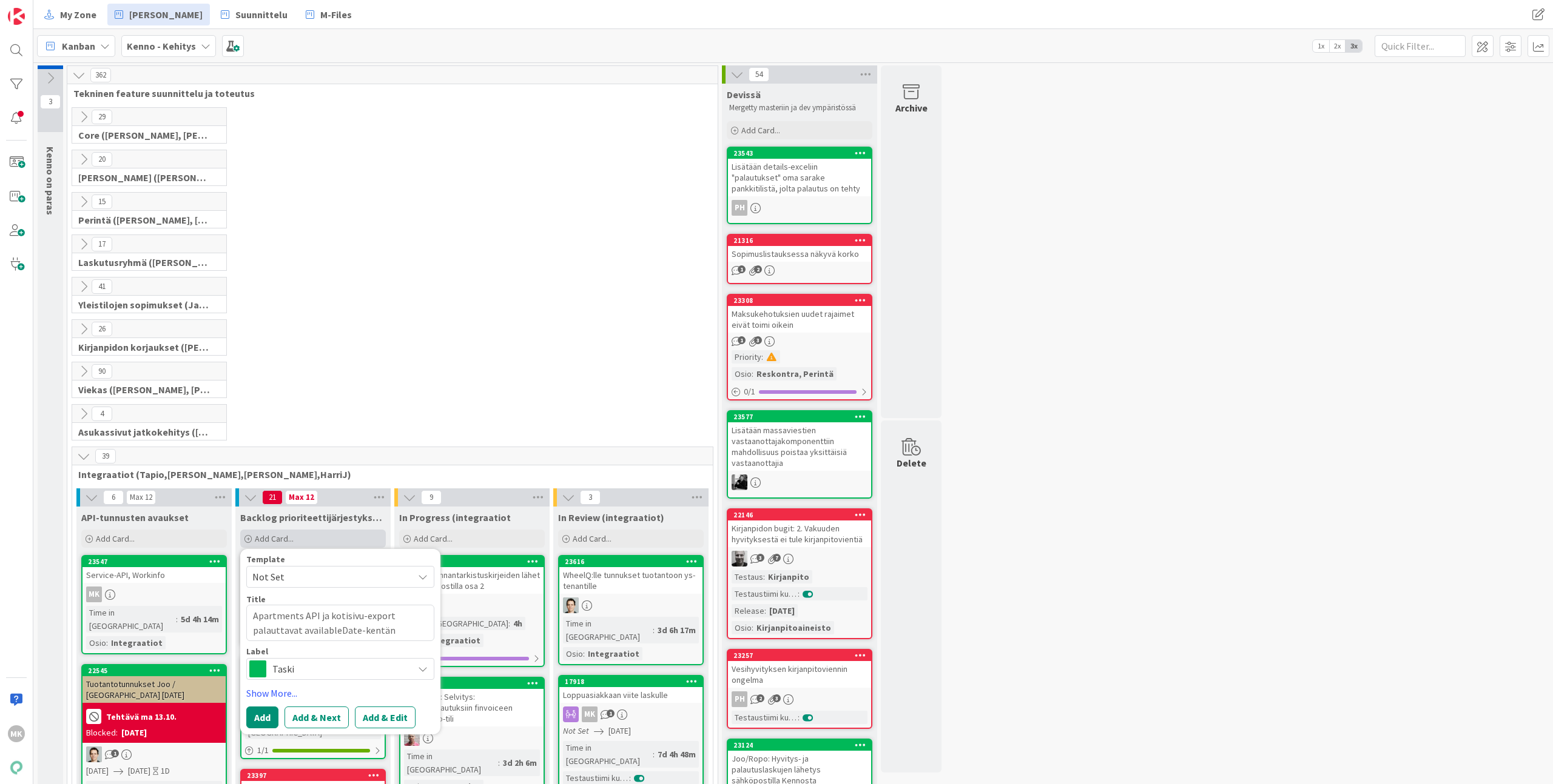
type textarea "x"
type textarea "Apartments API ja kotisivu-export palauttavat availableDate-kentän"
type textarea "x"
type textarea "Apartments API ja kotisivu-export palauttavat availableDate-kentän e"
type textarea "x"
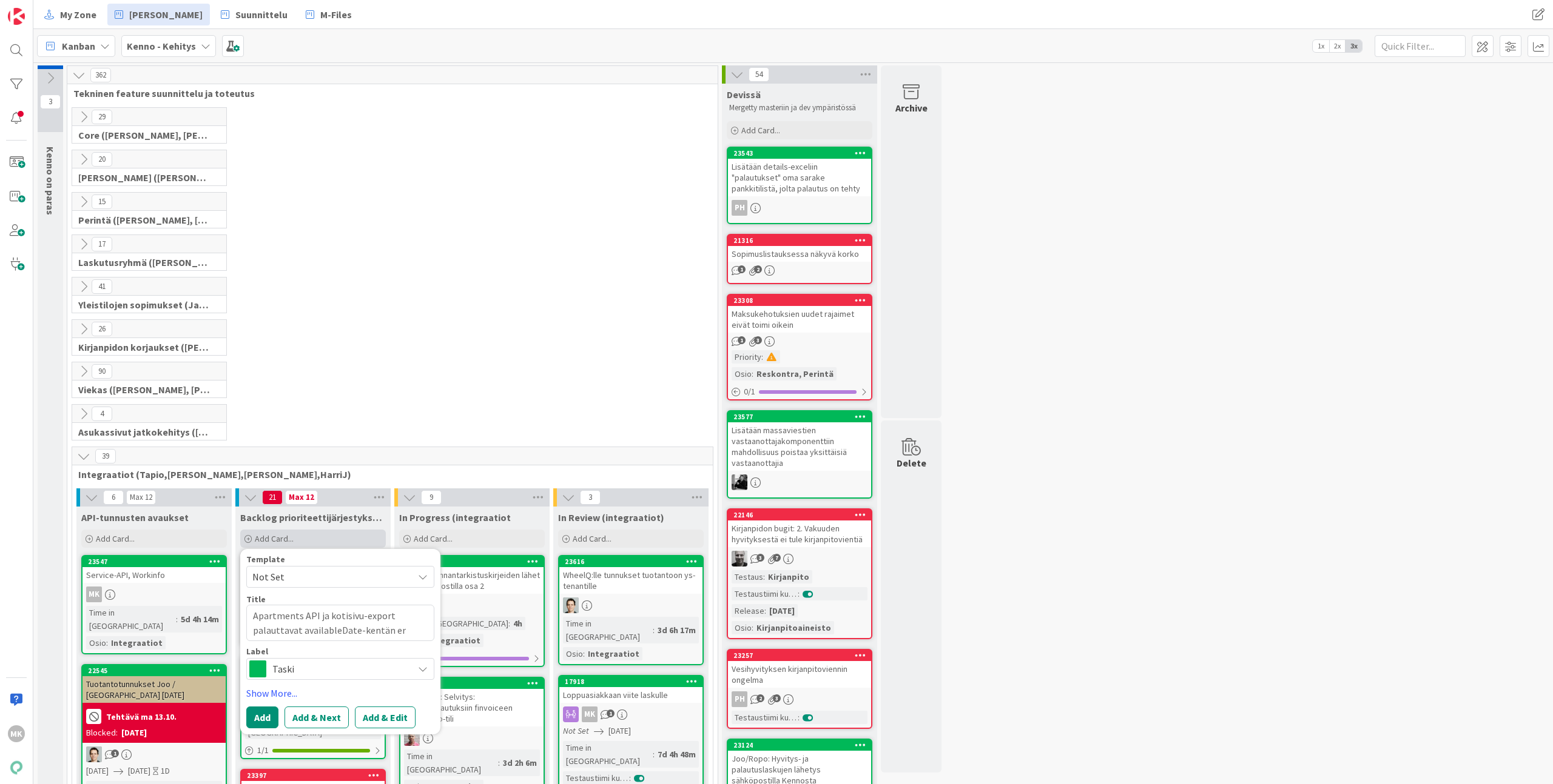
type textarea "Apartments API ja kotisivu-export palauttavat availableDate-kentän ero"
type textarea "x"
type textarea "Apartments API ja kotisivu-export palauttavat availableDate-kentän ero"
type textarea "x"
type textarea "Apartments API ja kotisivu-export palauttavat availableDate-kentän ero"
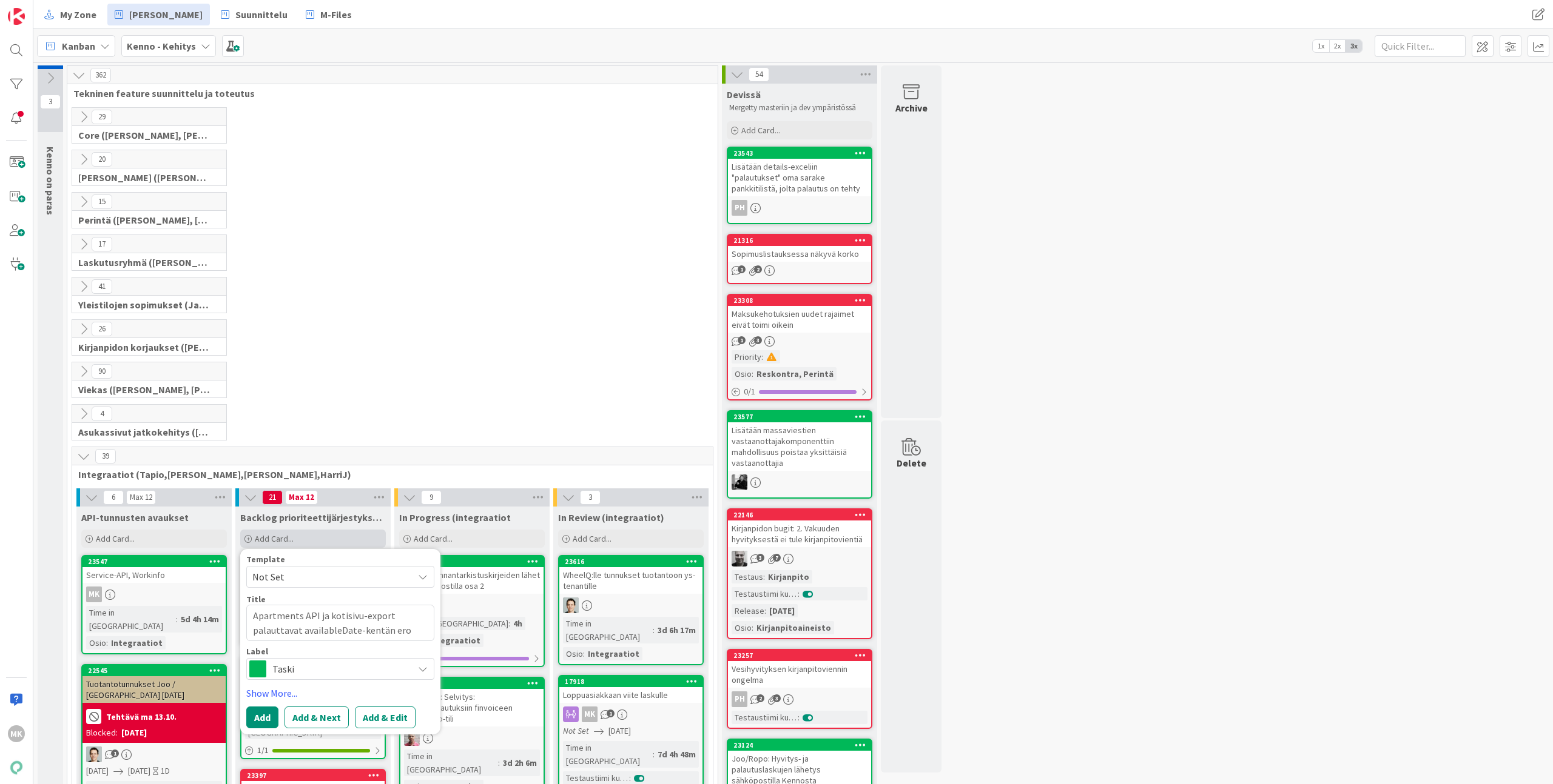
type textarea "x"
type textarea "Apartments API ja kotisivu-export palauttavat availableDate-kentän er"
type textarea "x"
type textarea "Apartments API ja kotisivu-export palauttavat availableDate-kentän eri"
type textarea "x"
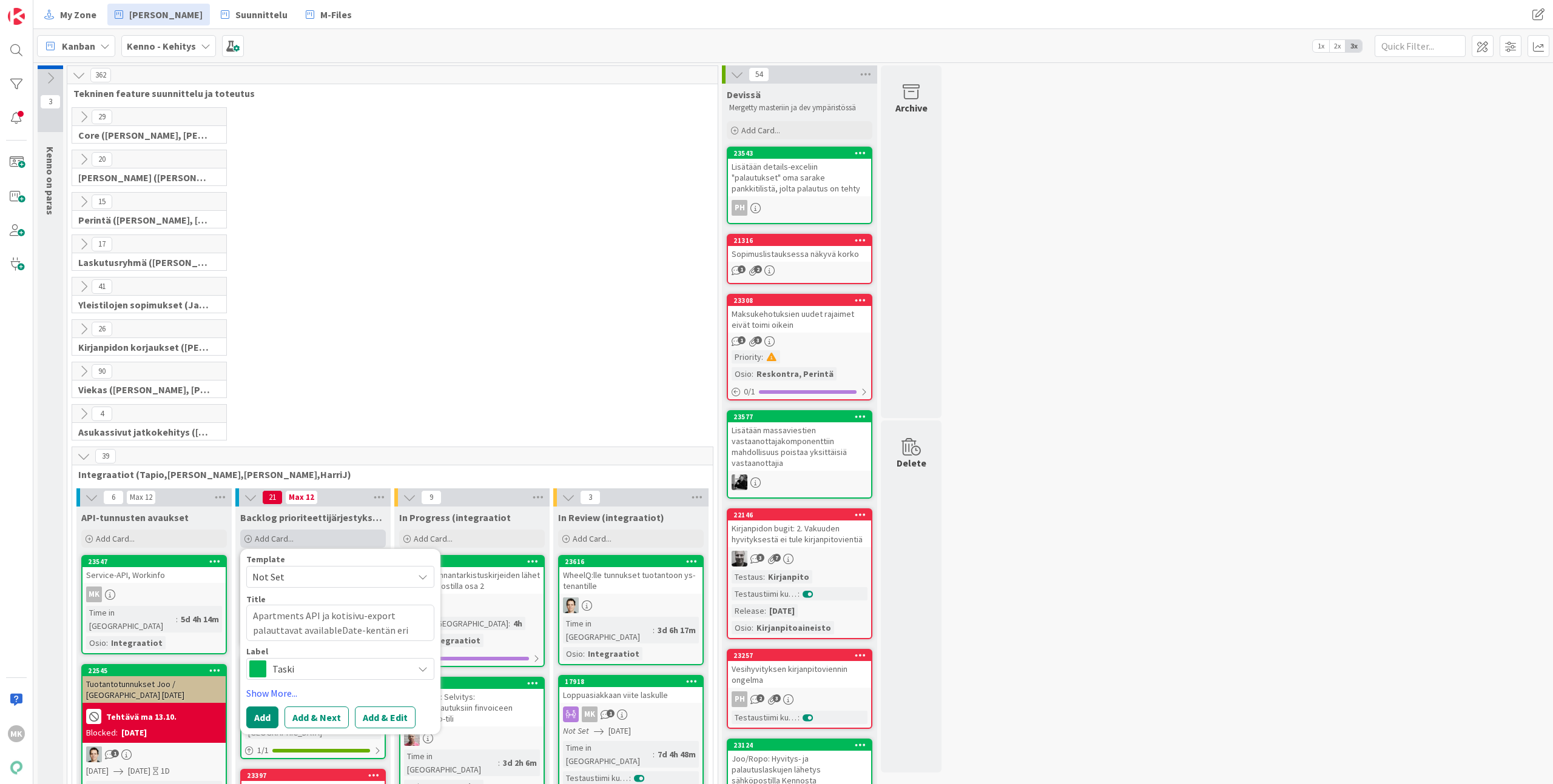
type textarea "Apartments API ja kotisivu-export palauttavat availableDate-kentän eri"
type textarea "x"
type textarea "Apartments API ja kotisivu-export palauttavat availableDate-kentän eri l"
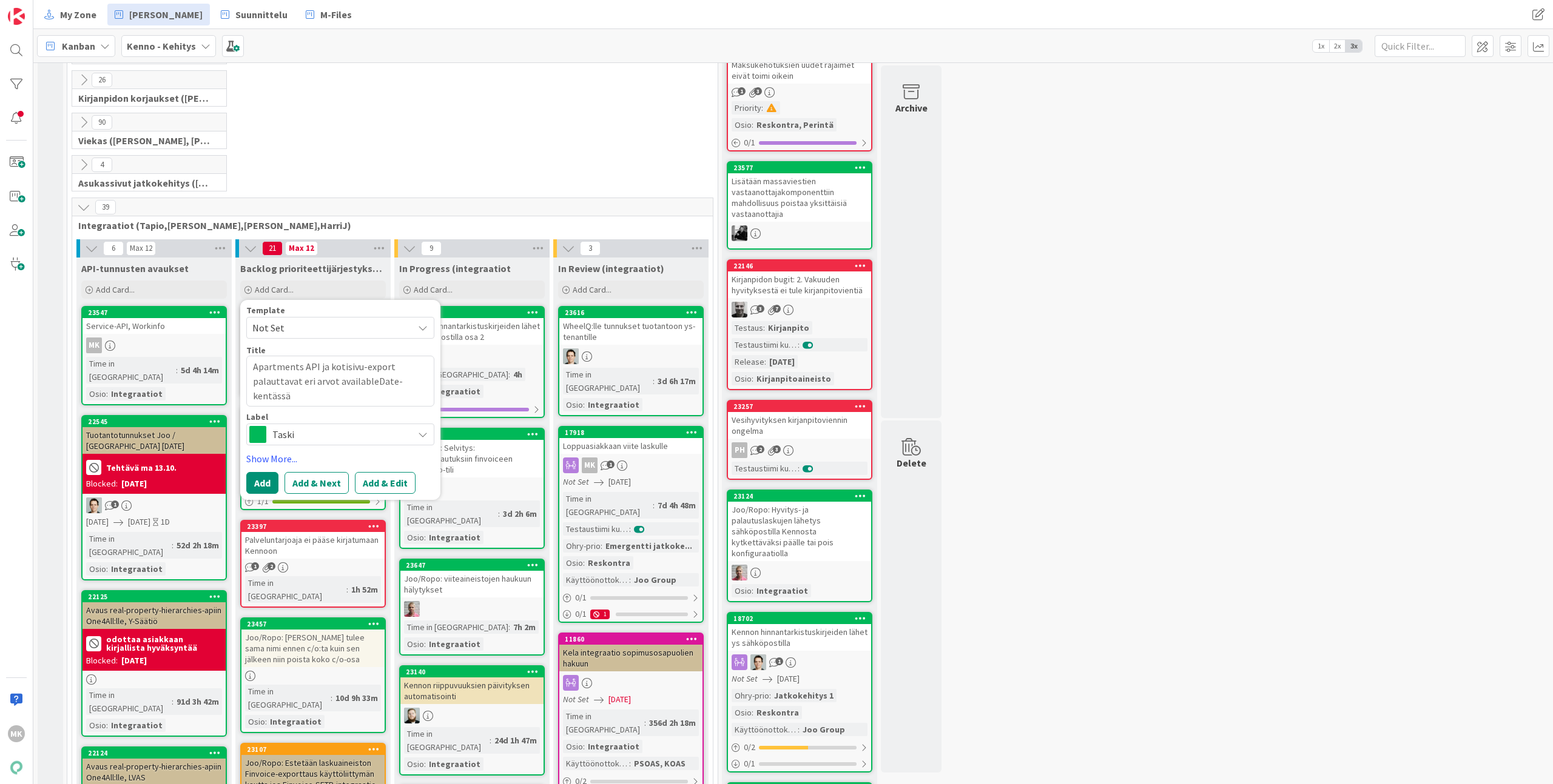
scroll to position [415, 0]
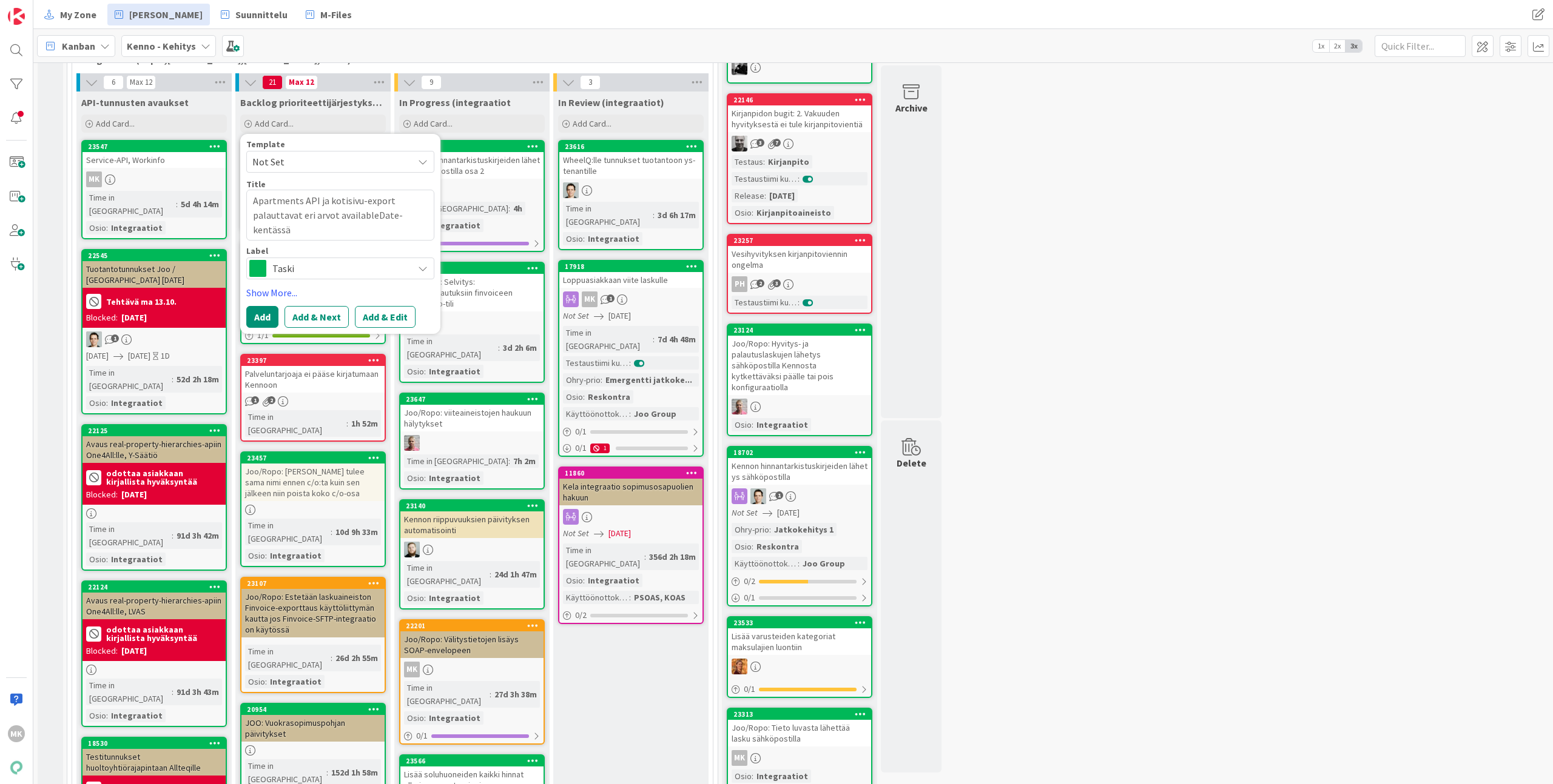
click at [378, 269] on span "Taski" at bounding box center [339, 268] width 134 height 17
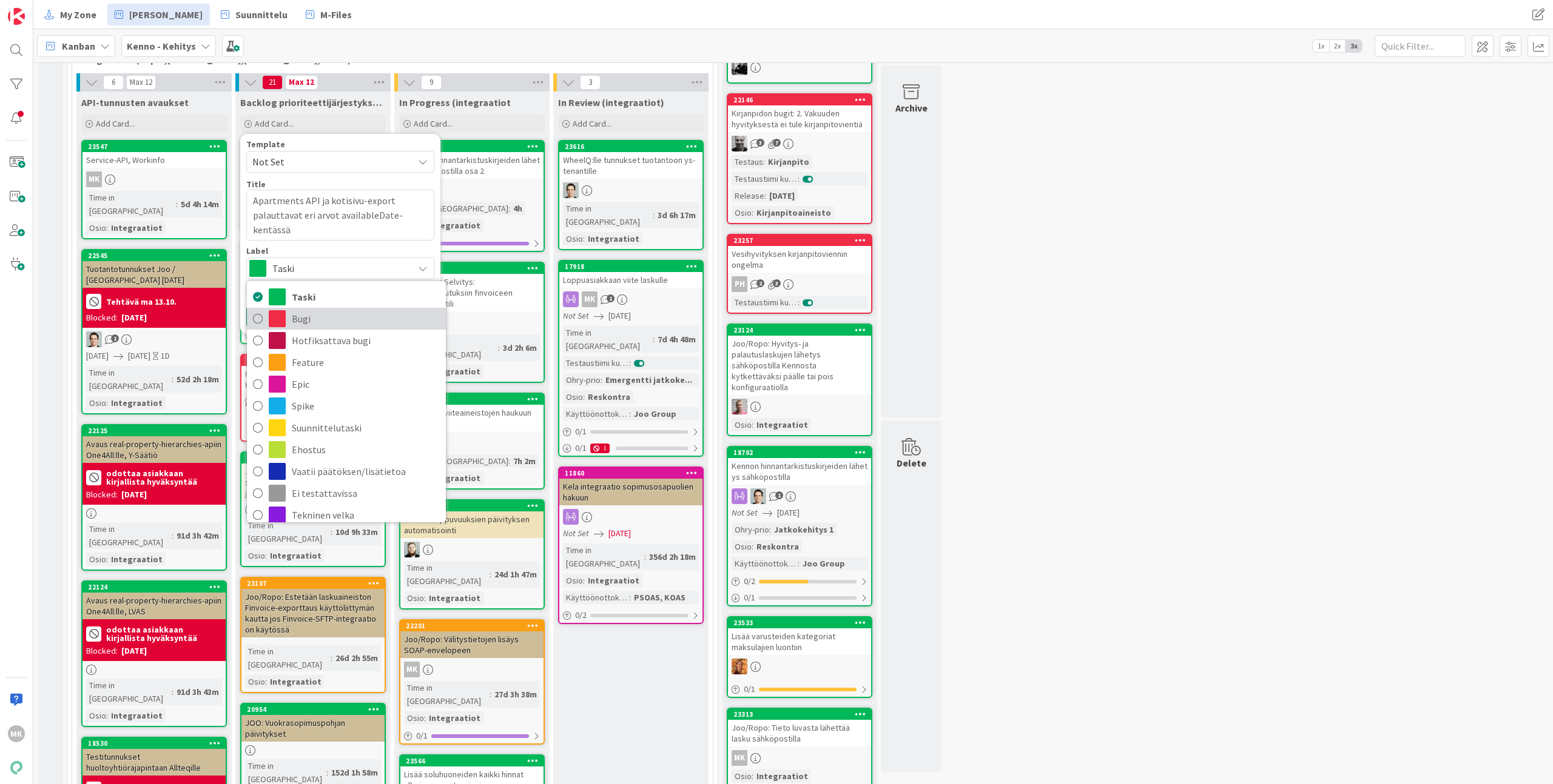
click at [334, 320] on span "Bugi" at bounding box center [366, 319] width 148 height 18
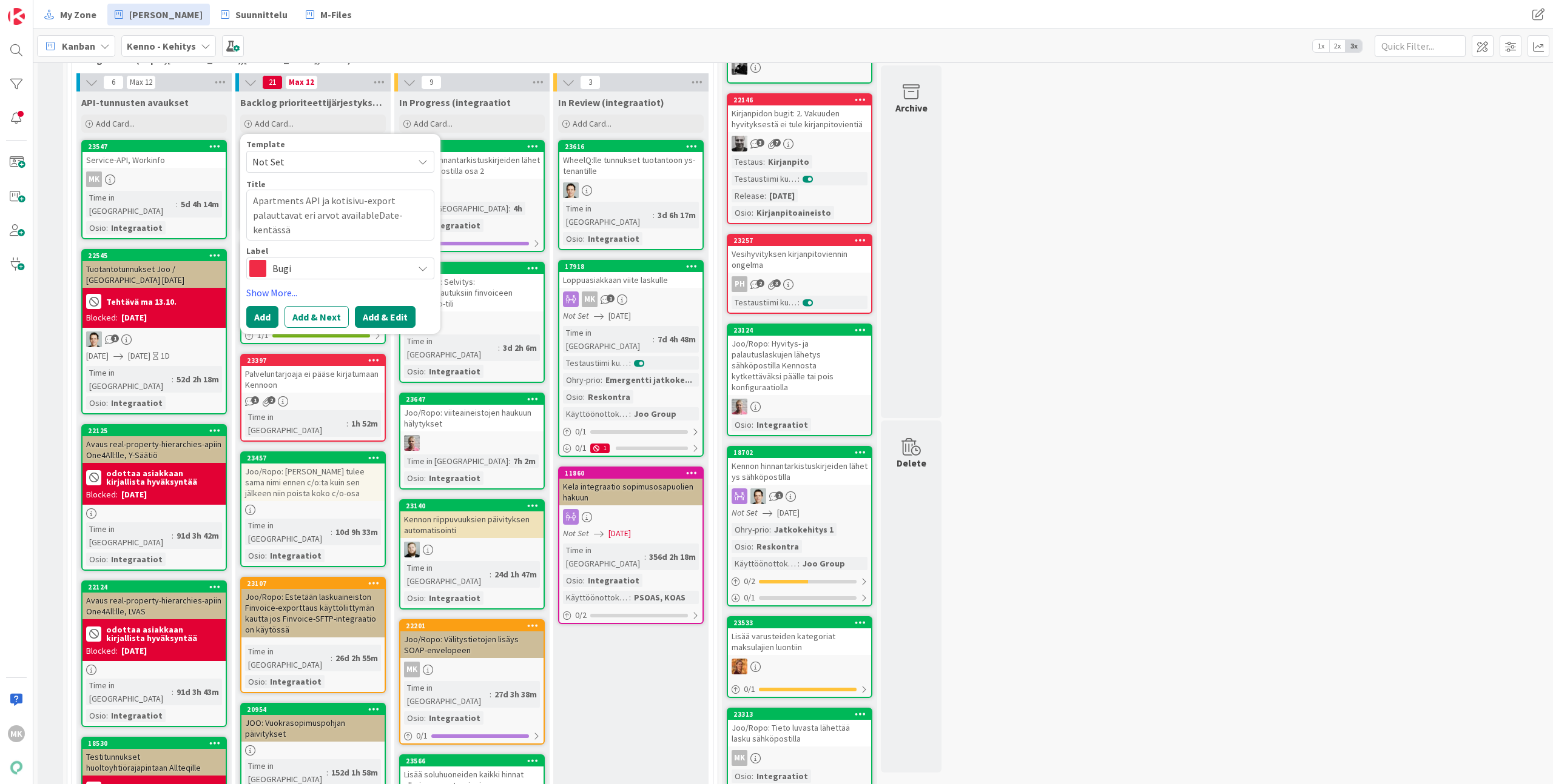
click at [386, 322] on button "Add & Edit" at bounding box center [384, 317] width 60 height 22
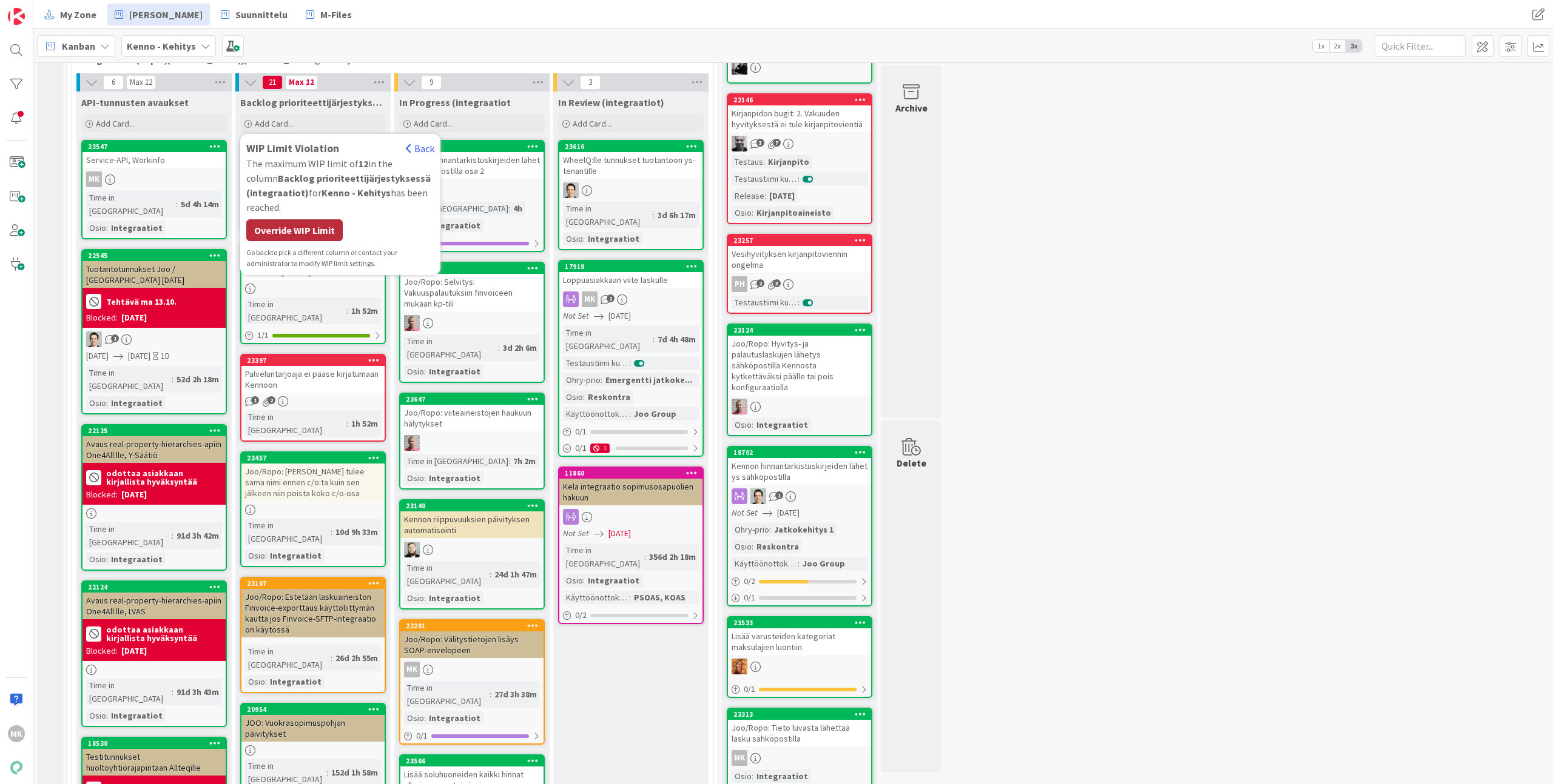
click at [322, 229] on div "Override WIP Limit" at bounding box center [294, 230] width 97 height 22
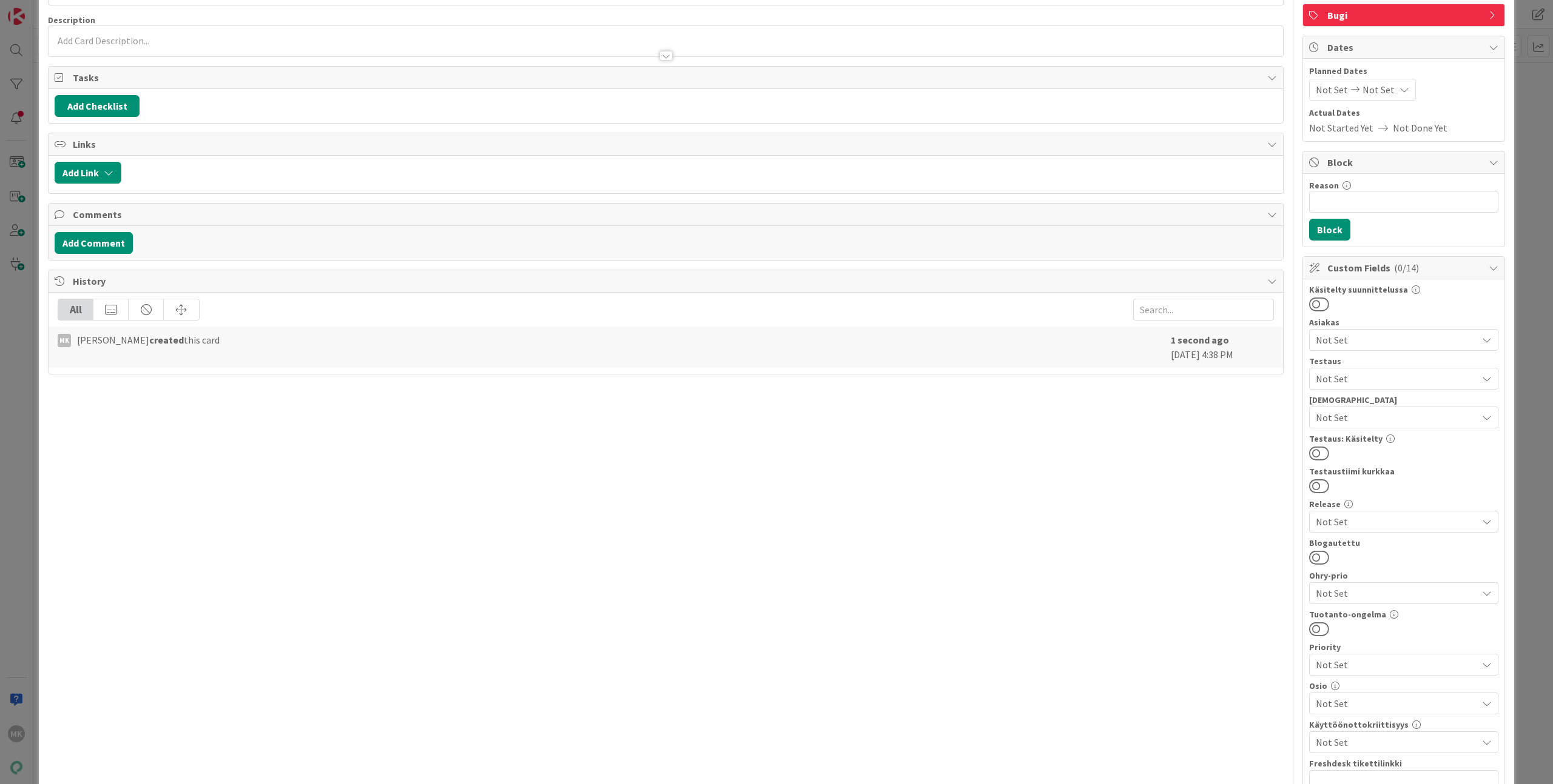
scroll to position [314, 0]
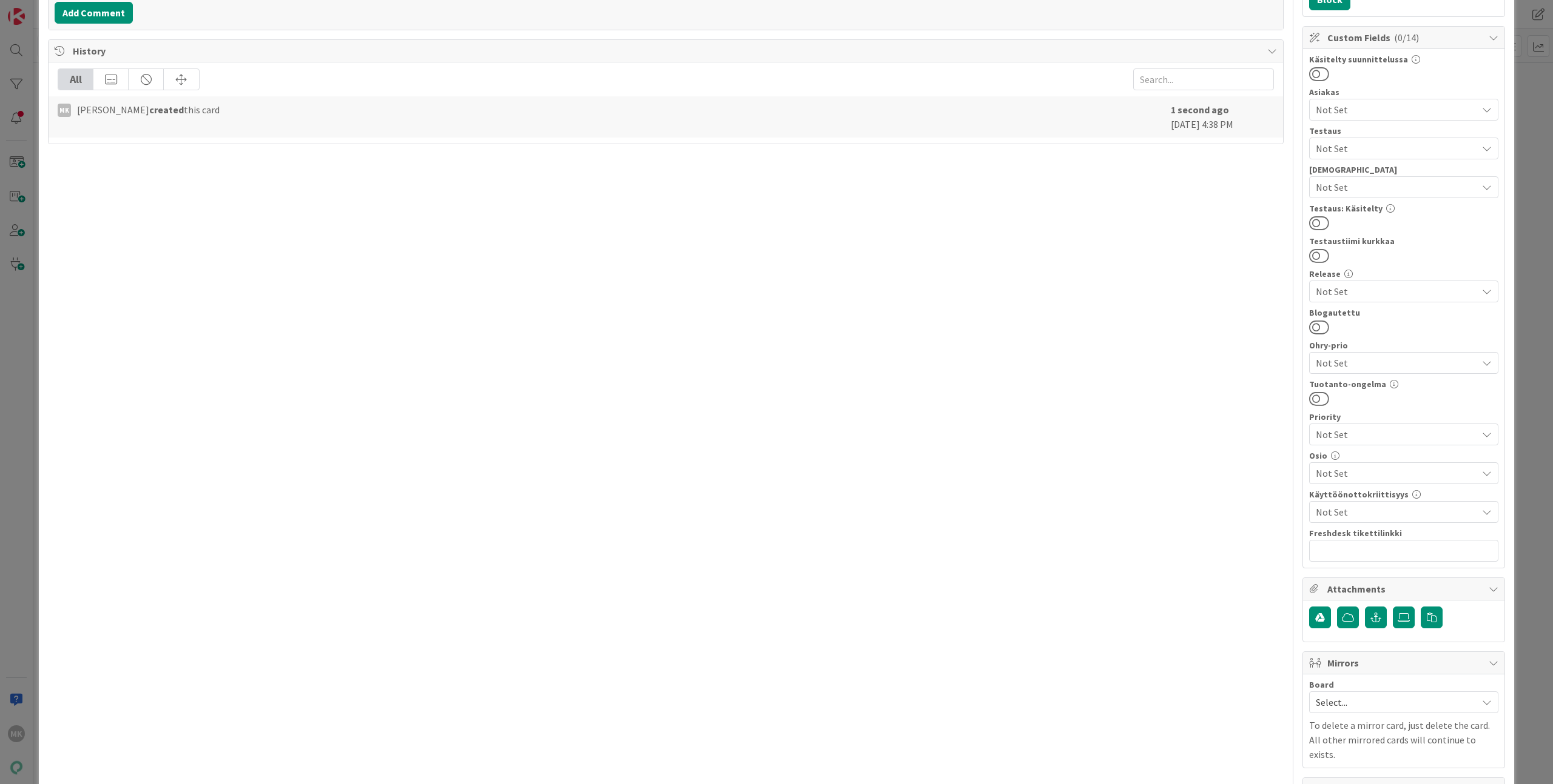
click at [1345, 472] on span "Not Set" at bounding box center [1396, 473] width 161 height 15
click at [1354, 202] on span "Integraatiot" at bounding box center [1353, 196] width 53 height 18
click at [1230, 334] on div "Title 78 / 128 Apartments API ja kotisivu-export palauttavat eri arvot availabl…" at bounding box center [665, 267] width 1236 height 1067
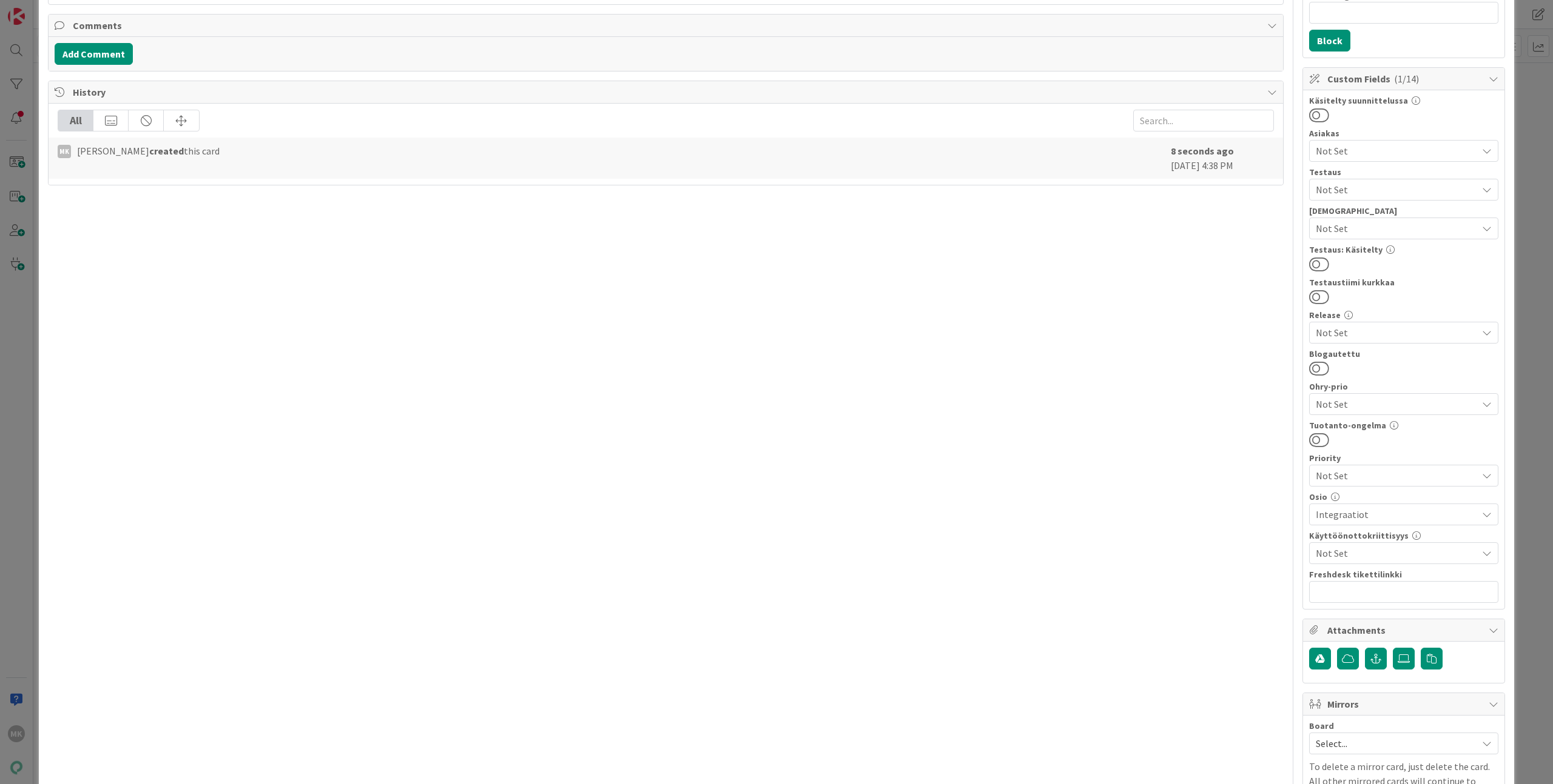
scroll to position [265, 0]
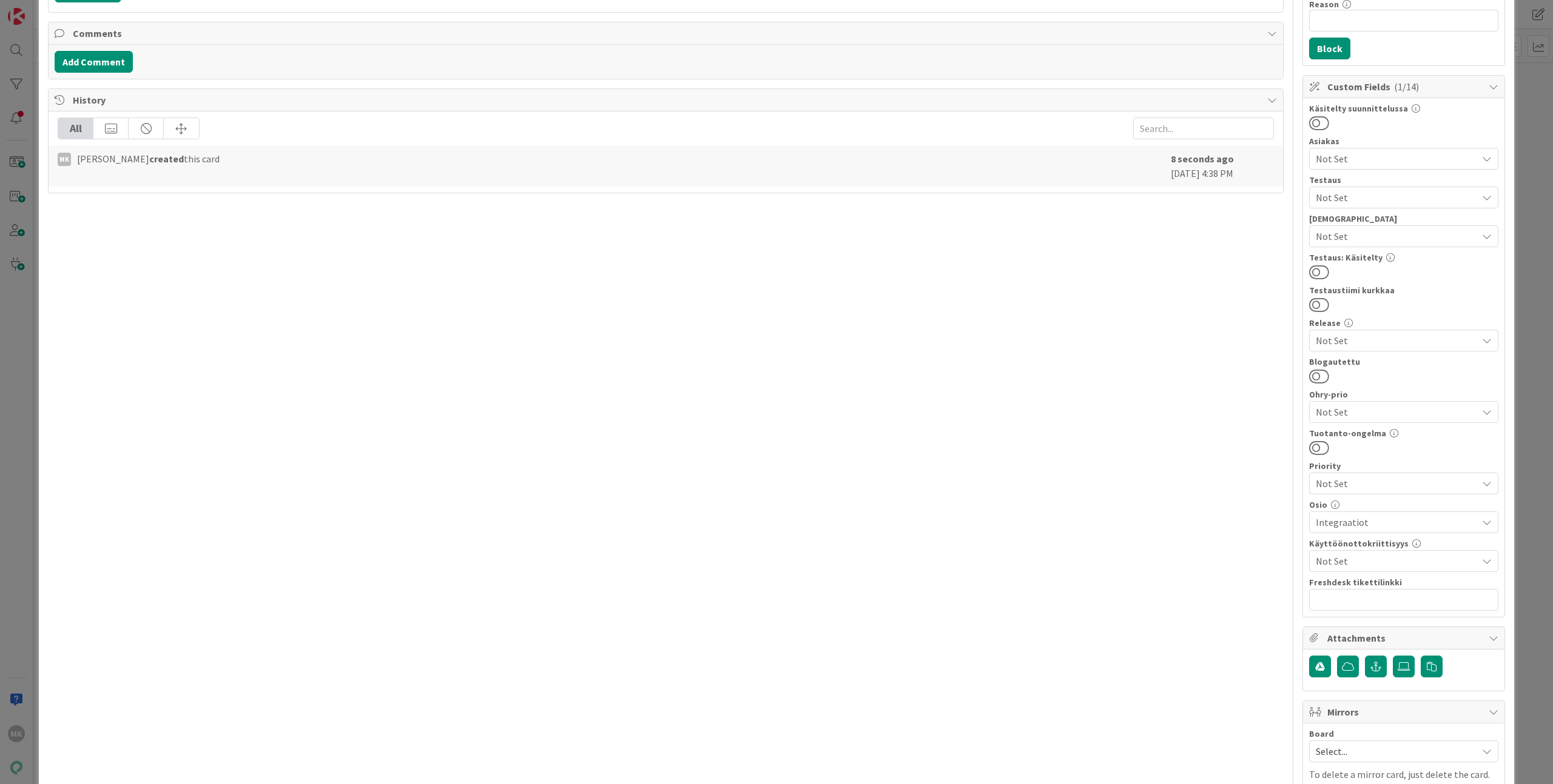
click at [1360, 158] on span "Not Set" at bounding box center [1396, 159] width 161 height 15
click at [1346, 291] on link "[PERSON_NAME]" at bounding box center [1401, 296] width 193 height 22
click at [1222, 317] on div "Title 78 / 128 Apartments API ja kotisivu-export palauttavat eri arvot availabl…" at bounding box center [665, 316] width 1236 height 1067
click at [1380, 556] on span "Not Set" at bounding box center [1396, 561] width 161 height 15
click at [1339, 653] on span "Joo Group" at bounding box center [1347, 655] width 43 height 18
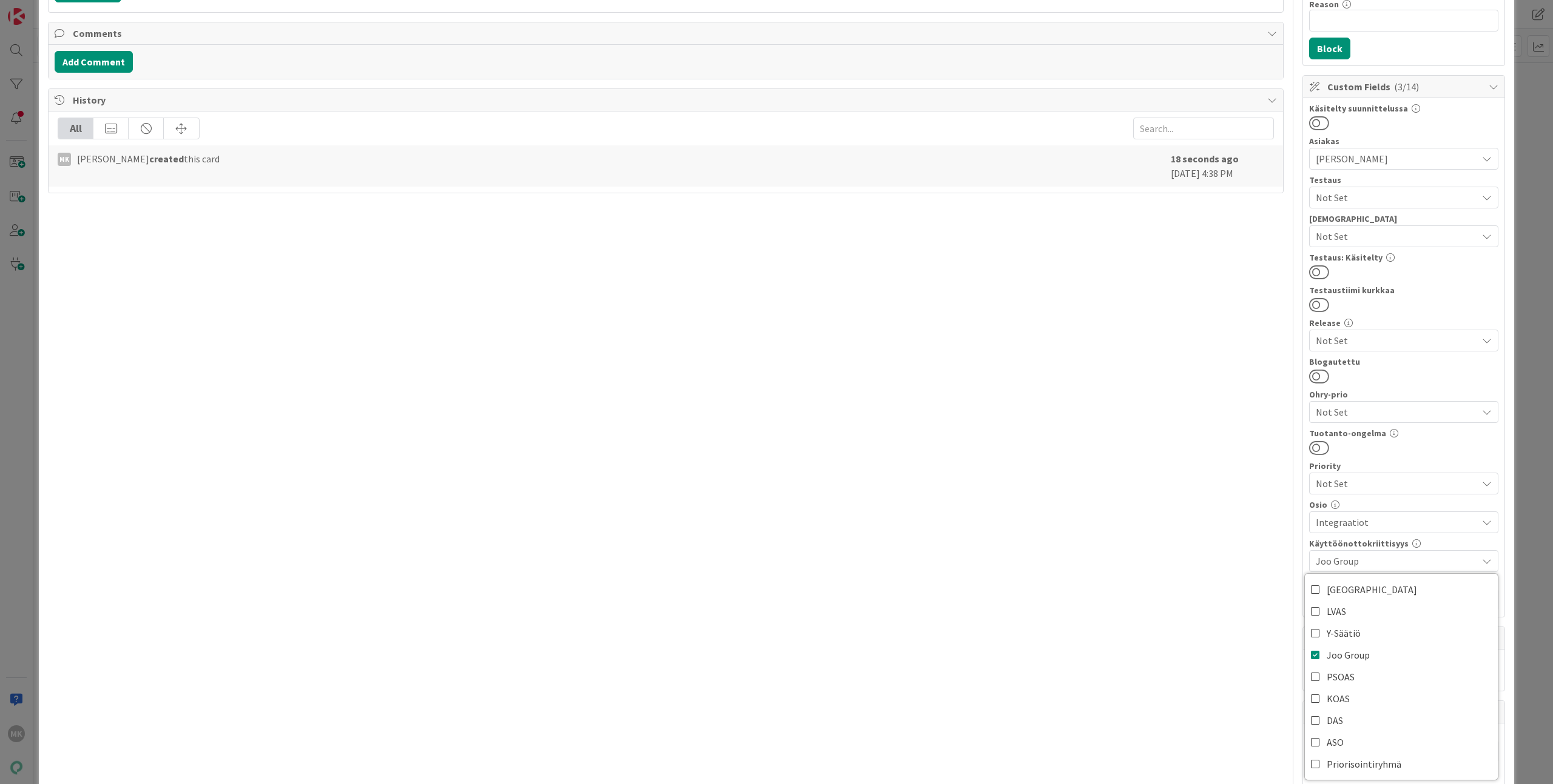
click at [1230, 597] on div "Title 78 / 128 Apartments API ja kotisivu-export palauttavat eri arvot availabl…" at bounding box center [665, 316] width 1236 height 1067
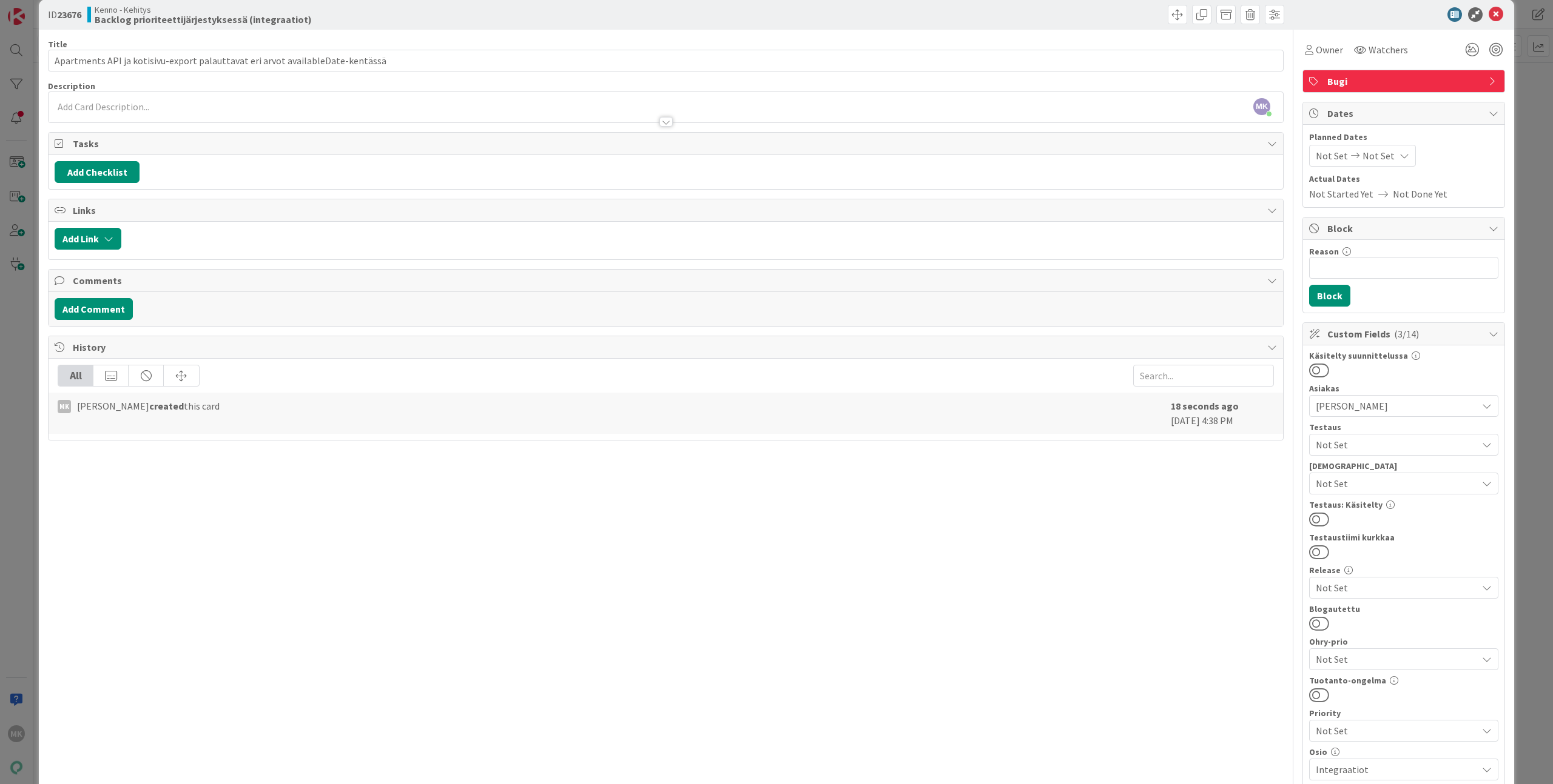
scroll to position [0, 0]
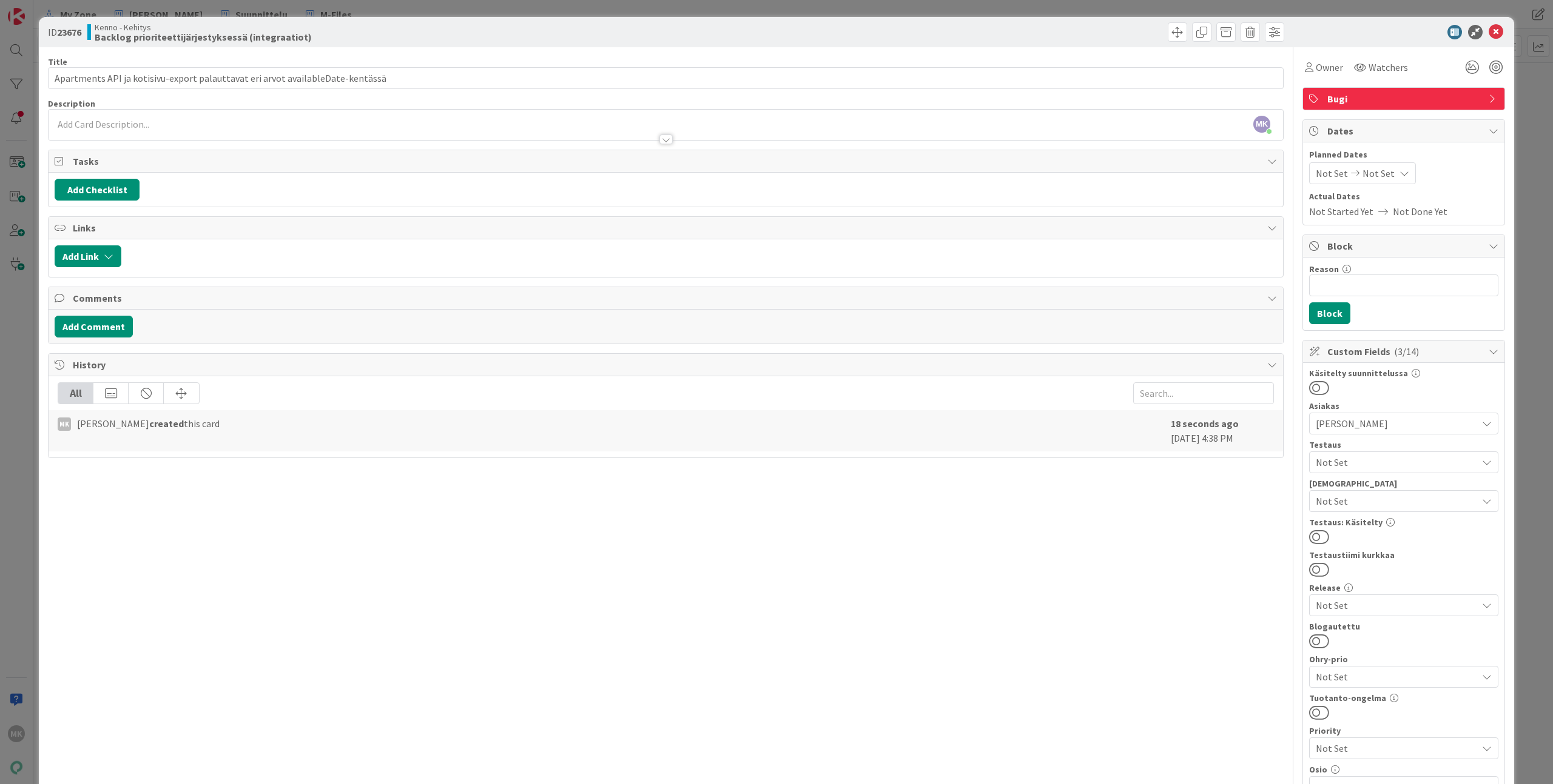
click at [560, 139] on div at bounding box center [665, 134] width 1234 height 13
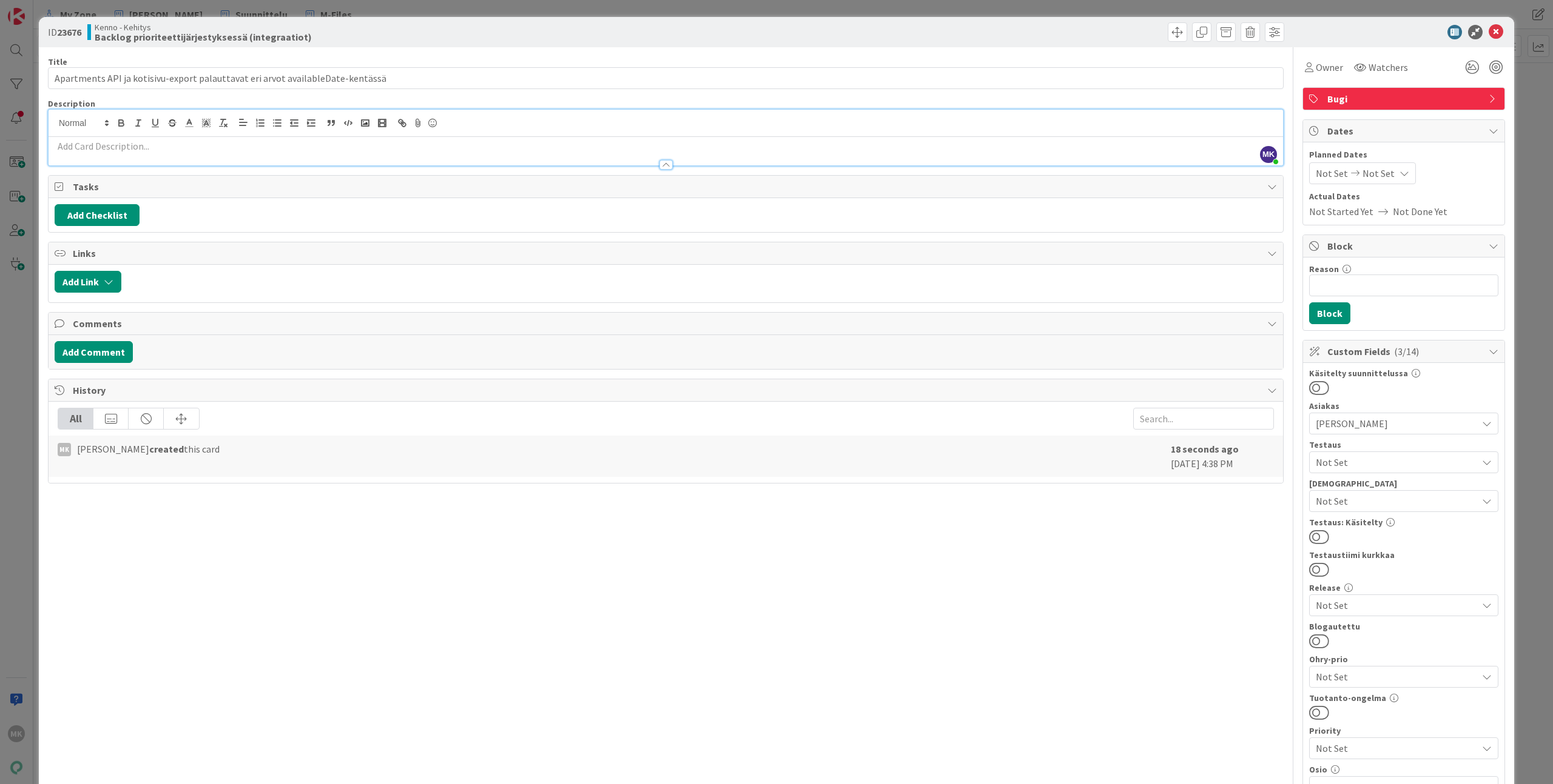
click at [543, 149] on p at bounding box center [665, 146] width 1222 height 14
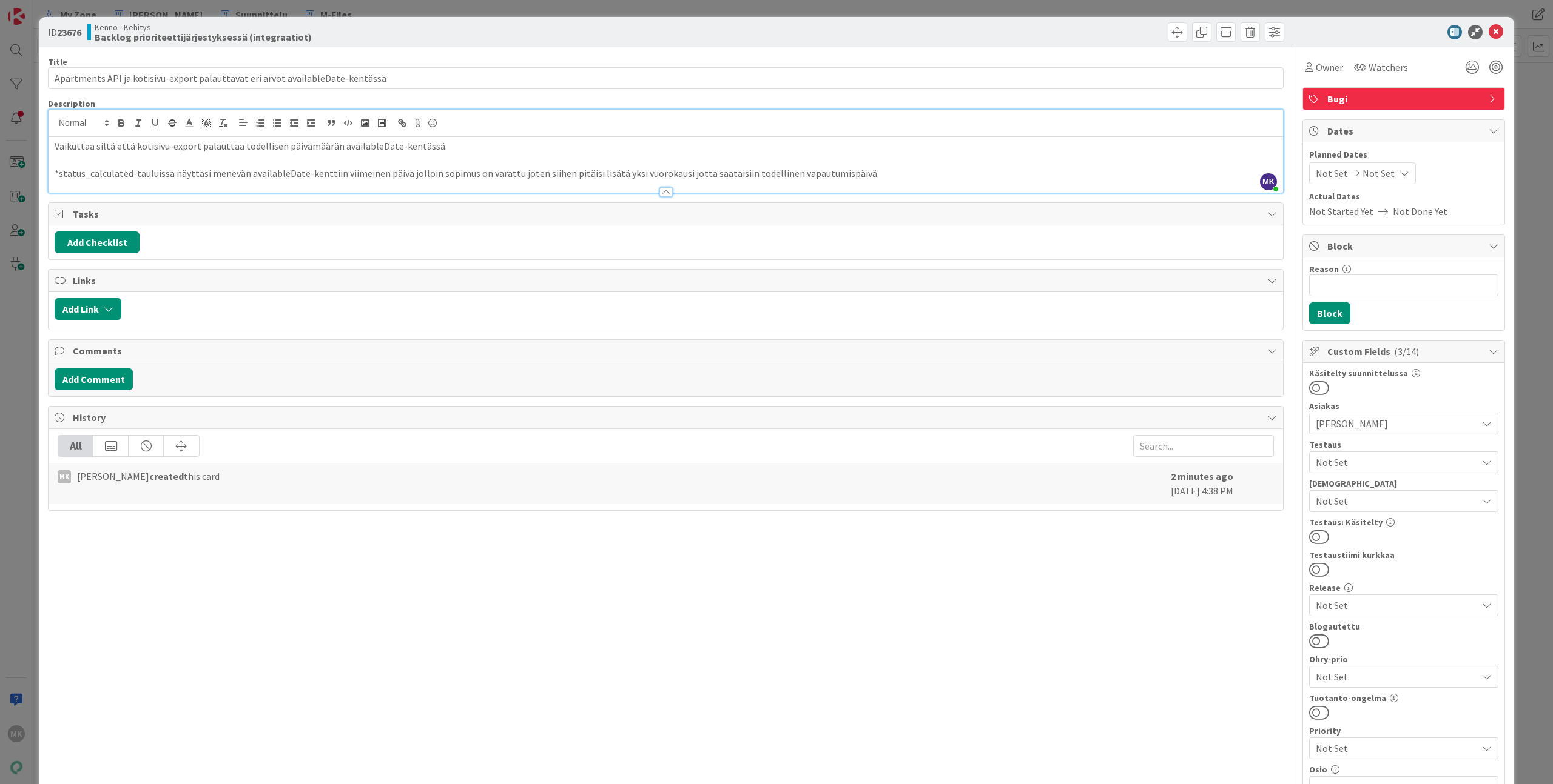
click at [542, 33] on div "Kenno - Kehitys Backlog prioriteettijärjestyksessä (integraatiot)" at bounding box center [375, 32] width 575 height 20
click at [511, 12] on div "ID 23676 Kenno - Kehitys Backlog prioriteettijärjestyksessä (integraatiot) Titl…" at bounding box center [776, 392] width 1553 height 784
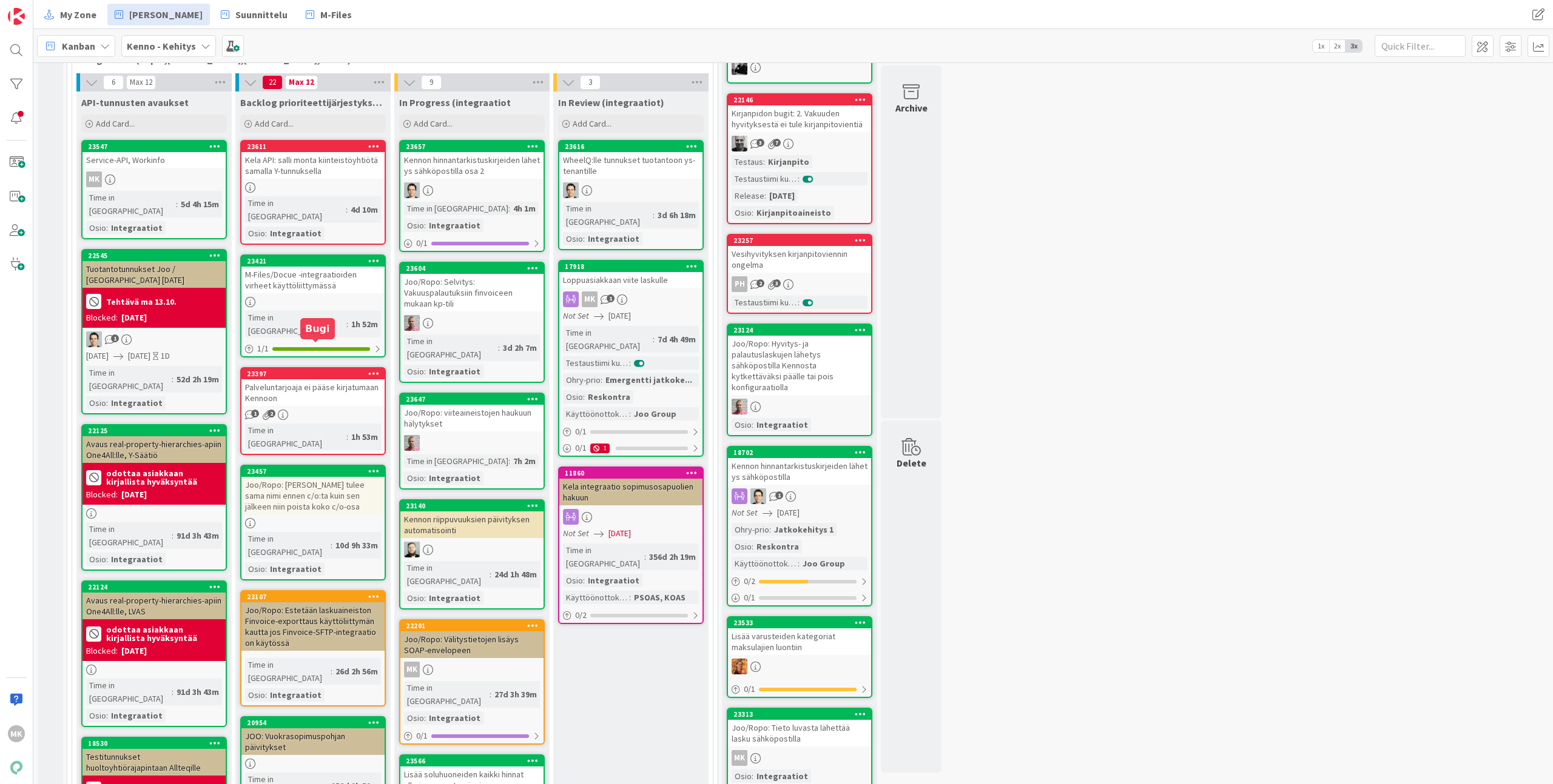
scroll to position [1389, 0]
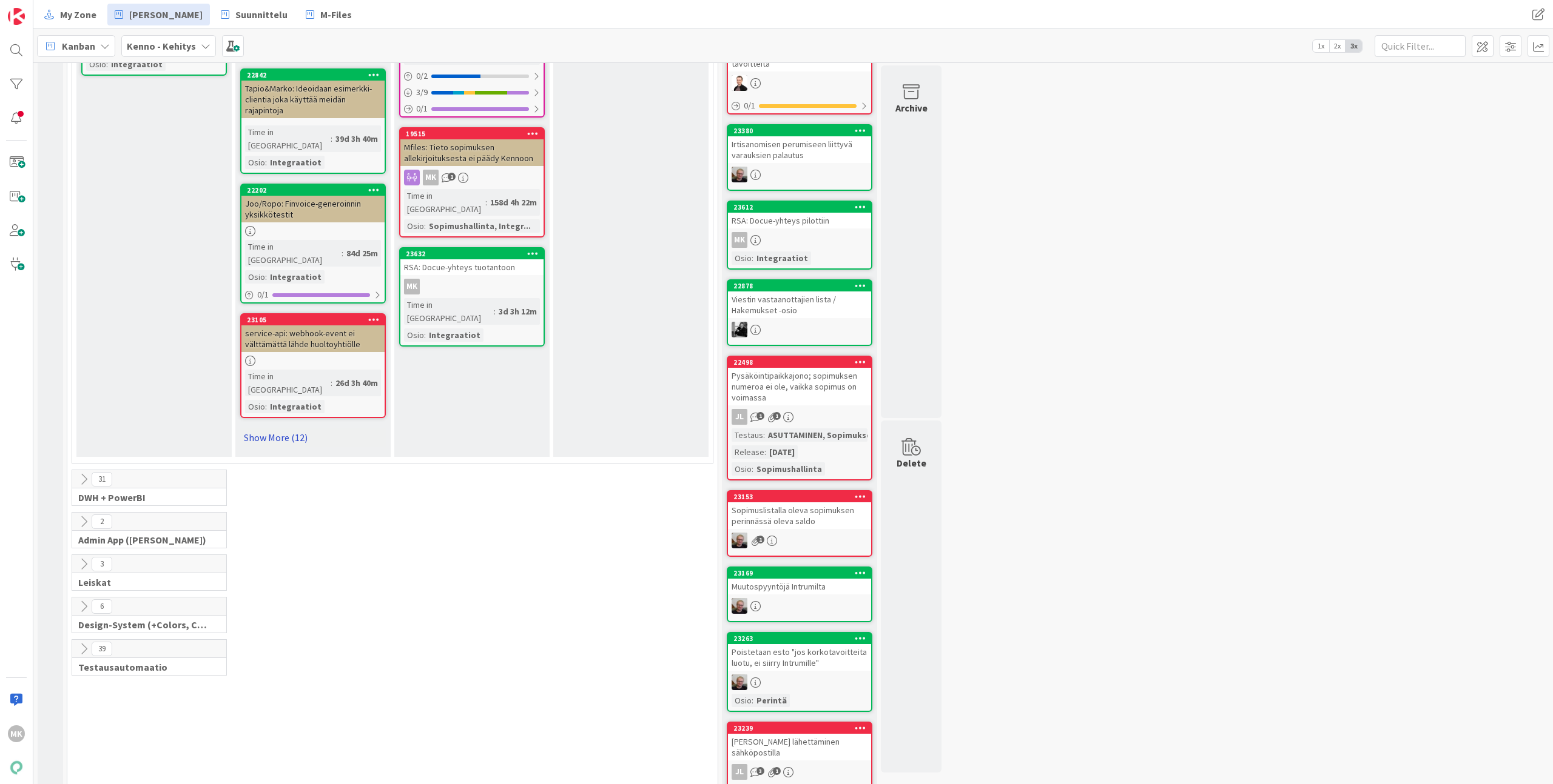
click at [306, 428] on link "Show More (12)" at bounding box center [313, 437] width 145 height 20
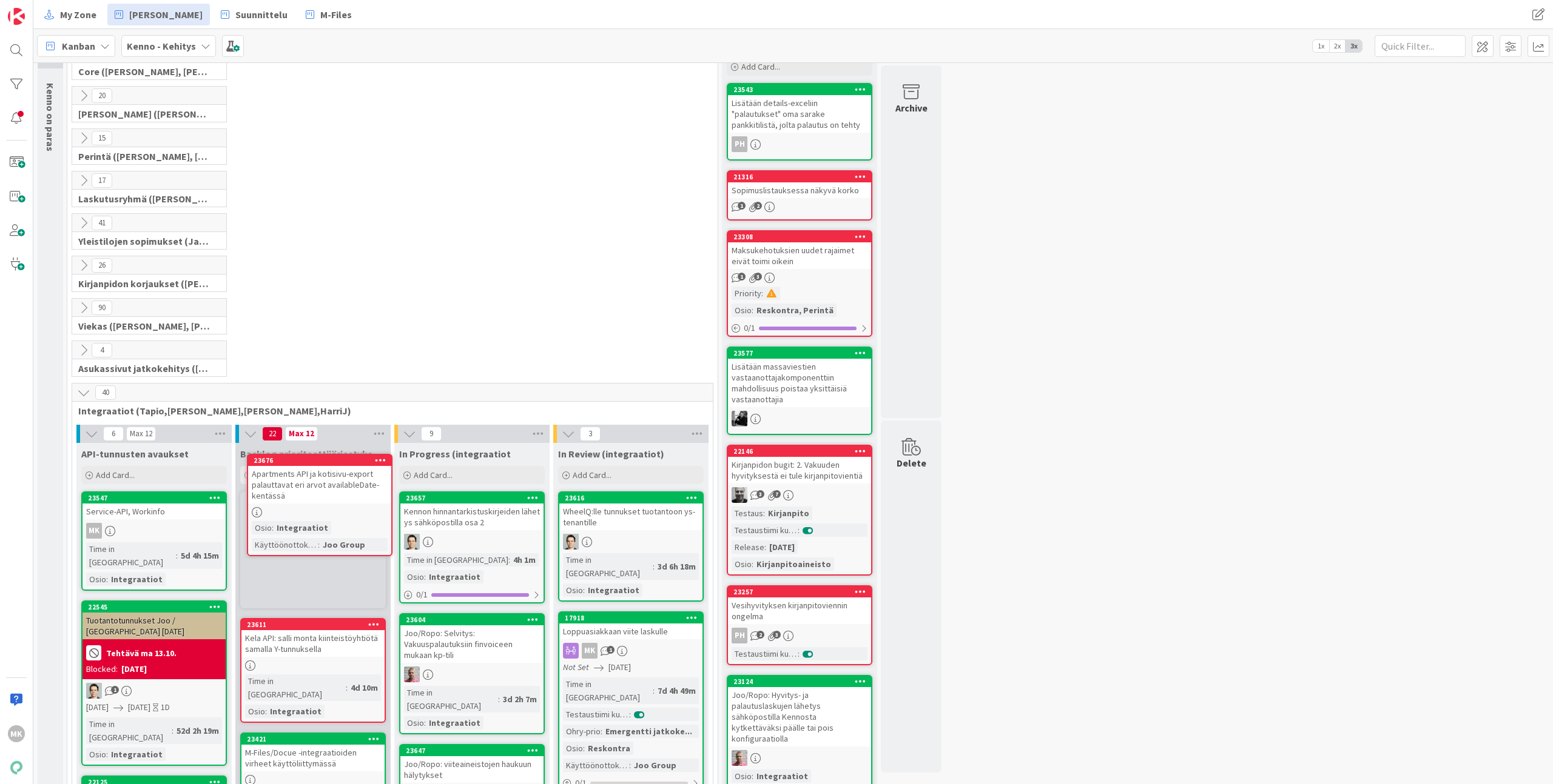
scroll to position [71, 0]
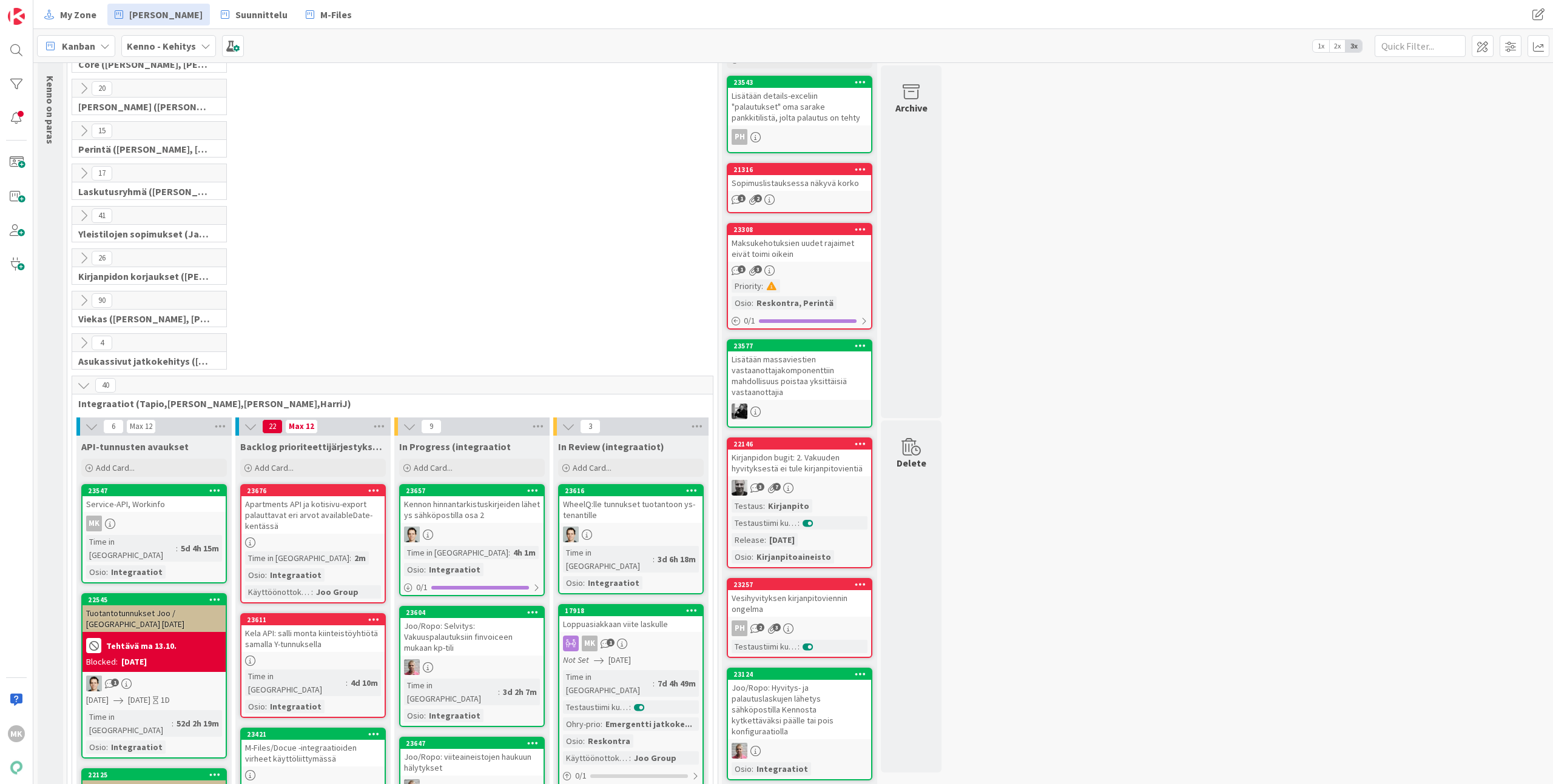
click at [345, 516] on div "Apartments API ja kotisivu-export palauttavat eri arvot availableDate-kentässä" at bounding box center [312, 515] width 143 height 38
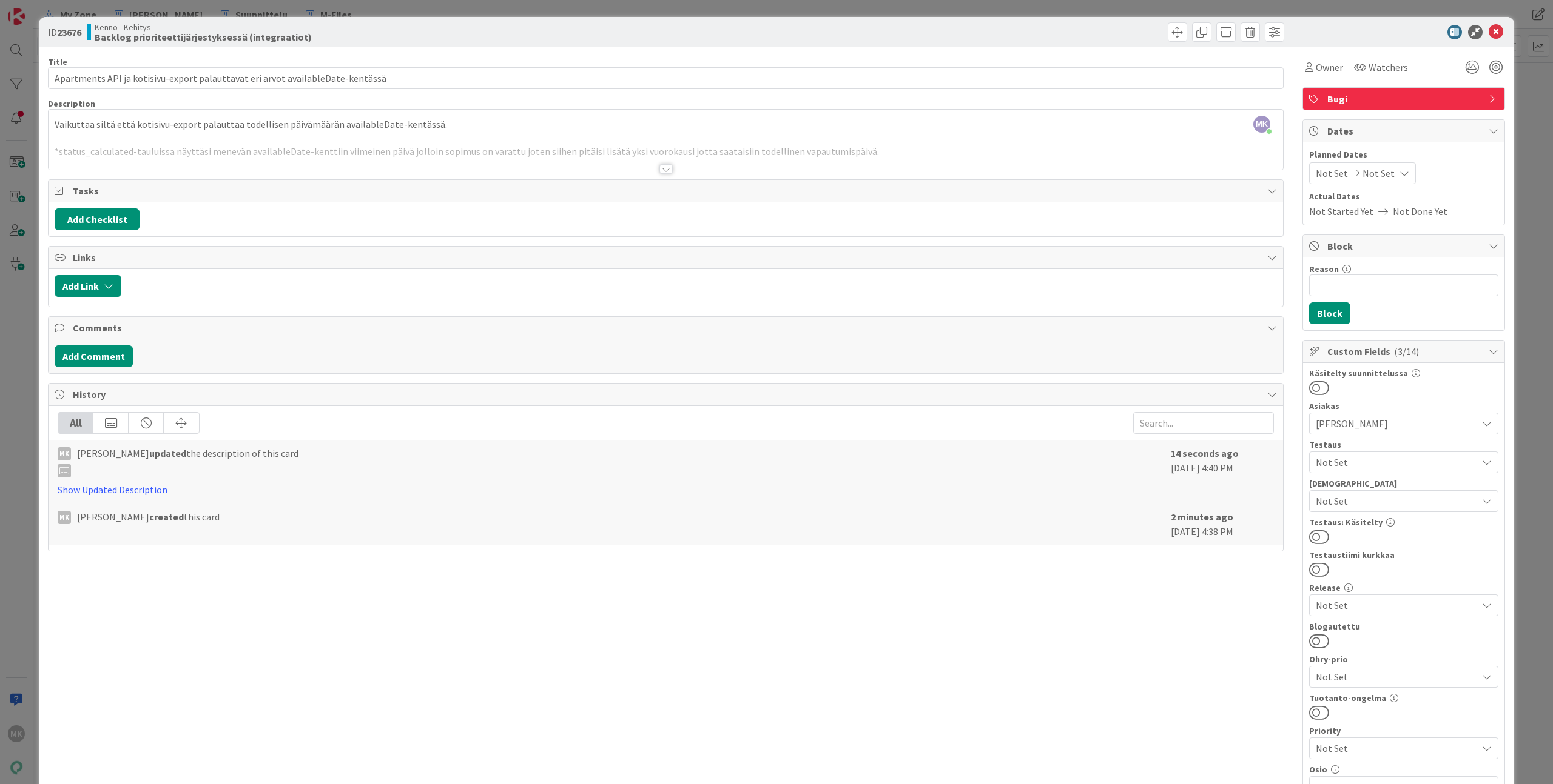
click at [412, 42] on div "ID 23676 Kenno - Kehitys Backlog prioriteettijärjestyksessä (integraatiot)" at bounding box center [776, 32] width 1475 height 30
click at [245, 38] on b "Backlog prioriteettijärjestyksessä (integraatiot)" at bounding box center [203, 36] width 217 height 9
copy b "("
click at [256, 38] on b "Backlog prioriteettijärjestyksessä (integraatiot)" at bounding box center [203, 36] width 217 height 9
click at [523, 168] on div at bounding box center [665, 154] width 1234 height 31
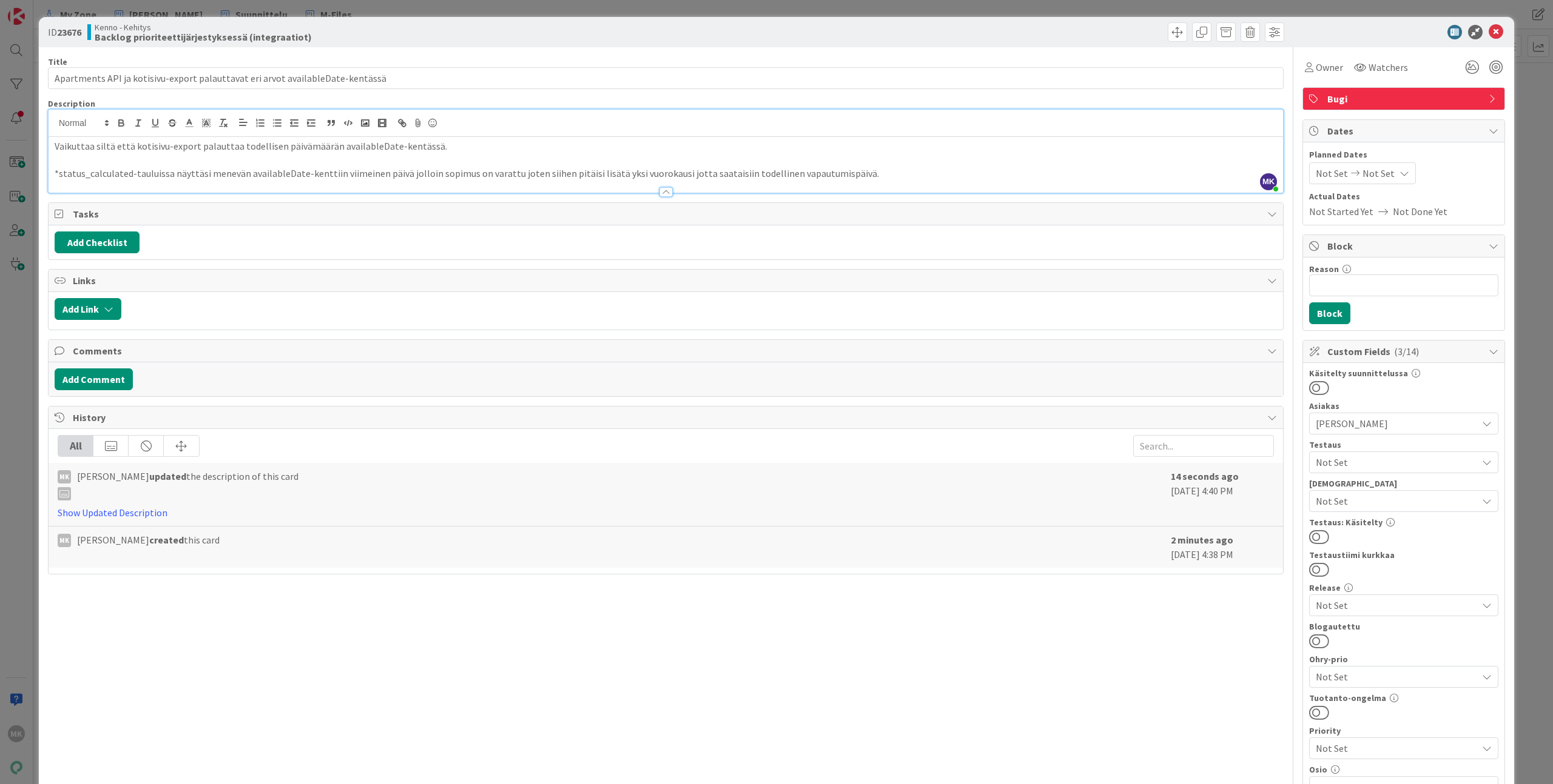
click at [452, 174] on p "*status_calculated-tauluissa näyttäsi menevän availableDate-kenttiin viimeinen …" at bounding box center [665, 173] width 1222 height 14
click at [445, 174] on p "*status_calculated-tauluissa näyttäsi menevän availableDate-kenttiin viimeinen …" at bounding box center [665, 173] width 1222 height 14
click at [465, 654] on div "Title 78 / 128 Apartments API ja kotisivu-export palauttavat eri arvot availabl…" at bounding box center [665, 581] width 1236 height 1067
click at [474, 11] on div "ID 23676 Kenno - Kehitys Backlog prioriteettijärjestyksessä (integraatiot) Titl…" at bounding box center [776, 392] width 1553 height 784
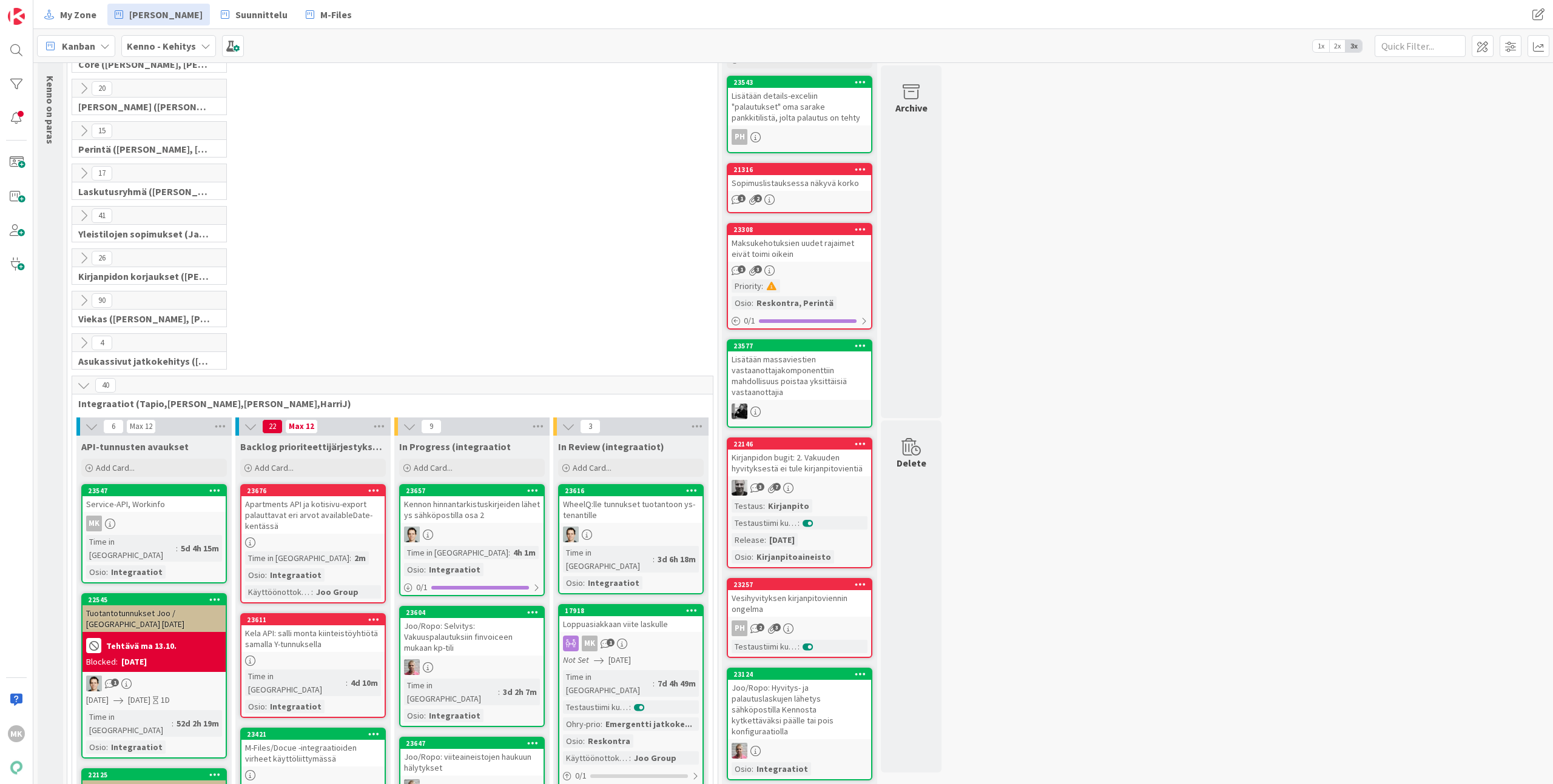
click at [329, 511] on div "Apartments API ja kotisivu-export palauttavat eri arvot availableDate-kentässä" at bounding box center [312, 515] width 143 height 38
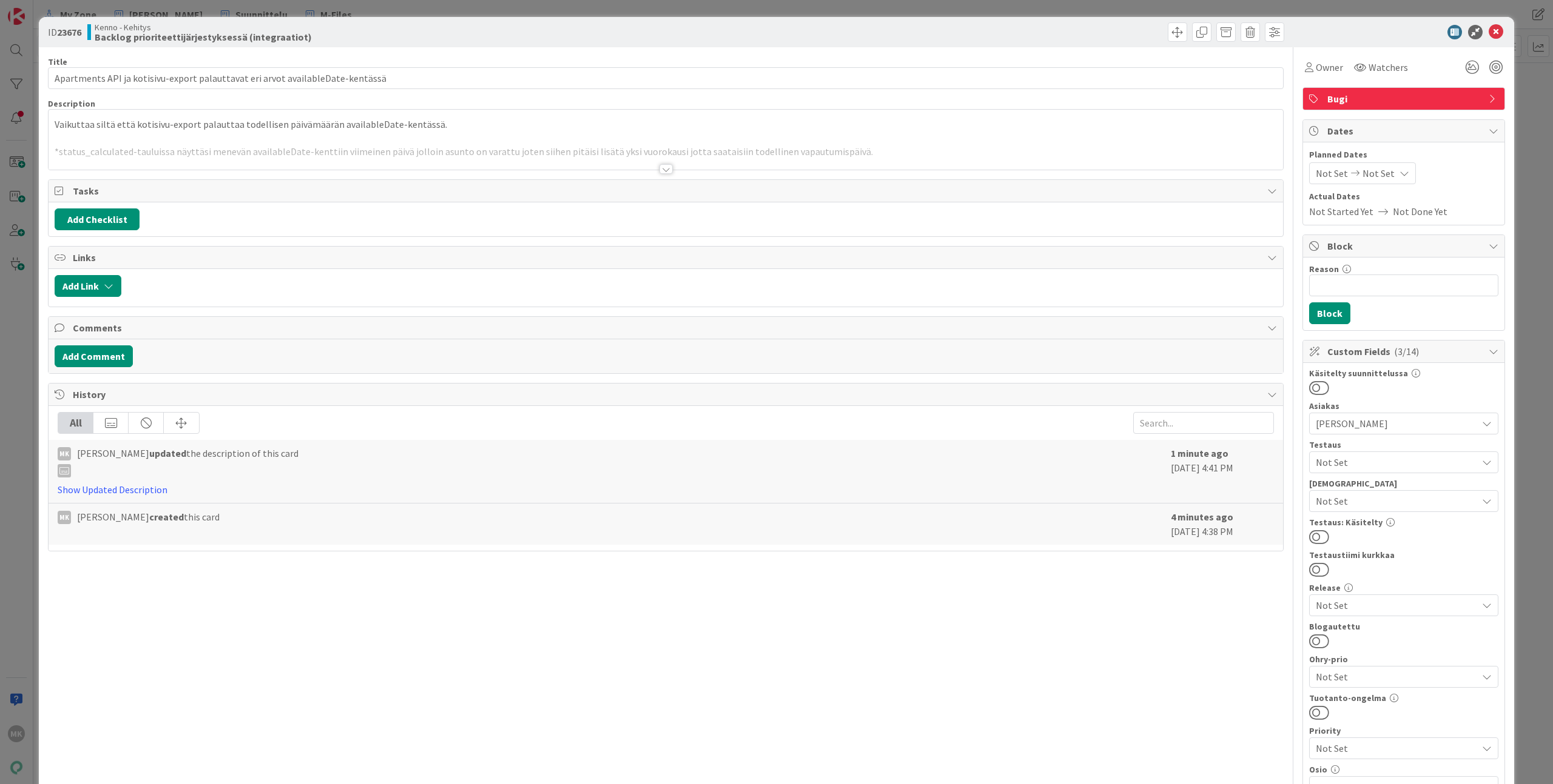
click at [469, 152] on div at bounding box center [665, 154] width 1234 height 31
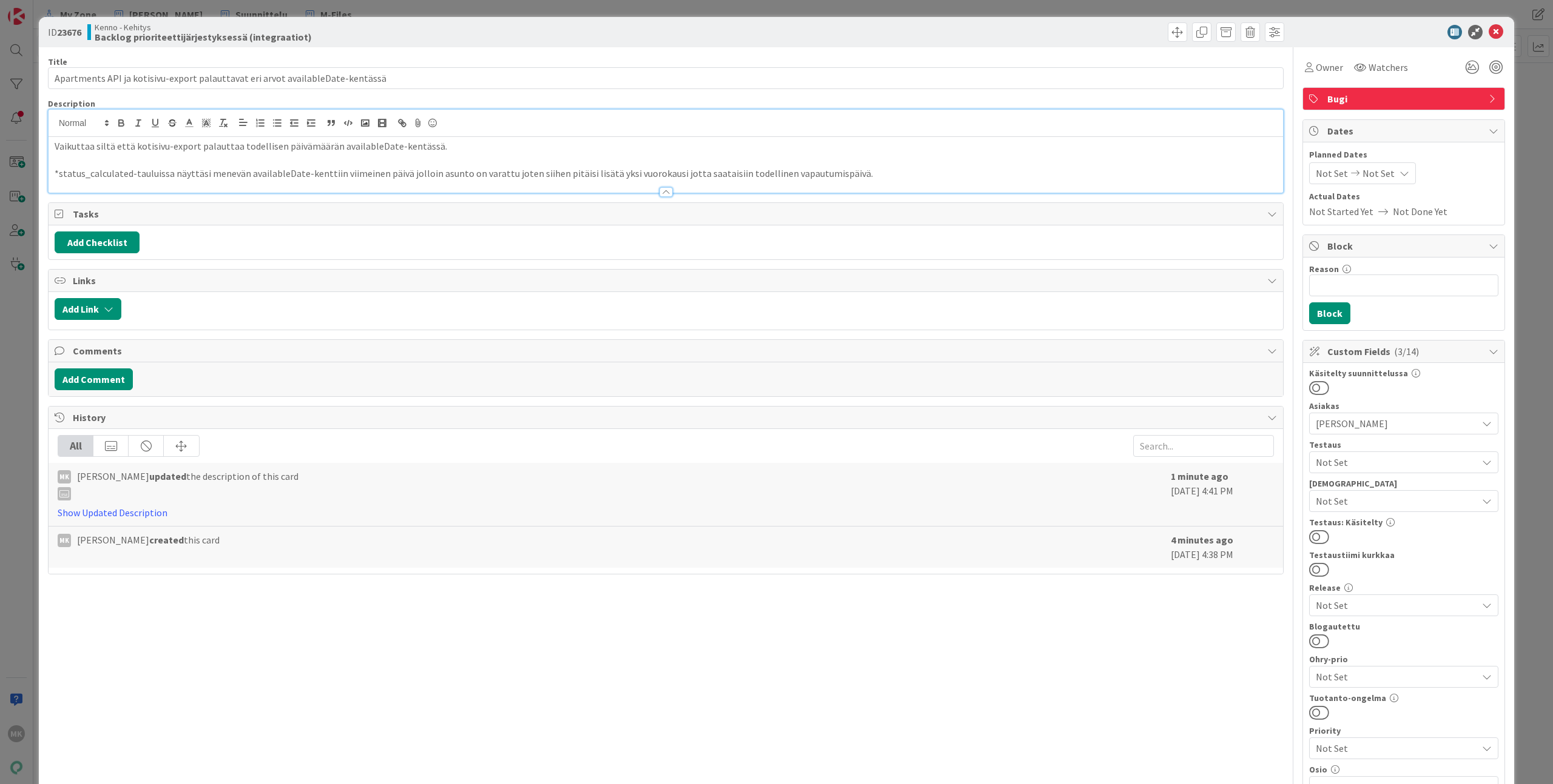
click at [930, 172] on p "*status_calculated-tauluissa näyttäsi menevän availableDate-kenttiin viimeinen …" at bounding box center [665, 173] width 1222 height 14
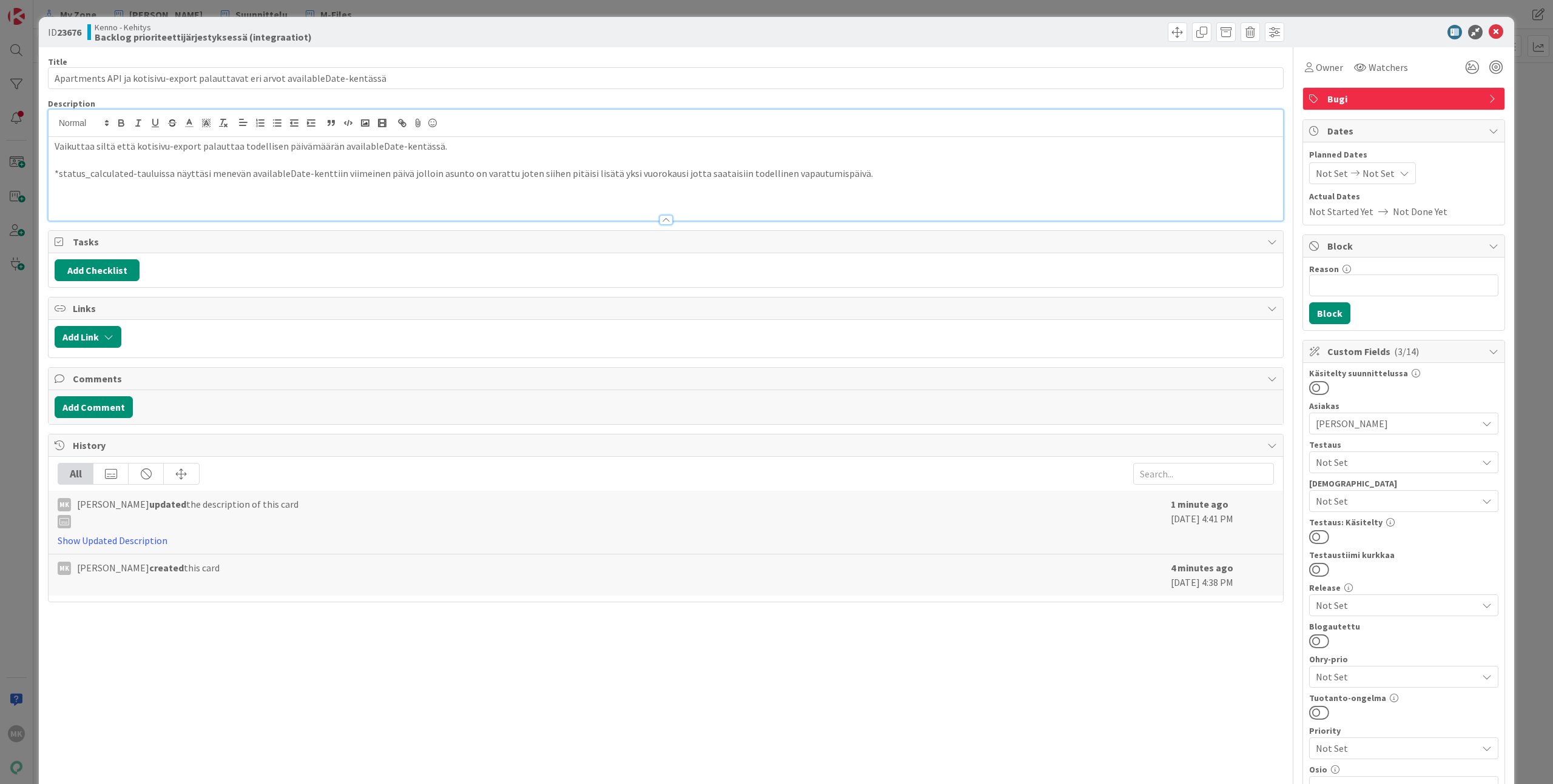
paste div
click at [471, 52] on div "Title 78 / 128 Apartments API ja kotisivu-export palauttavat eri arvot availabl…" at bounding box center [665, 581] width 1236 height 1067
drag, startPoint x: 177, startPoint y: 35, endPoint x: 183, endPoint y: 37, distance: 6.3
click at [183, 37] on b "Backlog prioriteettijärjestyksessä (integraatiot)" at bounding box center [203, 36] width 217 height 9
copy b "ij"
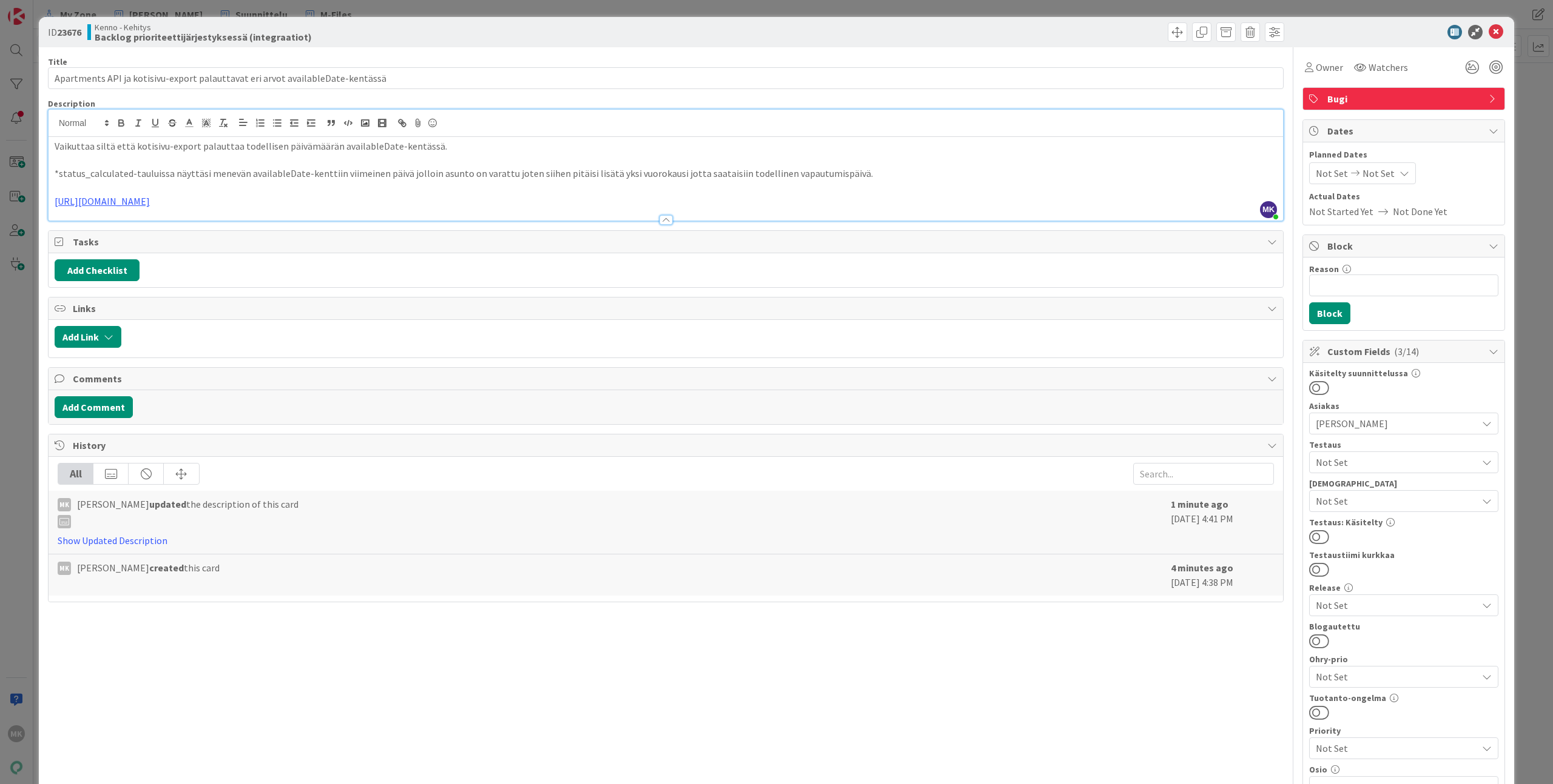
click at [222, 39] on b "Backlog prioriteettijärjestyksessä (integraatiot)" at bounding box center [203, 36] width 217 height 9
